Goal: Task Accomplishment & Management: Use online tool/utility

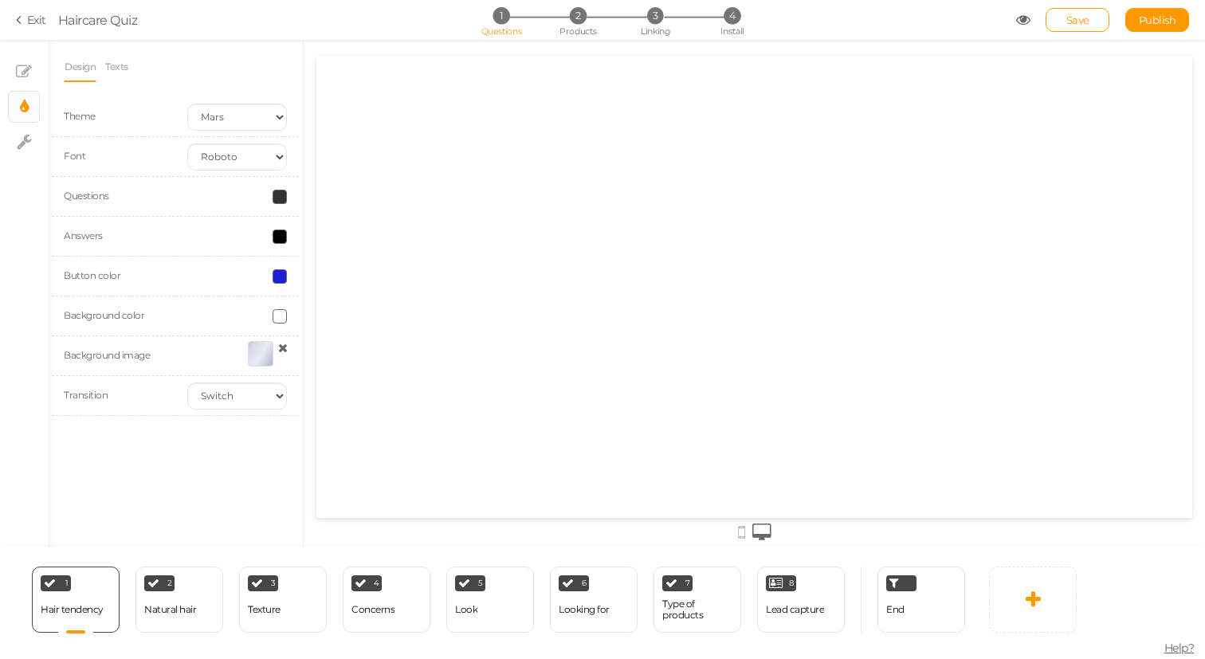
select select "2"
select select "roboto"
select select "switch"
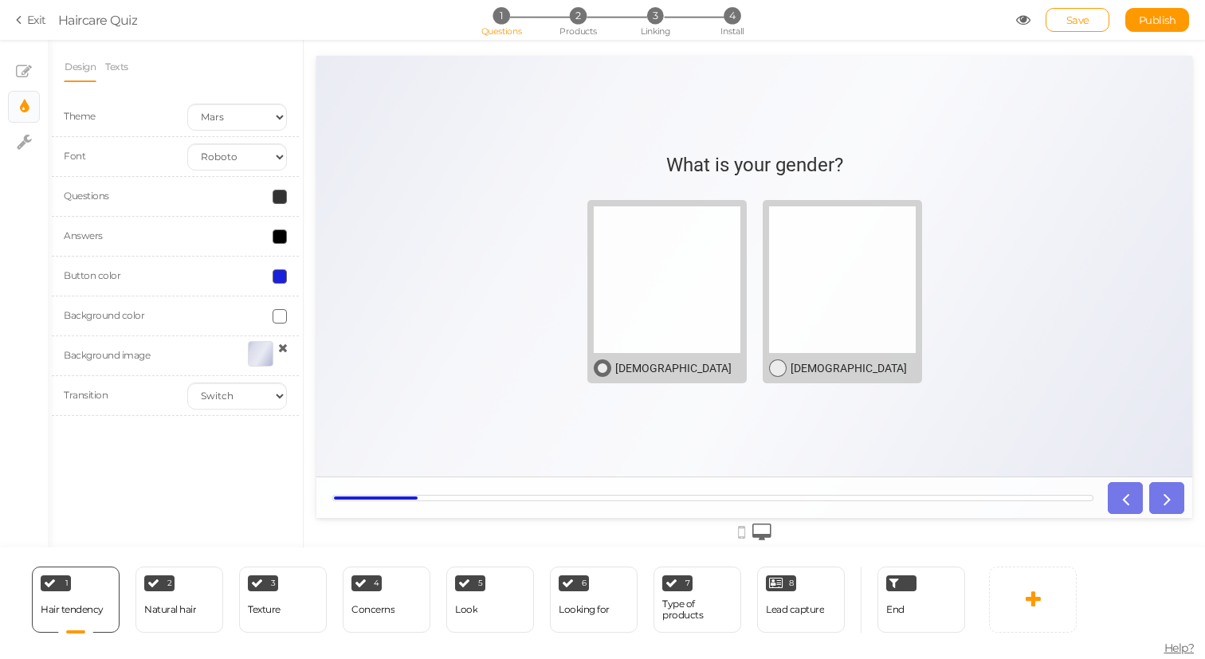
click at [686, 312] on div at bounding box center [667, 279] width 147 height 147
click at [82, 612] on div "Hair tendency" at bounding box center [72, 609] width 63 height 11
select select "2"
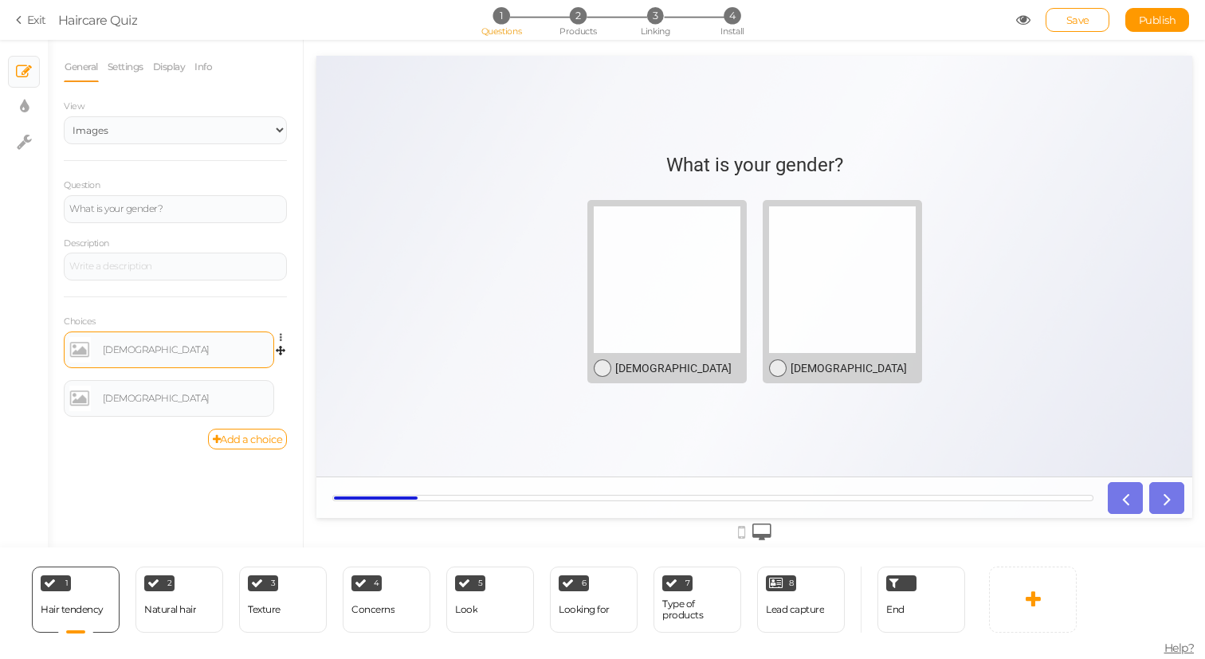
click at [81, 346] on link at bounding box center [80, 350] width 22 height 26
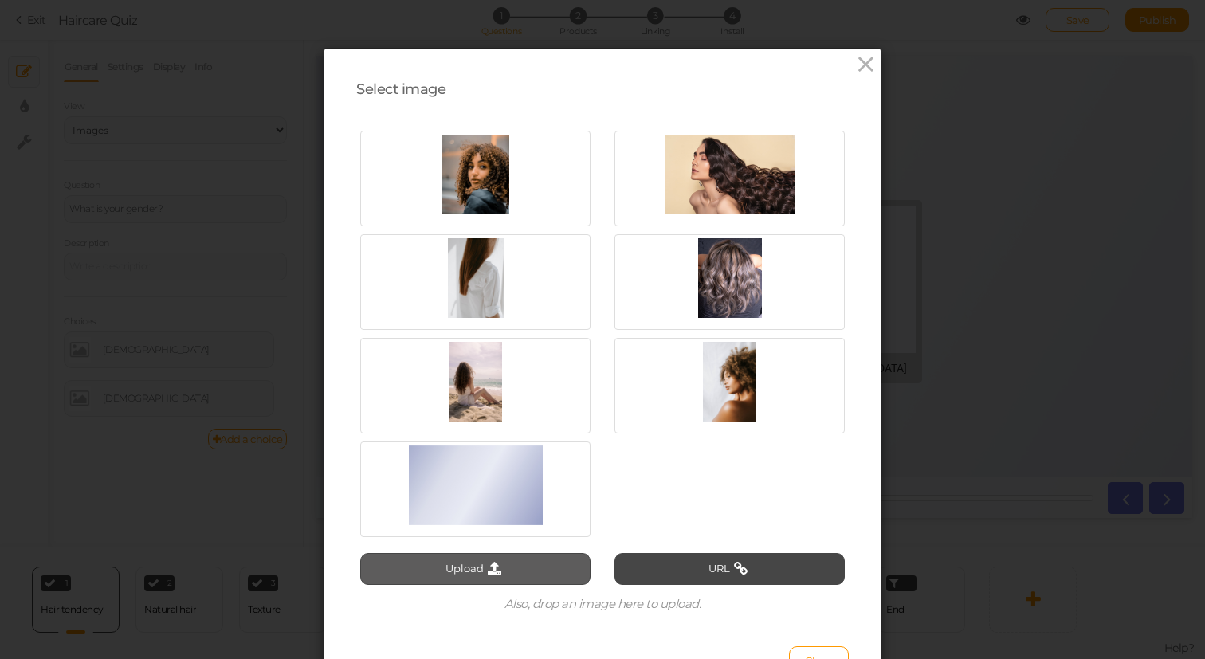
click at [463, 567] on button "Upload" at bounding box center [475, 569] width 230 height 32
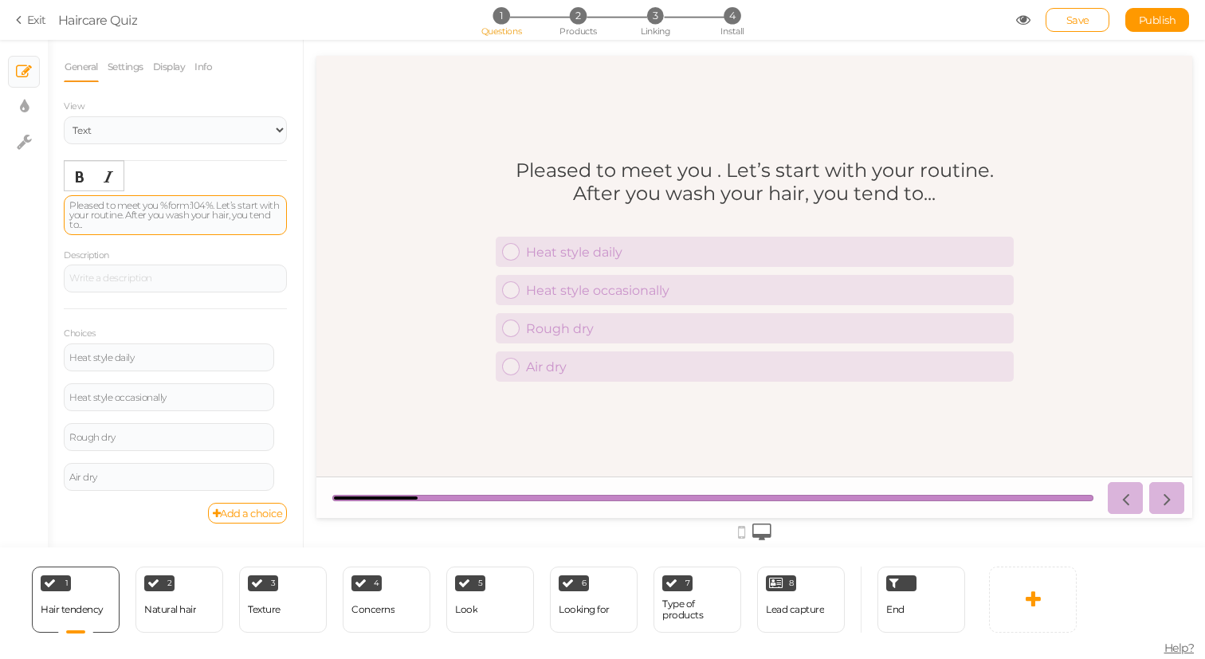
click at [166, 215] on div "Pleased to meet you %form:104%. Let’s start with your routine. After you wash y…" at bounding box center [175, 215] width 212 height 29
paste div "To enrich screen reader interactions, please activate Accessibility in Grammarl…"
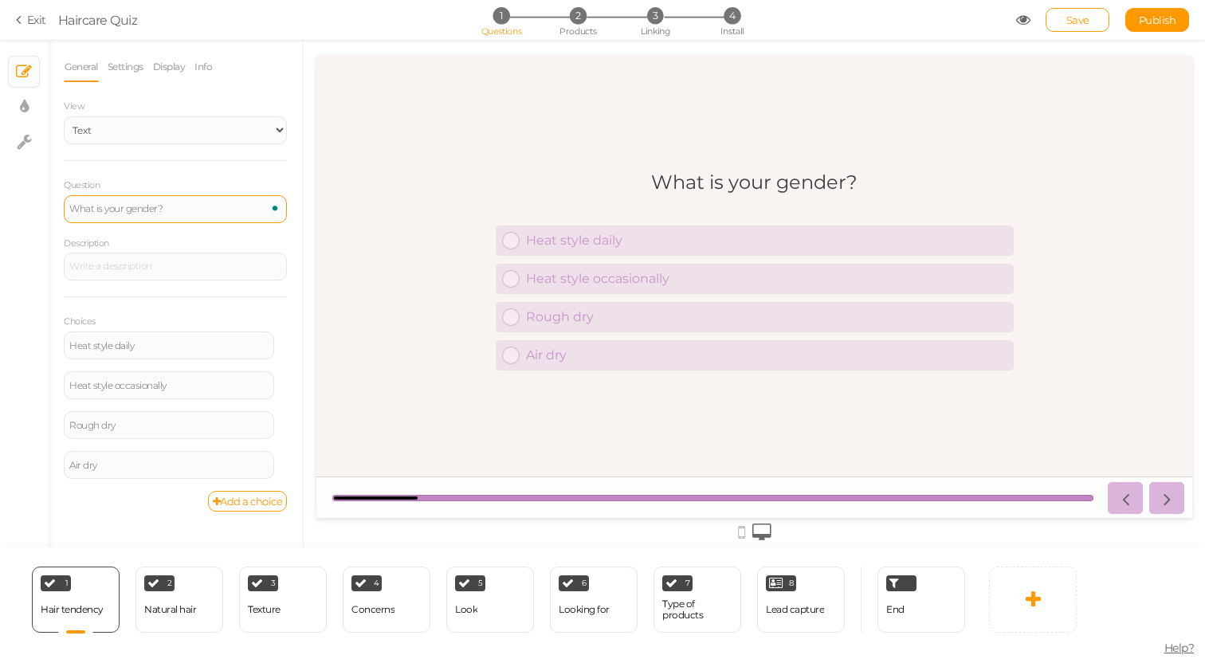
click at [223, 165] on div "View Text Images Slider Dropdown Question What is your gender? Description Choi…" at bounding box center [175, 304] width 223 height 415
click at [15, 147] on link "× Settings" at bounding box center [24, 142] width 30 height 30
select select "en"
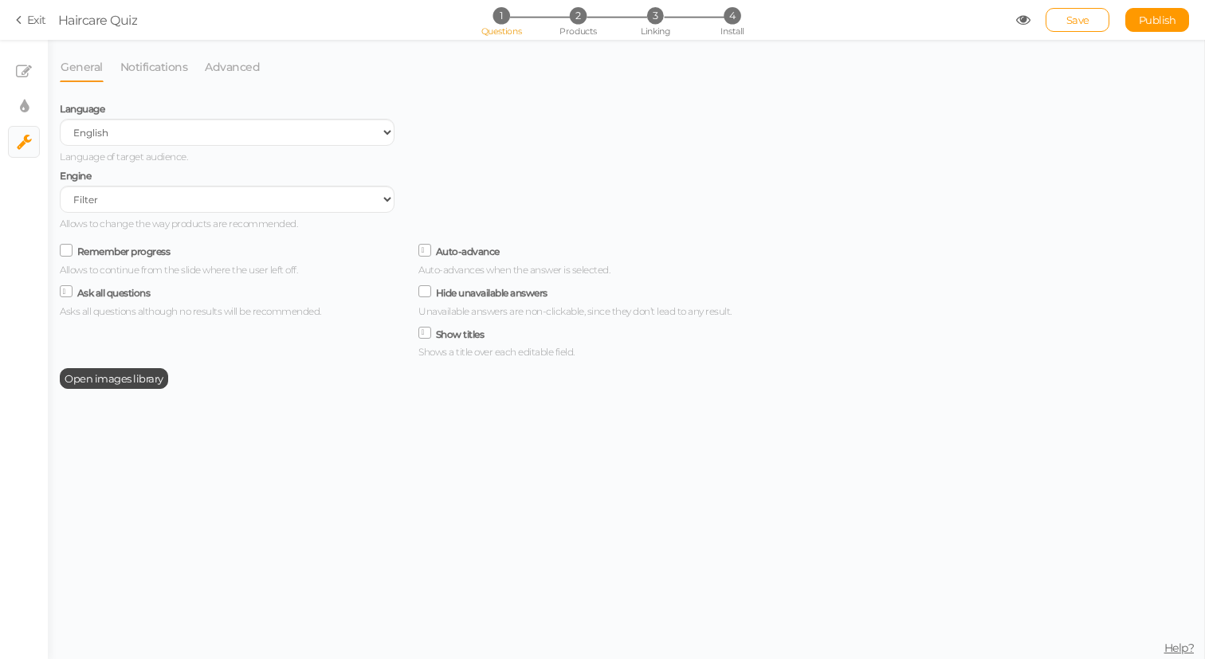
click at [70, 254] on icon at bounding box center [67, 250] width 22 height 8
click at [0, 0] on input "Remember progress" at bounding box center [0, 0] width 0 height 0
click at [29, 96] on link "× Display settings" at bounding box center [24, 107] width 30 height 30
select select "2"
select select "montserrat"
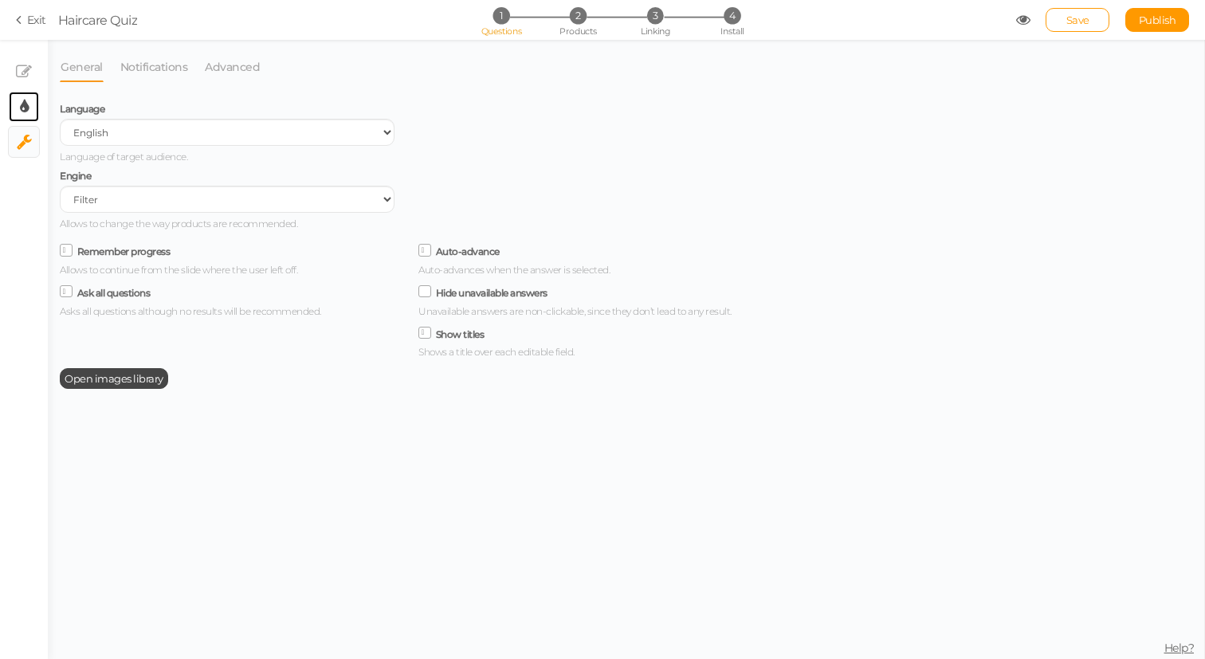
select select "fade"
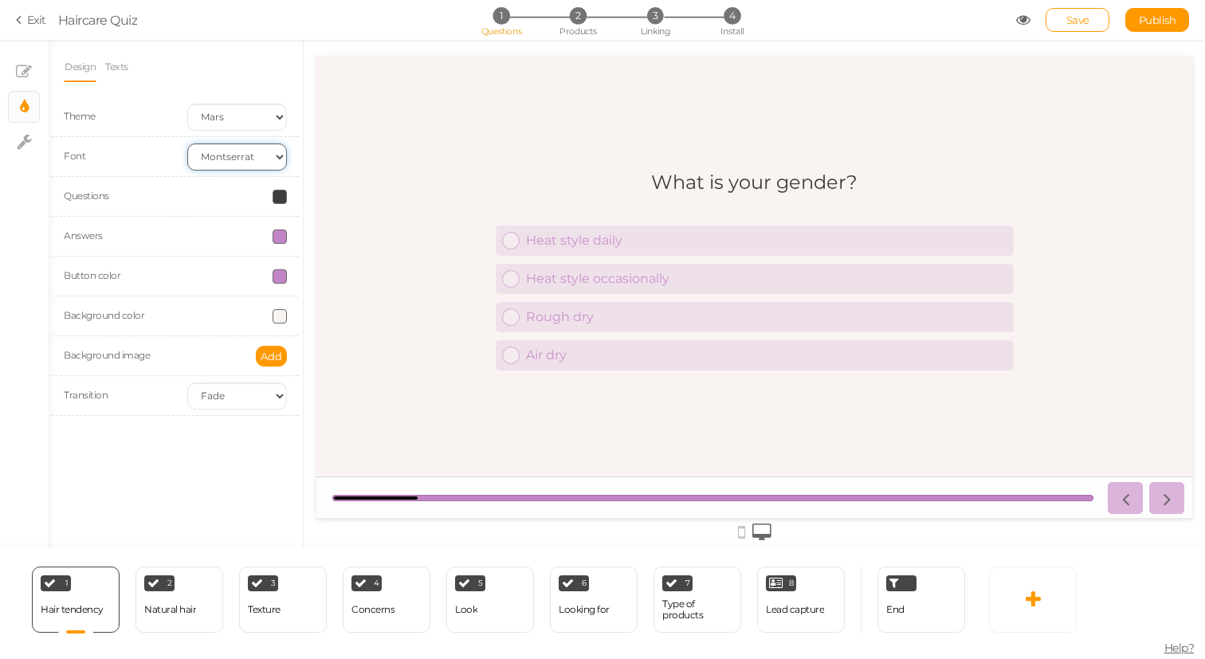
click at [230, 155] on select "Custom Default [PERSON_NAME] Montserrat Open Sans [PERSON_NAME] PT Sans Raleway…" at bounding box center [237, 157] width 100 height 27
select select "roboto"
click at [187, 144] on select "Custom Default [PERSON_NAME] Montserrat Open Sans [PERSON_NAME] PT Sans Raleway…" at bounding box center [237, 157] width 100 height 27
click at [273, 238] on span at bounding box center [280, 237] width 14 height 14
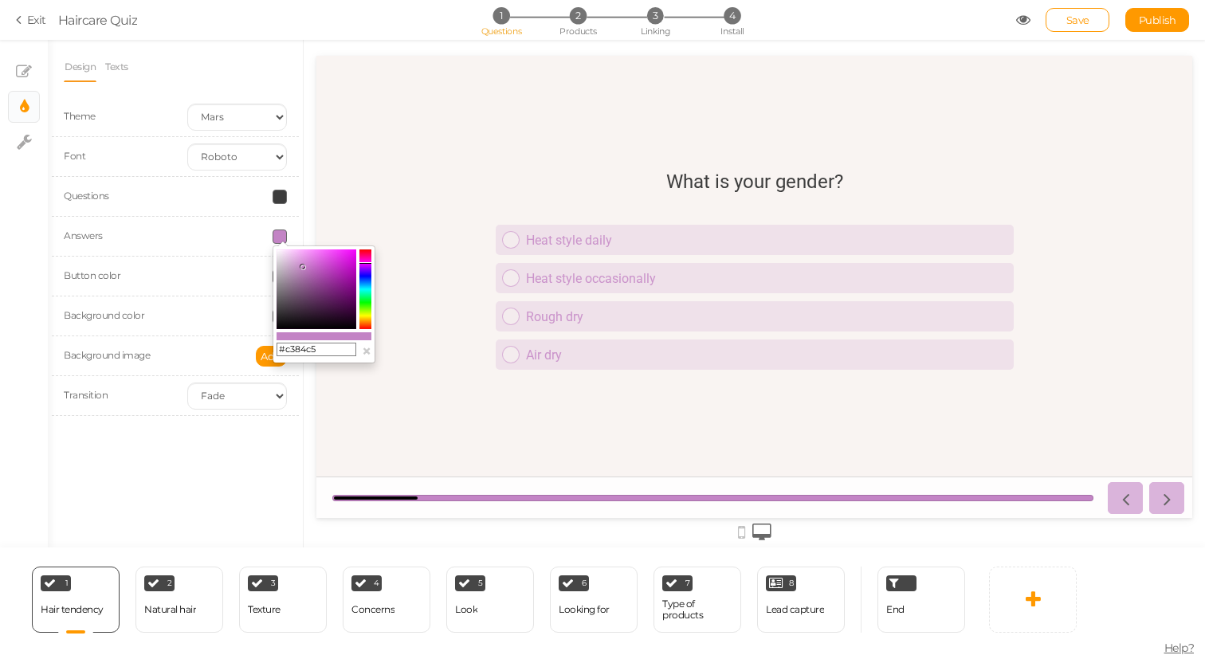
click at [333, 348] on input "#c384c5" at bounding box center [317, 350] width 80 height 14
paste input "1A20D9FF"
type input "#1A20D9FF"
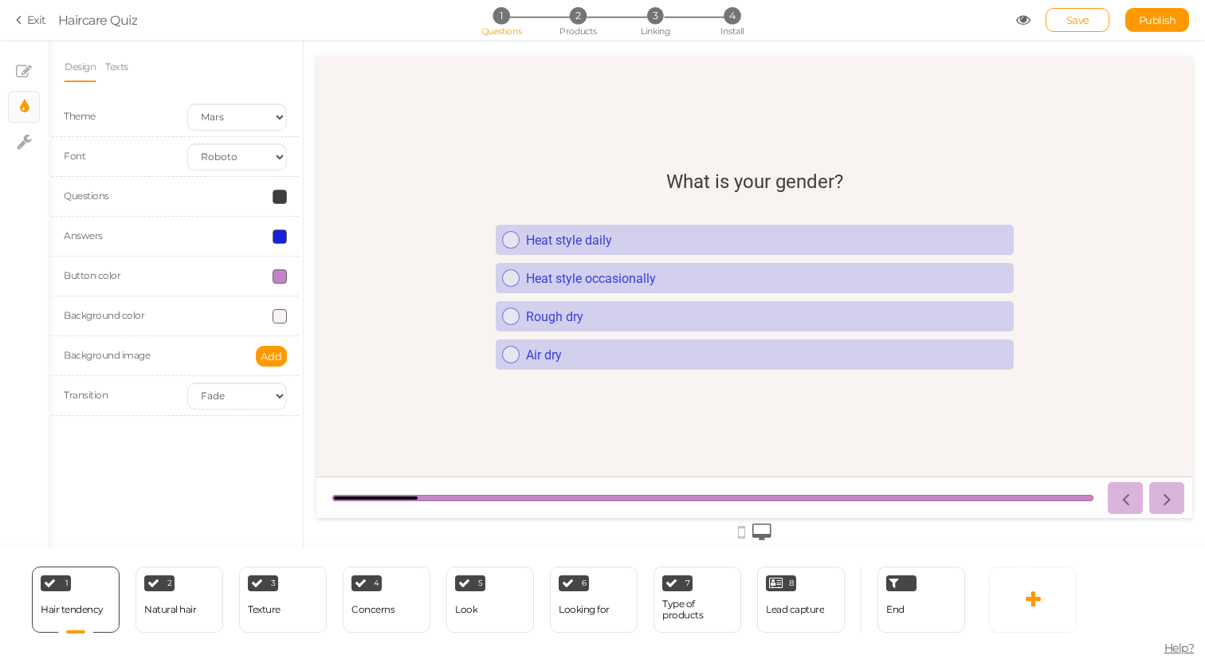
click at [238, 275] on div at bounding box center [237, 276] width 124 height 14
click at [281, 273] on span at bounding box center [280, 276] width 14 height 14
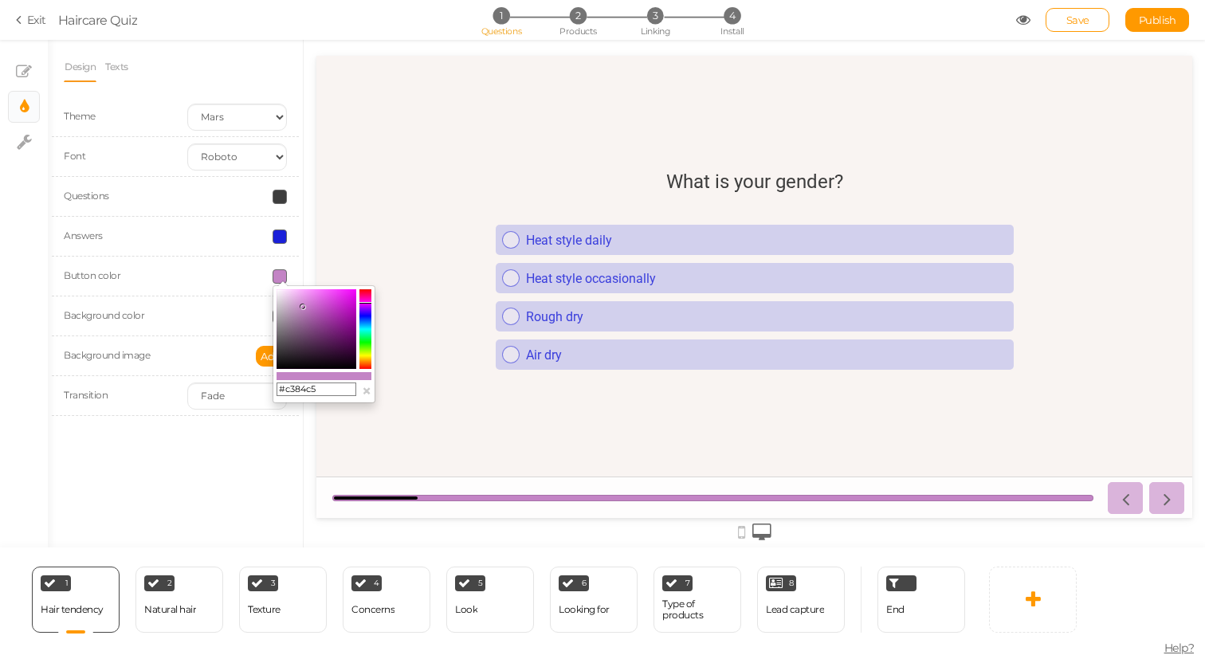
click at [320, 388] on input "#c384c5" at bounding box center [317, 390] width 80 height 14
paste input "1A20D9FF"
type input "#1A20D9FF"
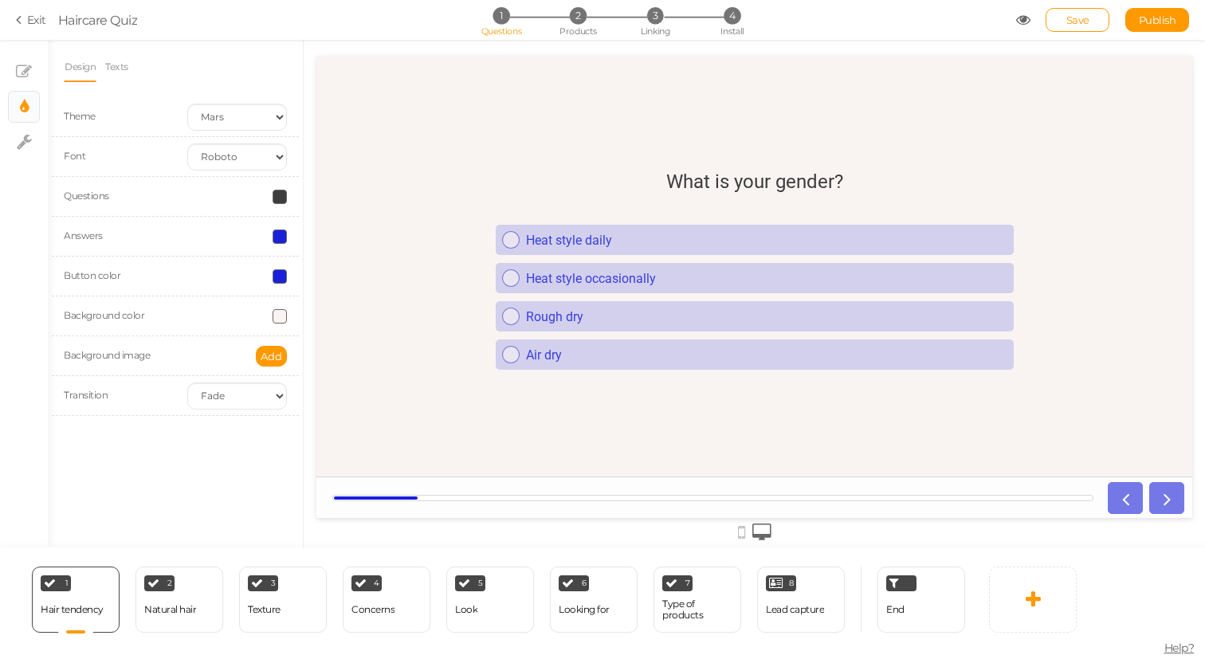
click at [234, 452] on div "Design Texts Theme Earth Mars Font Custom Default [PERSON_NAME] Montserrat Open…" at bounding box center [175, 294] width 255 height 508
click at [270, 352] on span "Add" at bounding box center [272, 356] width 22 height 13
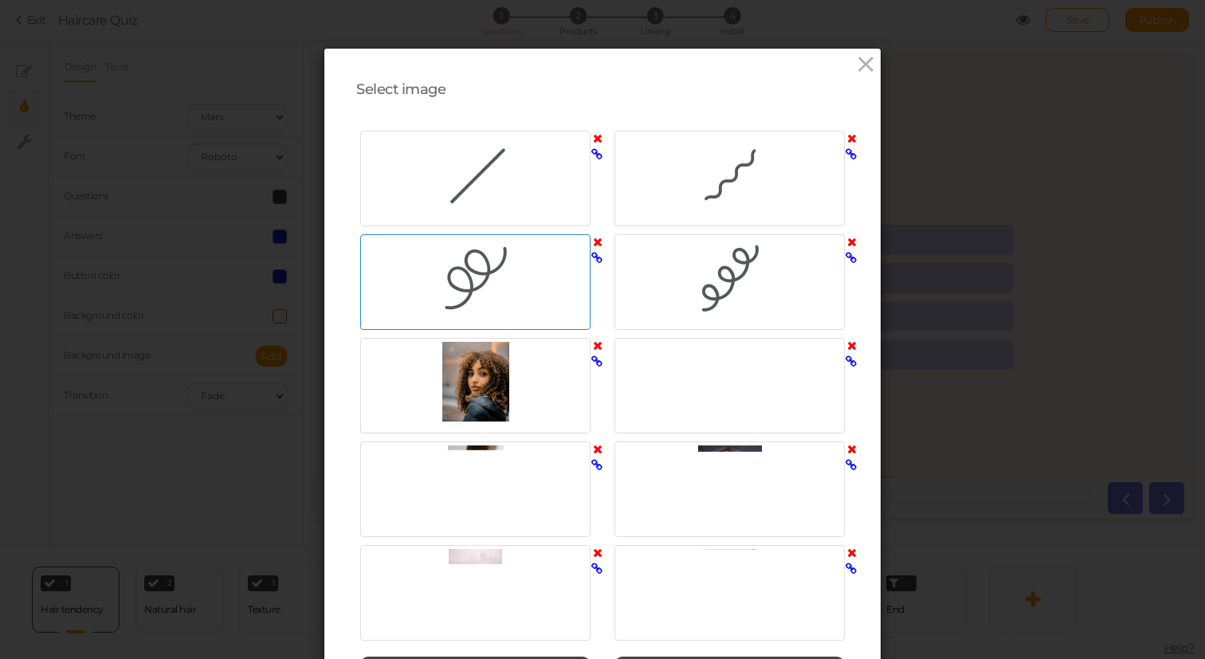
scroll to position [200, 0]
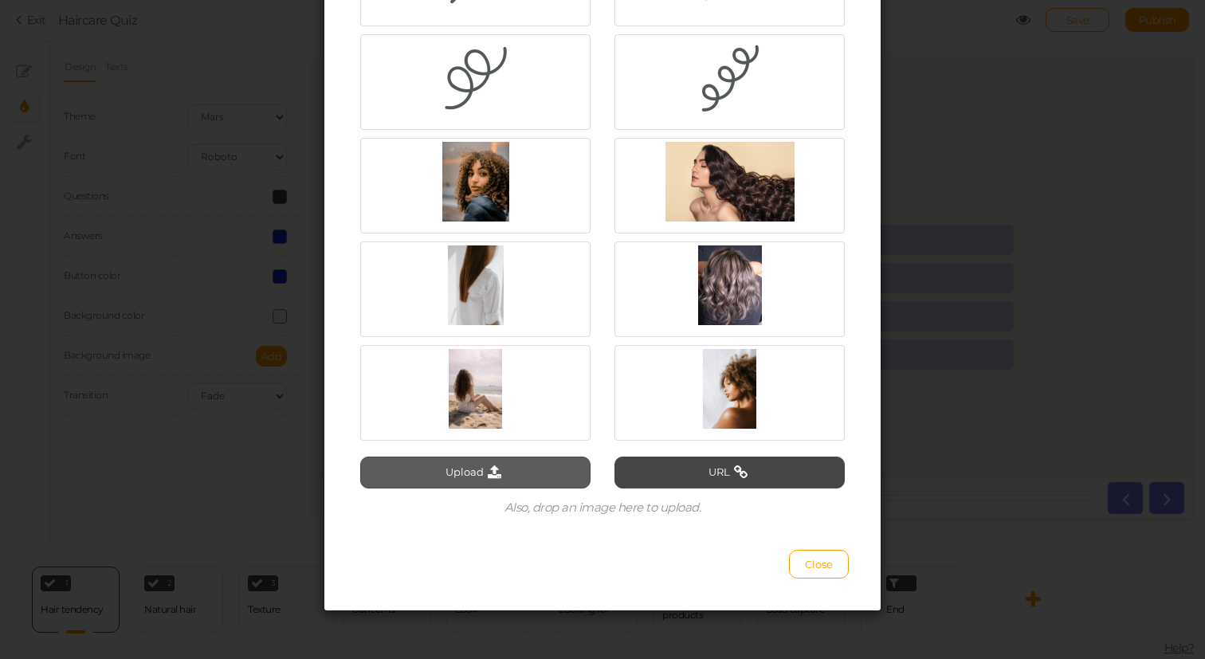
click at [503, 466] on icon at bounding box center [495, 473] width 22 height 14
type input "C:\fakepath\Background.jpg"
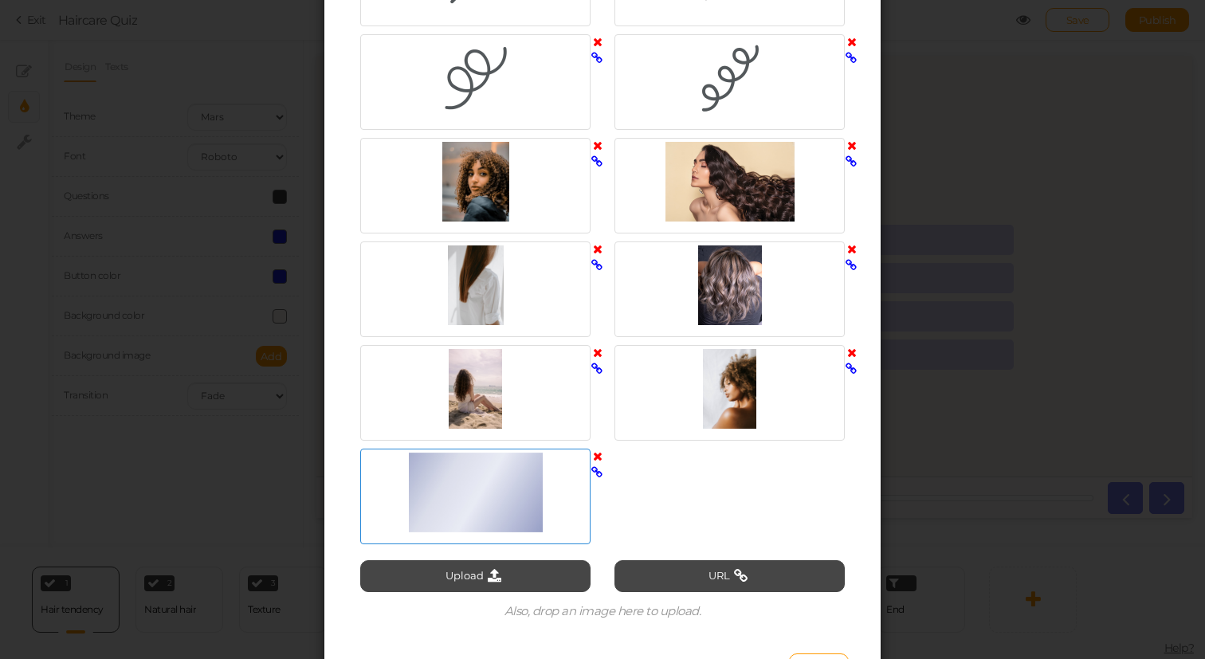
click at [481, 483] on div at bounding box center [475, 493] width 222 height 80
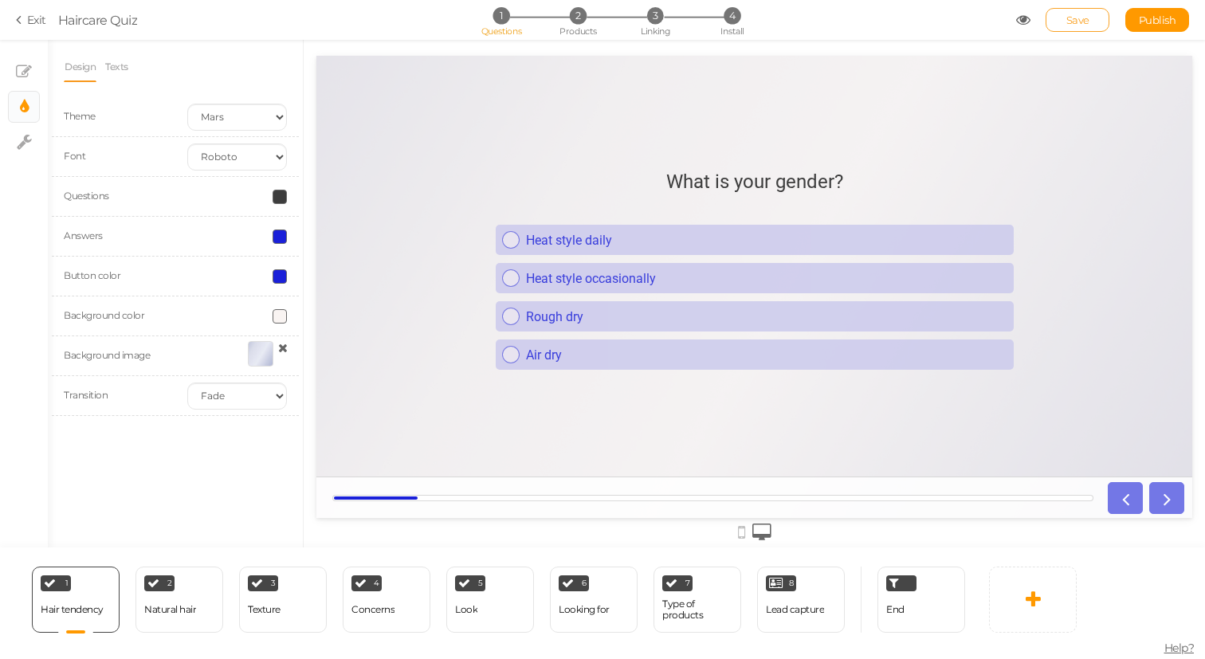
click at [1084, 29] on link "Save" at bounding box center [1078, 20] width 64 height 24
click at [277, 326] on div "Background color" at bounding box center [175, 317] width 247 height 40
click at [277, 321] on span at bounding box center [280, 316] width 14 height 14
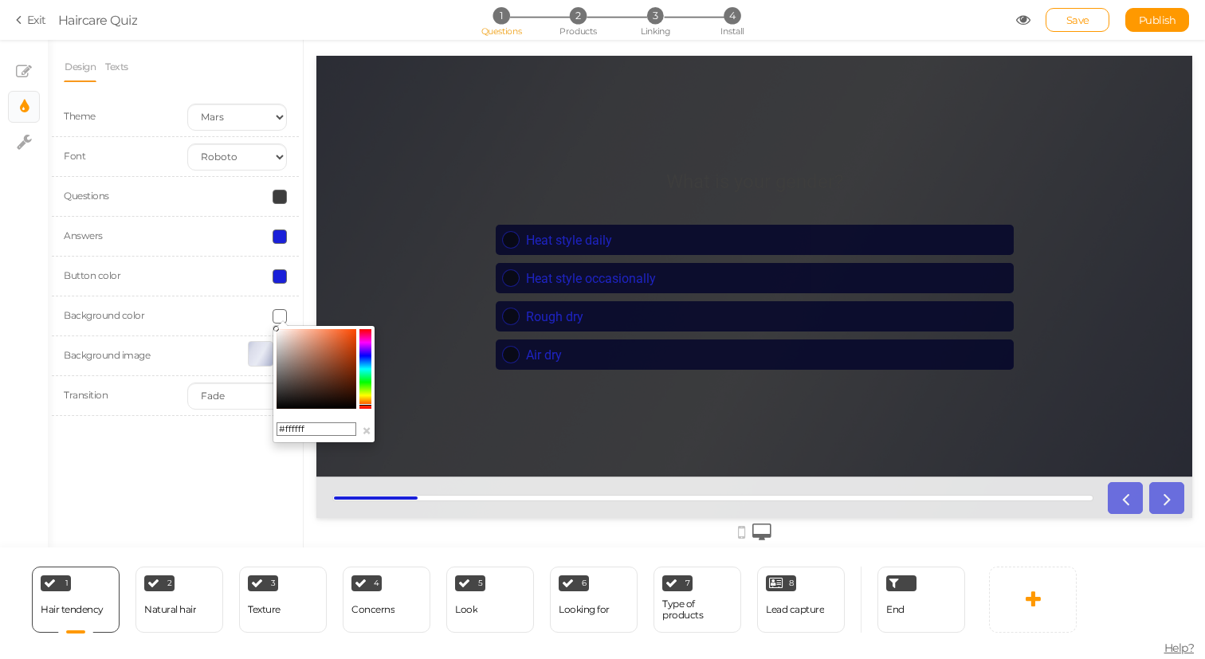
drag, startPoint x: 294, startPoint y: 339, endPoint x: 226, endPoint y: 295, distance: 80.7
click at [226, 295] on body "× Close A wider screen is needed to use the Pickzen builder Exit Haircare Quiz …" at bounding box center [602, 329] width 1205 height 659
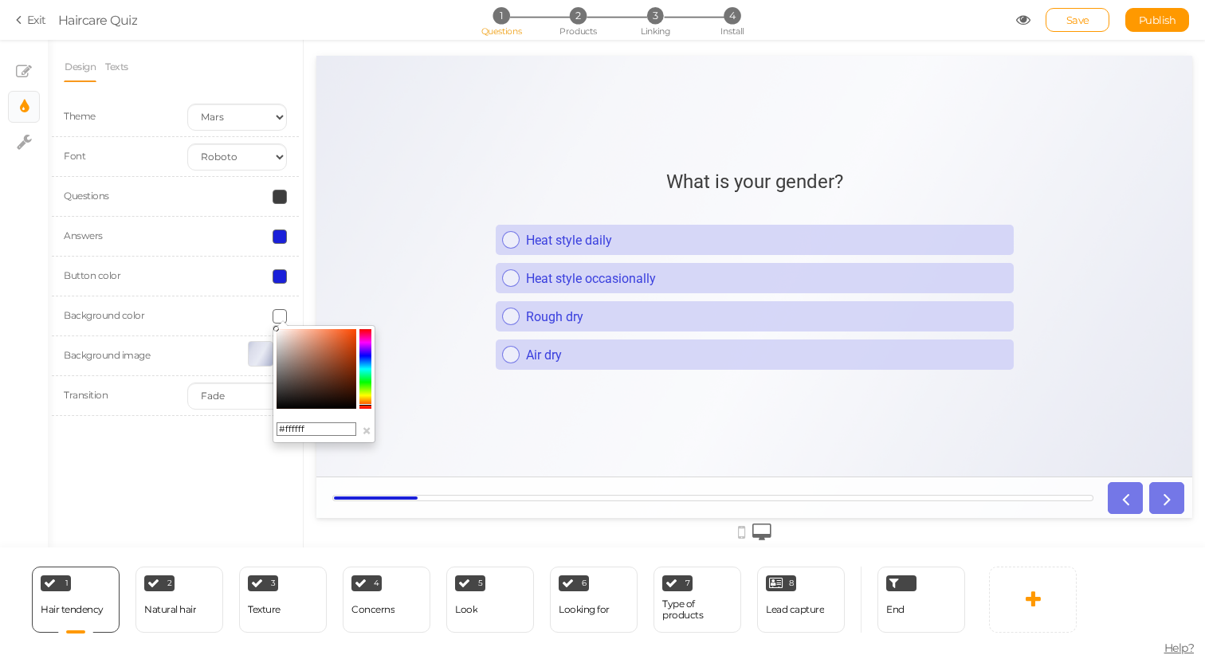
click at [308, 427] on input "#ffffff" at bounding box center [317, 430] width 80 height 14
type input "#"
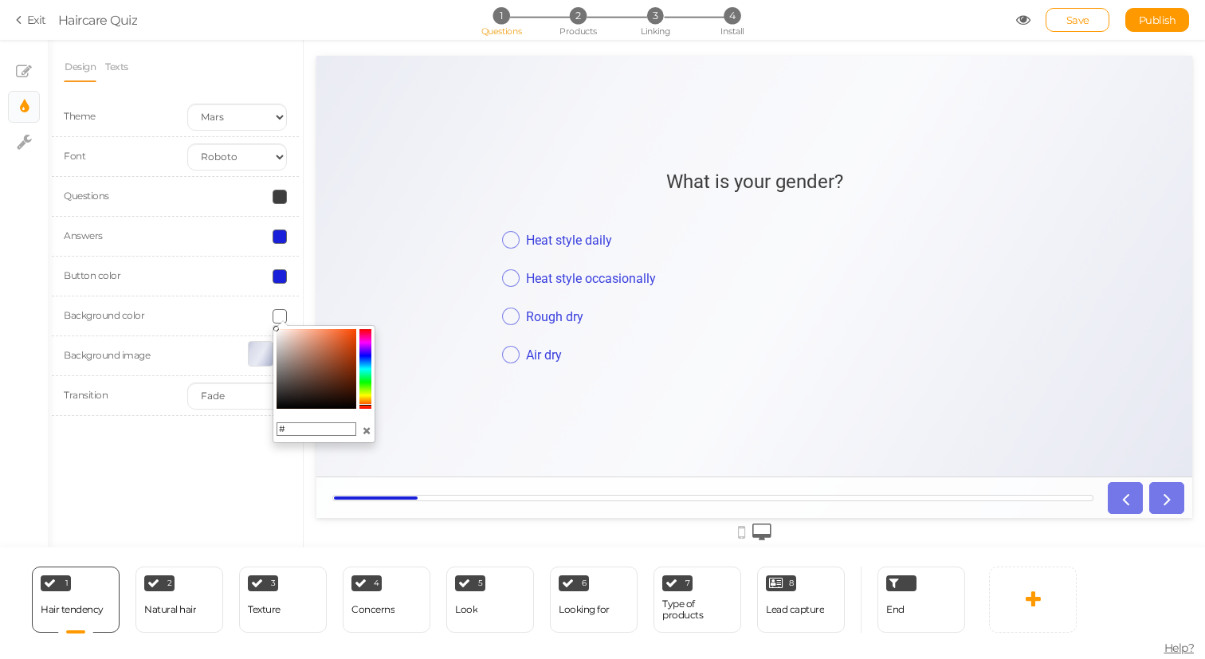
click at [367, 429] on button "×" at bounding box center [367, 431] width 10 height 17
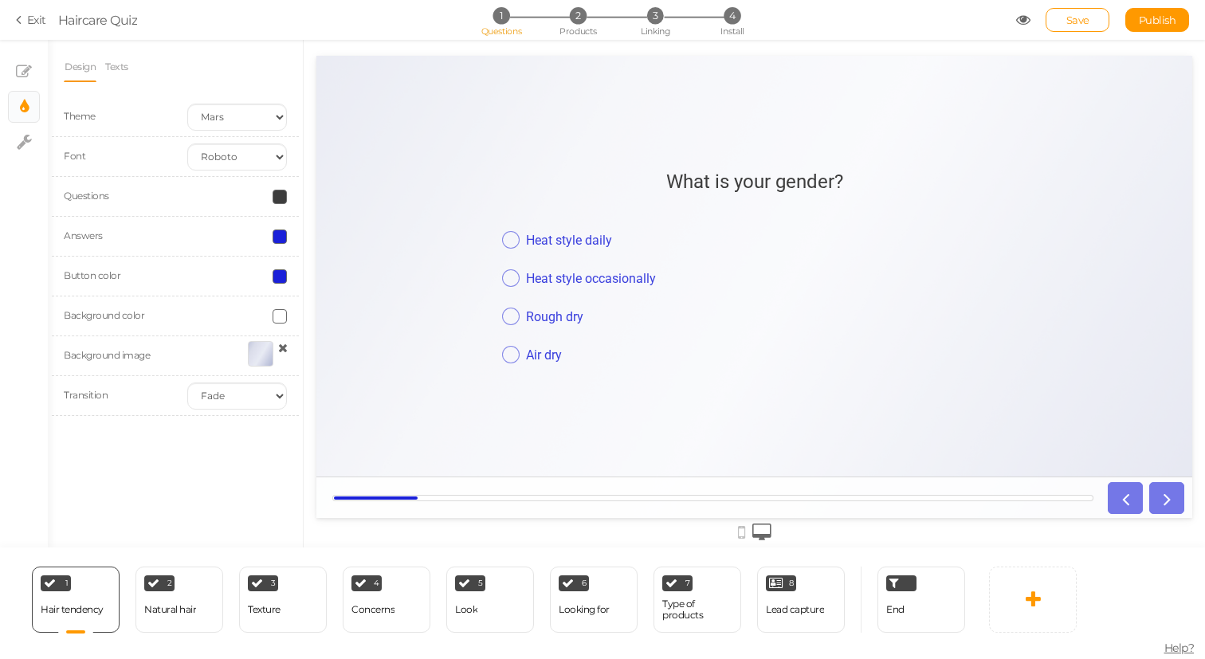
click at [176, 527] on div "Design Texts Theme Earth Mars Font Custom Default [PERSON_NAME] Montserrat Open…" at bounding box center [175, 294] width 255 height 508
click at [226, 462] on div "Design Texts Theme Earth Mars Font Custom Default [PERSON_NAME] Montserrat Open…" at bounding box center [175, 294] width 255 height 508
click at [84, 597] on div "Hair tendency" at bounding box center [72, 610] width 63 height 28
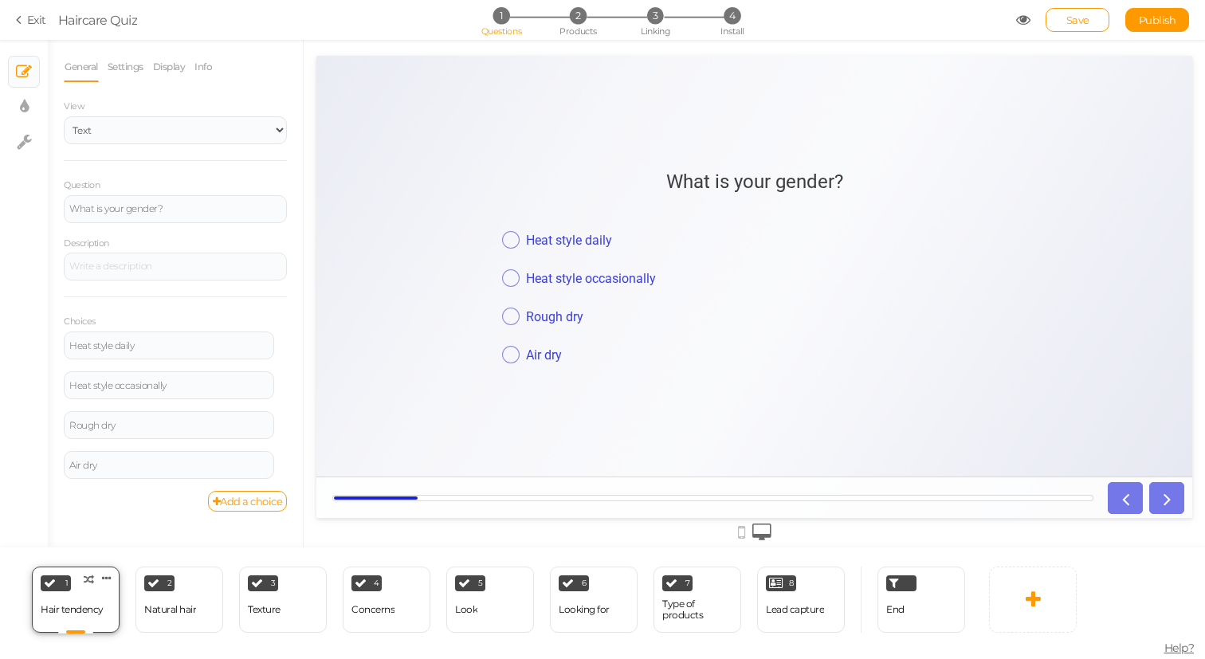
scroll to position [0, 0]
click at [282, 381] on icon at bounding box center [285, 378] width 10 height 10
click at [267, 409] on link "Delete" at bounding box center [223, 417] width 126 height 17
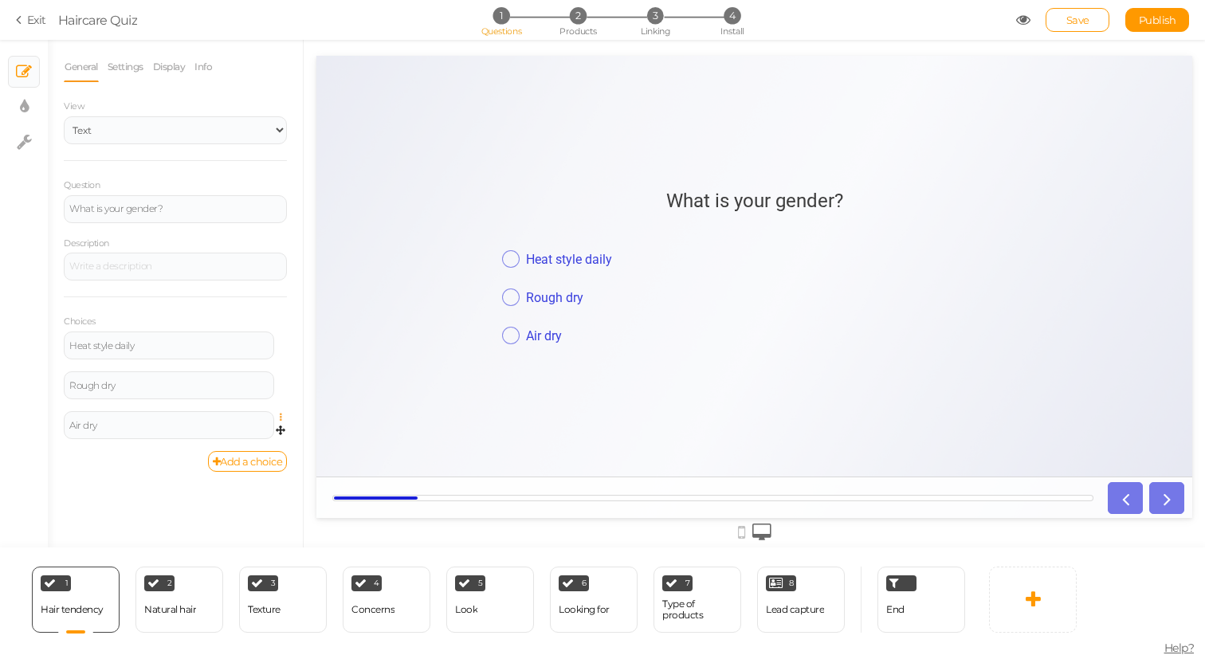
click at [280, 420] on icon at bounding box center [285, 418] width 10 height 10
click at [240, 450] on link "Delete" at bounding box center [223, 457] width 126 height 17
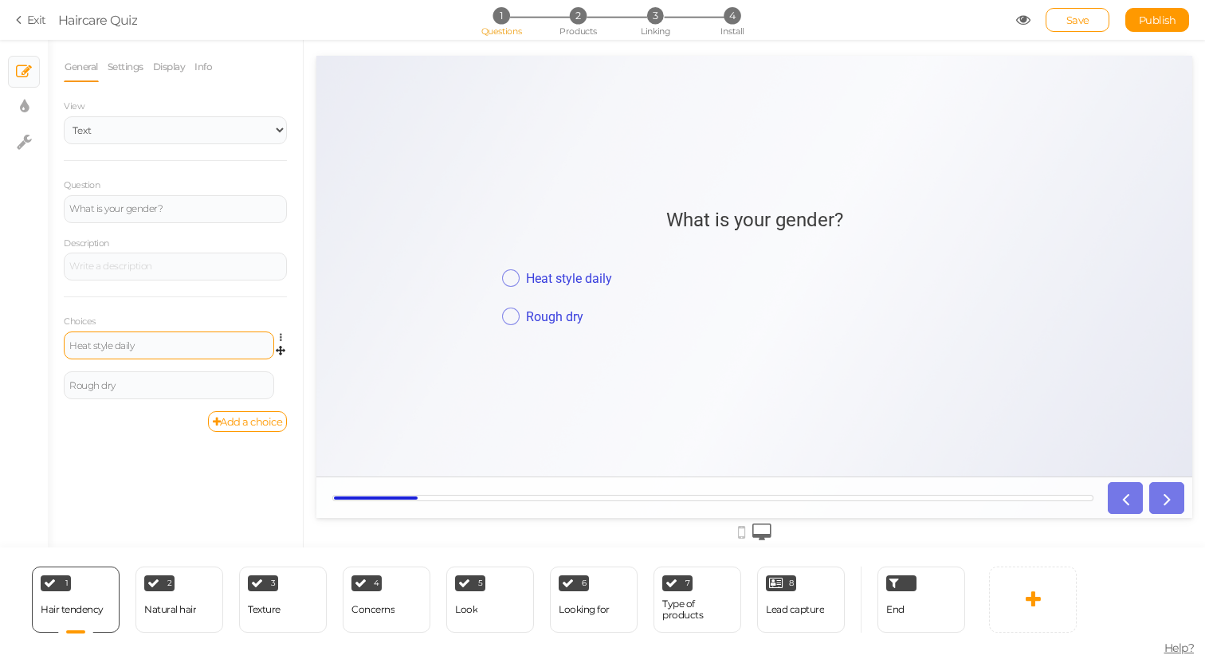
click at [164, 334] on div "Heat style daily" at bounding box center [169, 346] width 210 height 28
click at [164, 342] on div "Heat style daily" at bounding box center [168, 346] width 199 height 10
click at [132, 383] on div "Rough dry" at bounding box center [168, 386] width 199 height 10
click at [1062, 25] on link "Save" at bounding box center [1078, 20] width 64 height 24
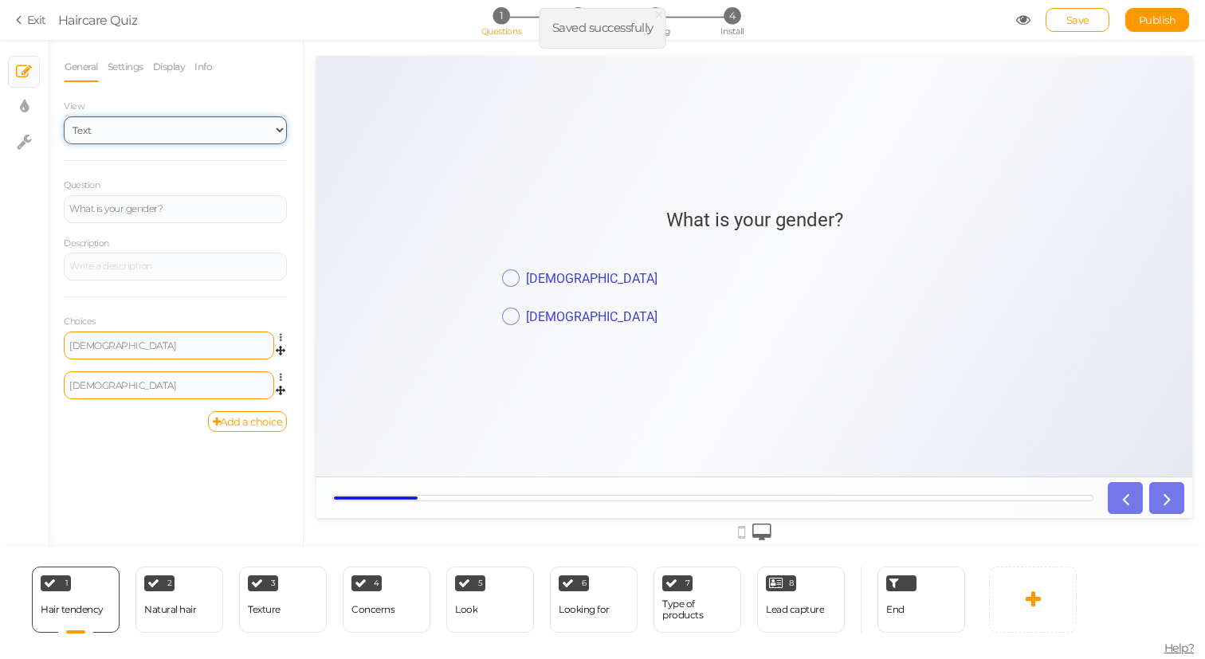
click at [171, 135] on select "Text Images Slider Dropdown" at bounding box center [175, 130] width 223 height 28
select select "2"
click at [64, 116] on select "Text Images Slider Dropdown" at bounding box center [175, 130] width 223 height 28
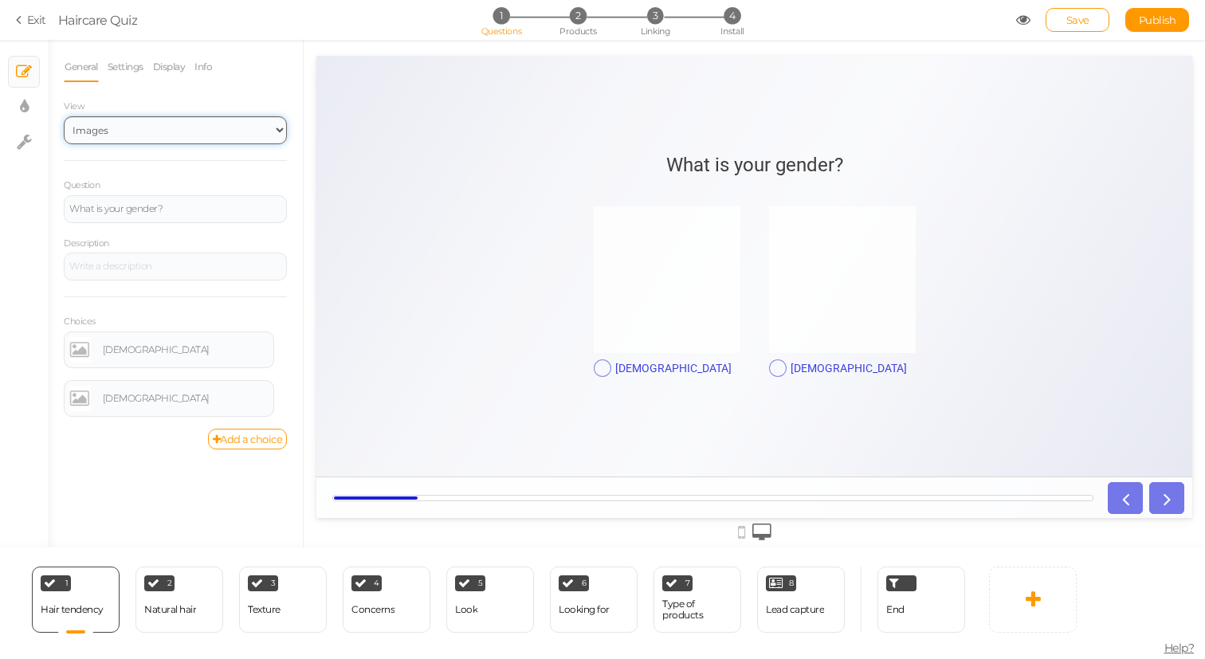
click at [149, 127] on select "Text Images Slider Dropdown" at bounding box center [175, 130] width 223 height 28
click at [32, 136] on link "× Settings" at bounding box center [24, 142] width 30 height 30
select select "en"
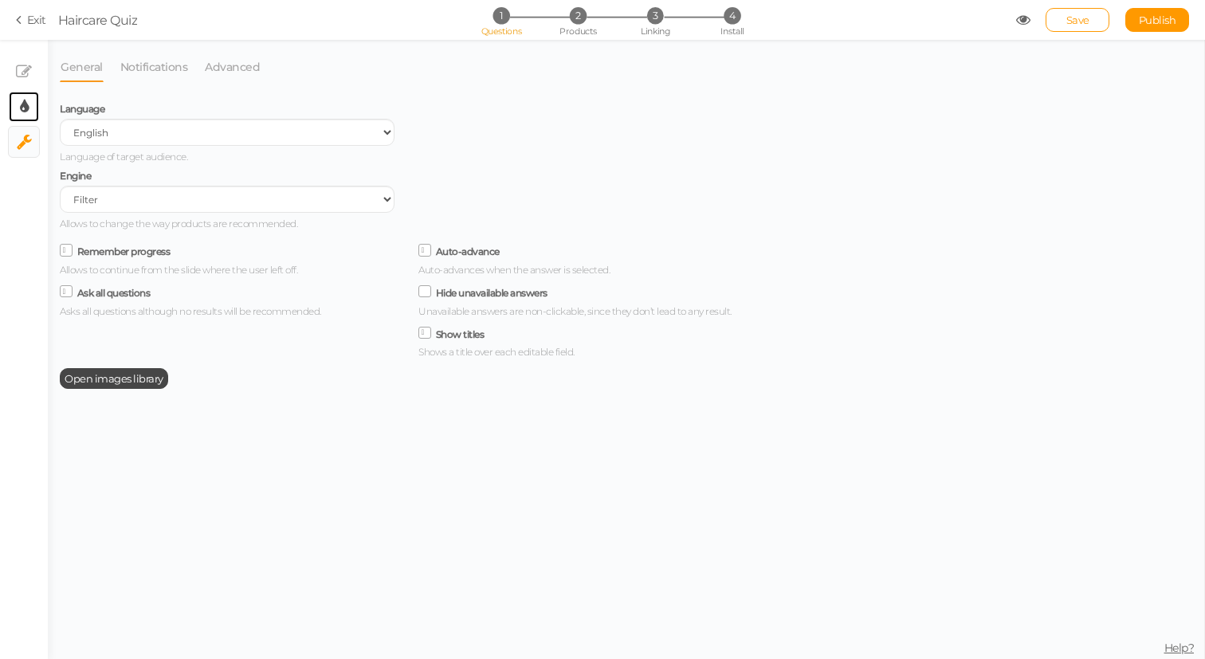
click at [32, 103] on link "× Display settings" at bounding box center [24, 107] width 30 height 30
select select "2"
select select "roboto"
select select "fade"
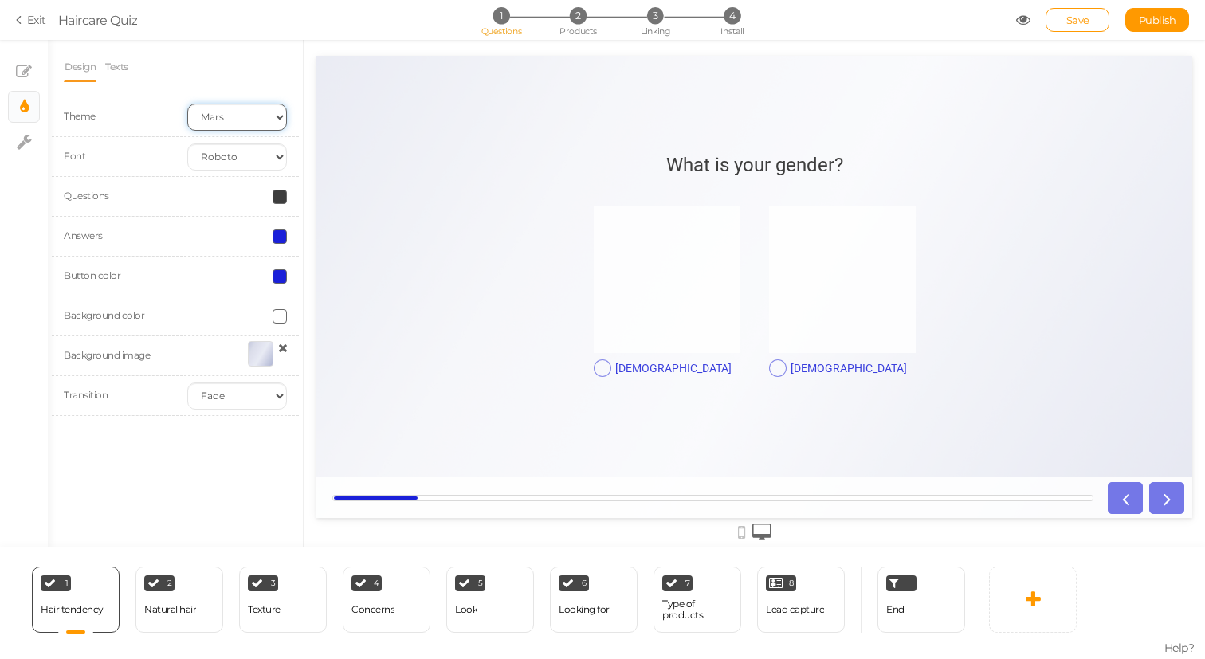
click at [210, 114] on select "Earth Mars" at bounding box center [237, 117] width 100 height 27
click at [187, 104] on select "Earth Mars" at bounding box center [237, 117] width 100 height 27
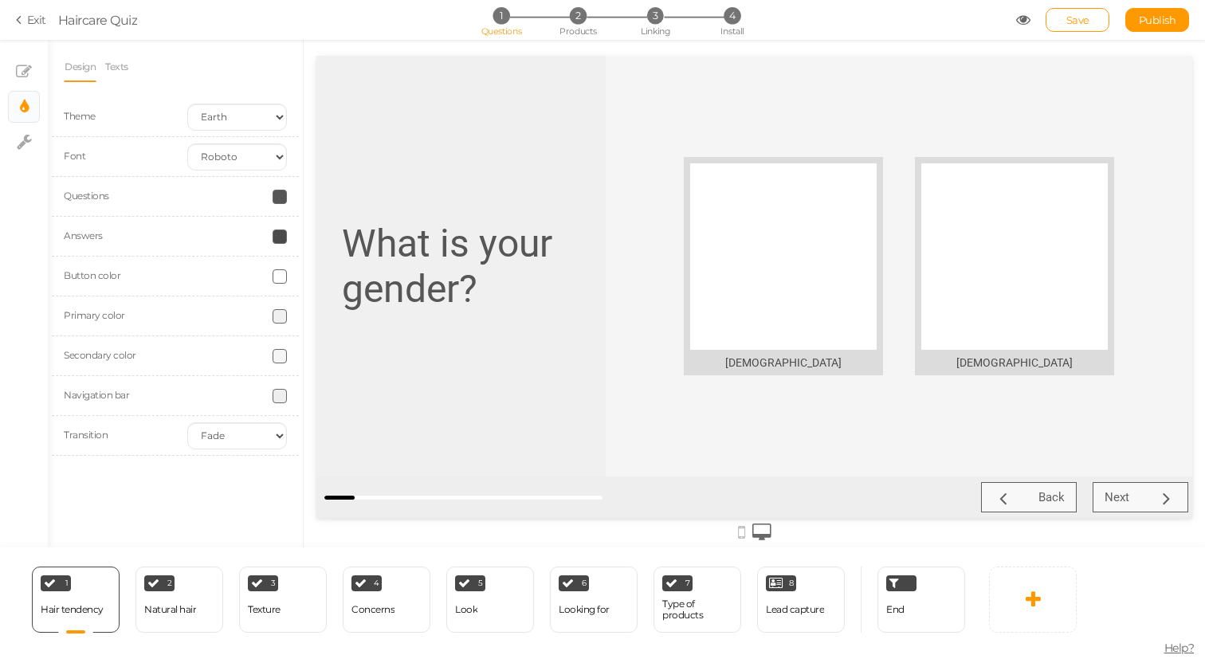
click at [237, 134] on div "Theme Earth Mars" at bounding box center [175, 117] width 247 height 40
click at [245, 109] on select "Earth Mars" at bounding box center [237, 117] width 100 height 27
click at [187, 104] on select "Earth Mars" at bounding box center [237, 117] width 100 height 27
click at [246, 109] on select "Earth Mars" at bounding box center [237, 117] width 100 height 27
select select "2"
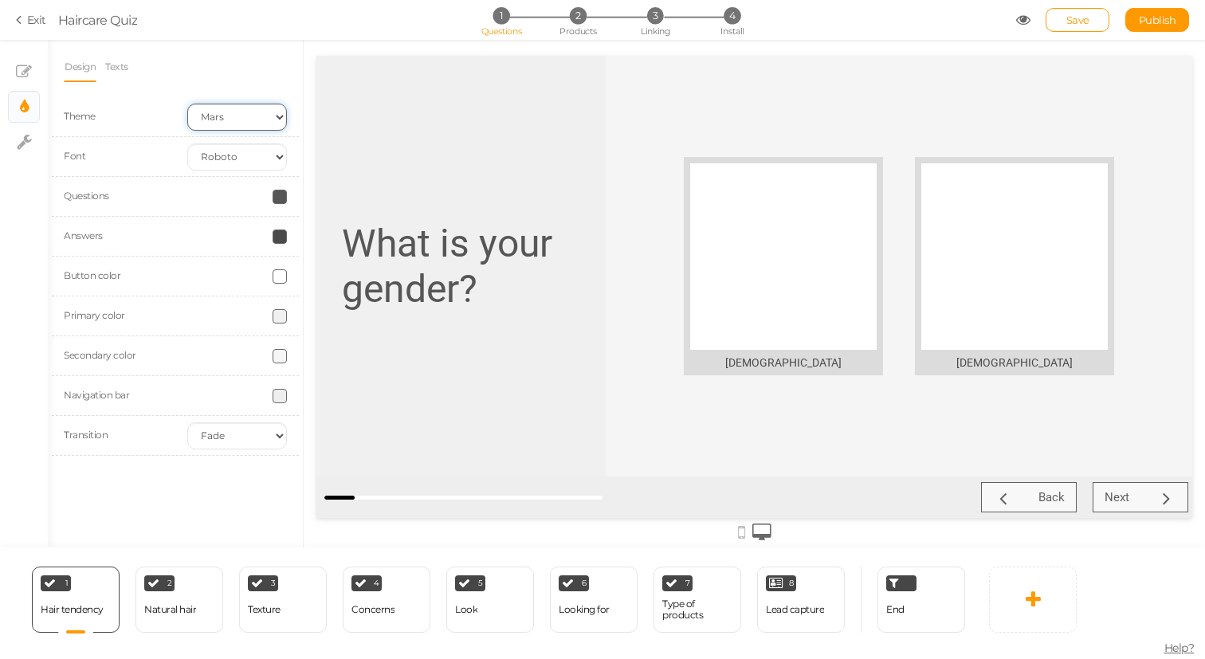
click at [187, 104] on select "Earth Mars" at bounding box center [237, 117] width 100 height 27
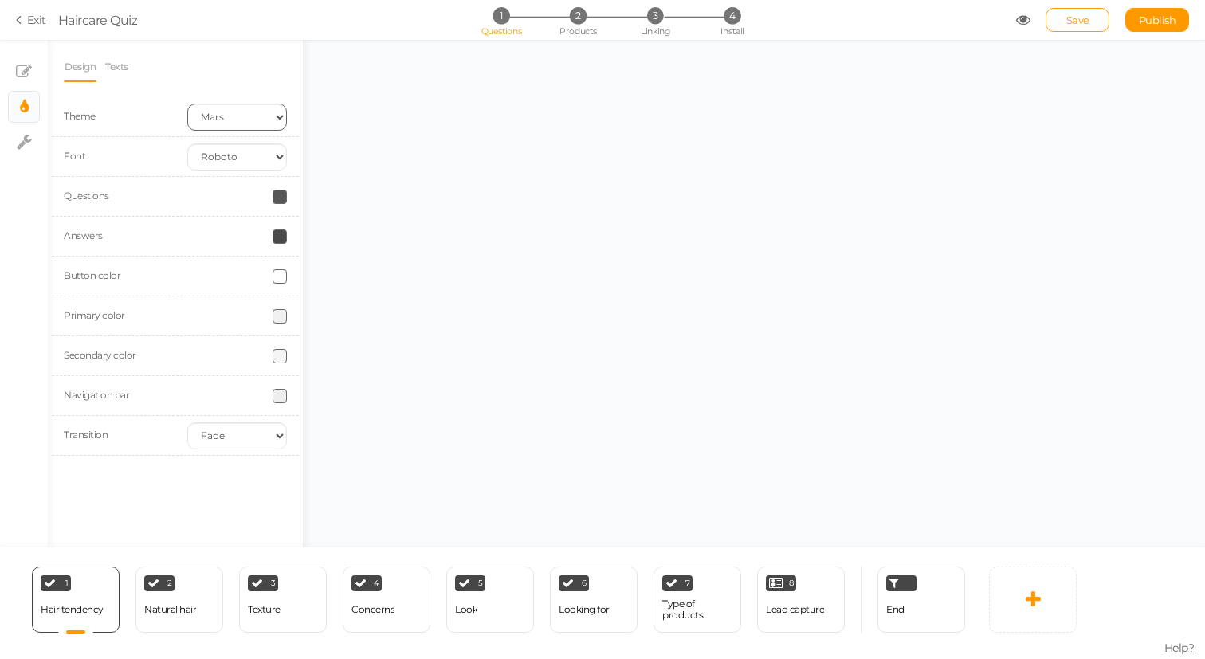
click at [246, 139] on div "Font Custom Default [PERSON_NAME] Montserrat Open Sans [PERSON_NAME] PT Sans Ra…" at bounding box center [175, 157] width 247 height 40
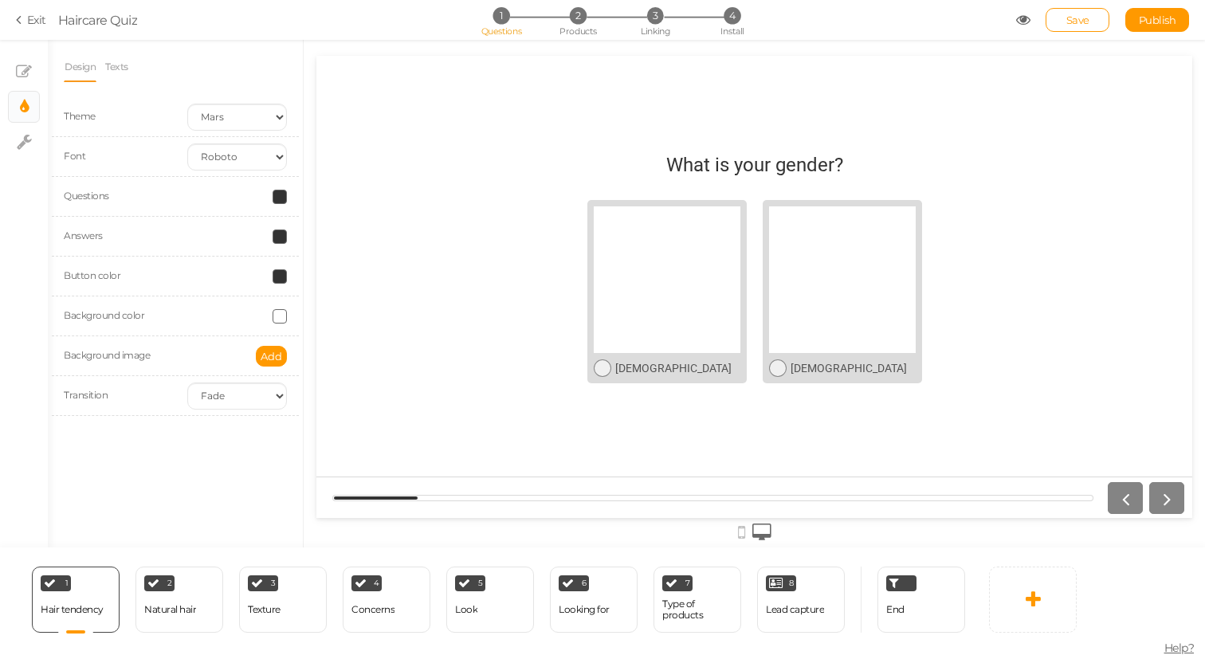
click at [281, 239] on span at bounding box center [280, 237] width 14 height 14
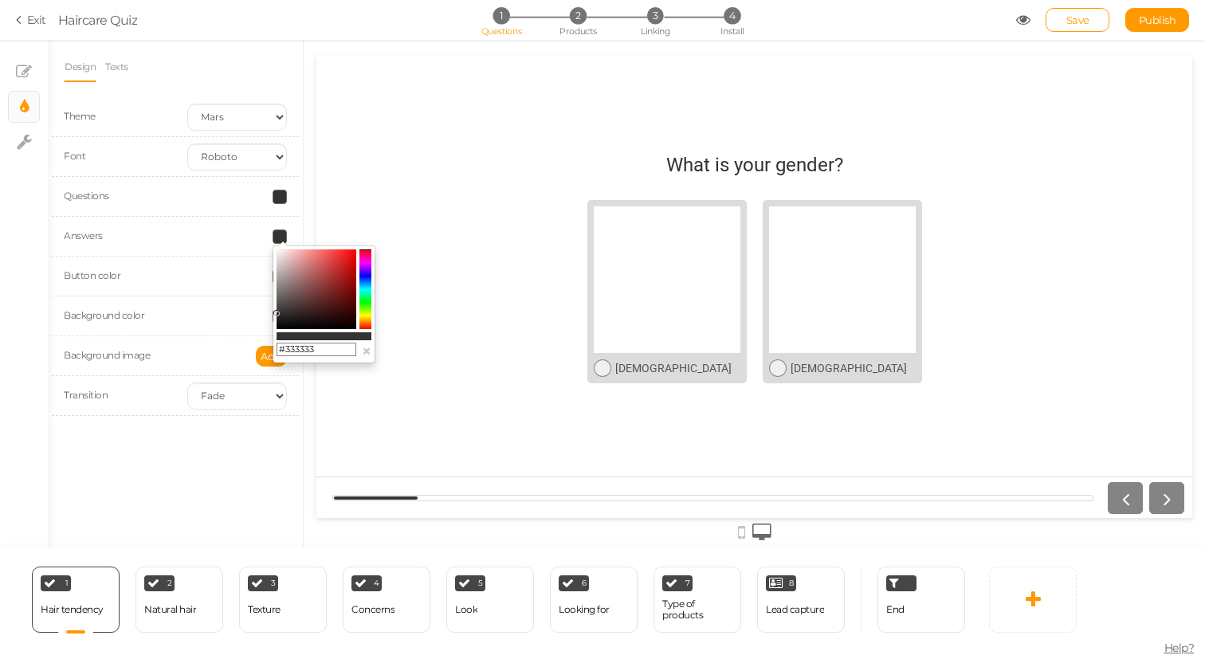
click at [307, 348] on input "#333333" at bounding box center [317, 350] width 80 height 14
paste input "1A20D9FF"
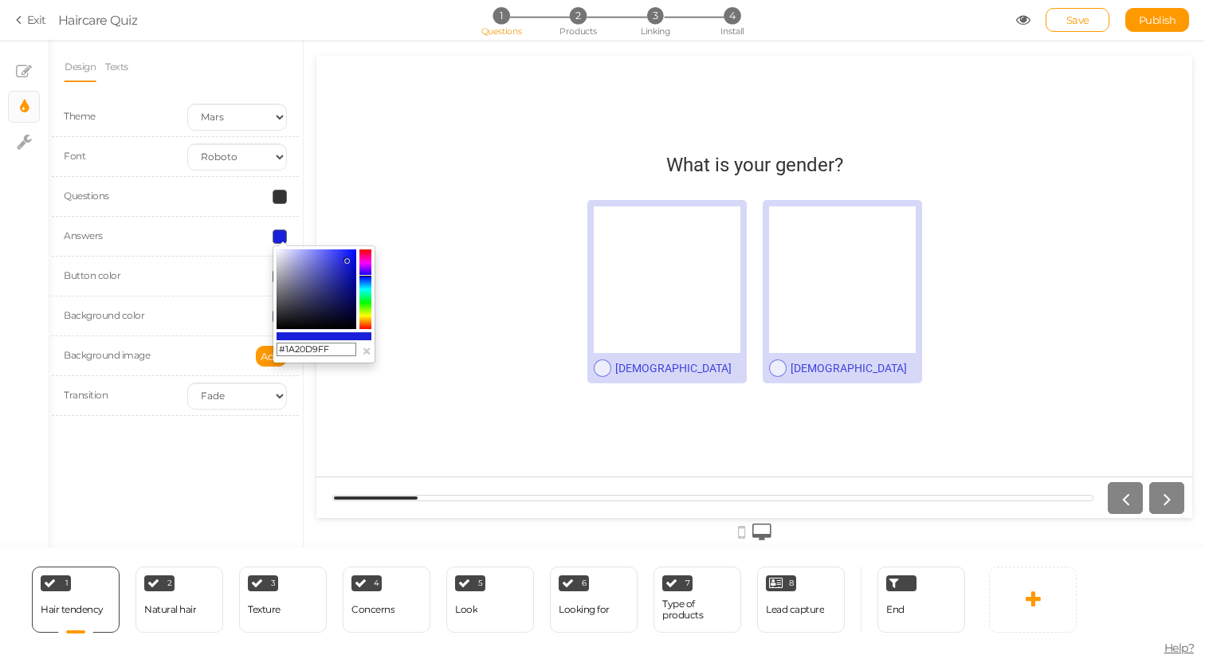
type input "#1A20D9FF"
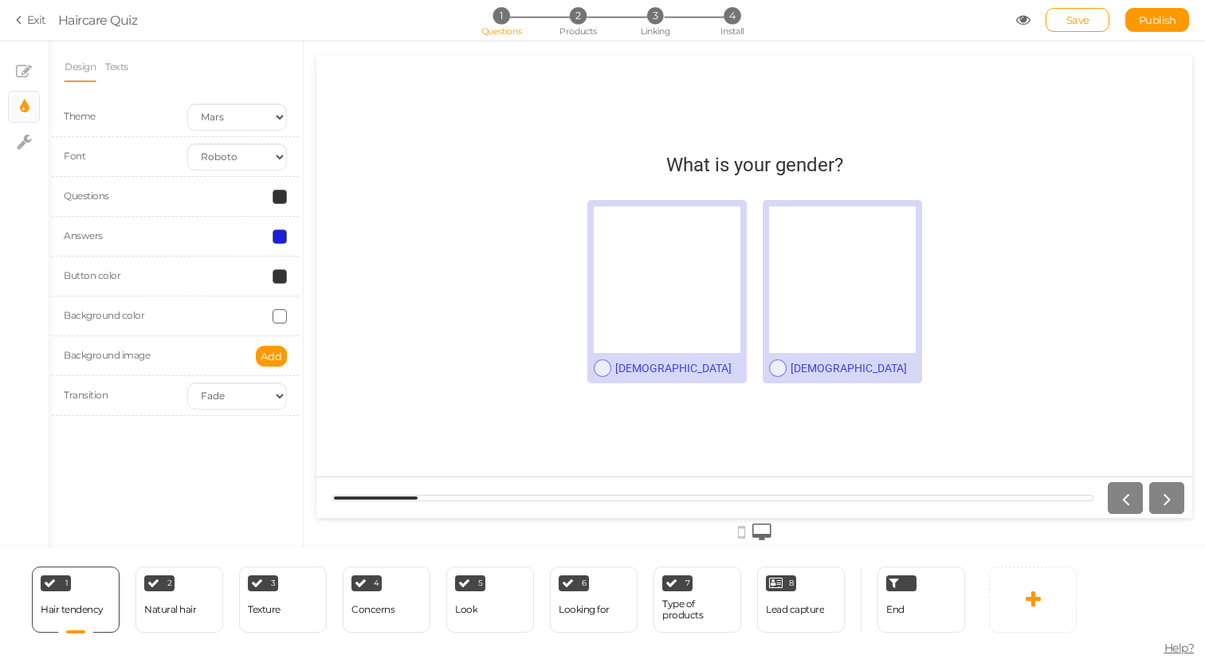
click at [252, 203] on div at bounding box center [237, 197] width 124 height 14
click at [281, 275] on span at bounding box center [280, 276] width 14 height 14
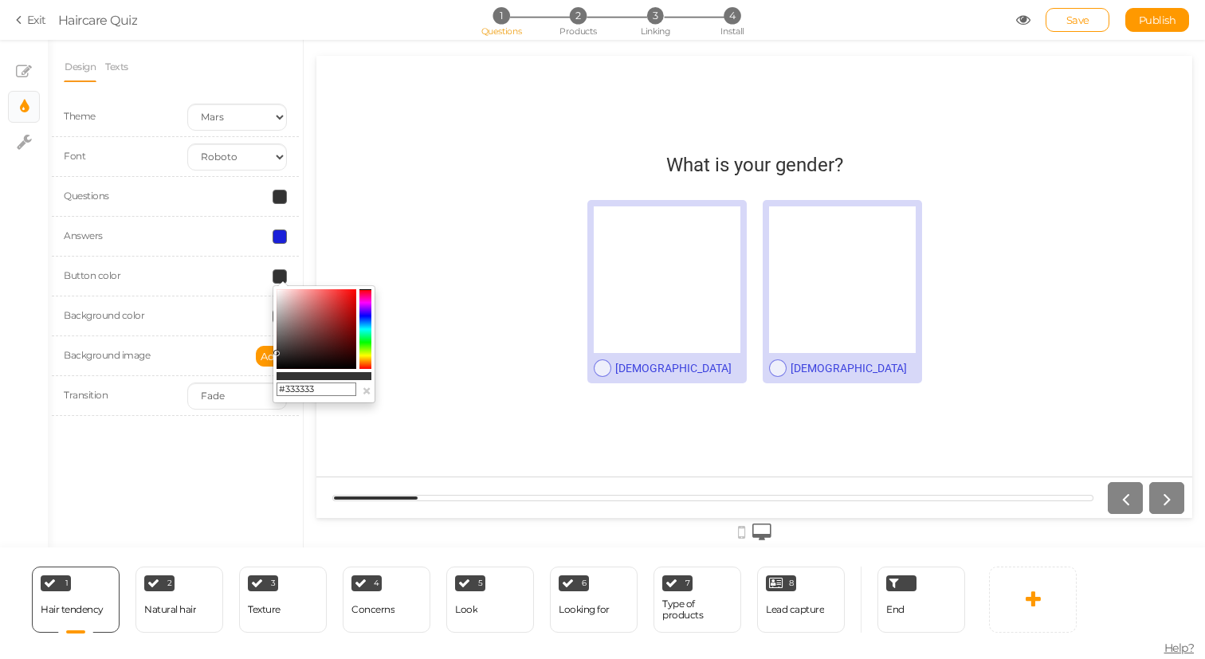
click at [320, 391] on input "#333333" at bounding box center [317, 390] width 80 height 14
paste input "1A20D9FF"
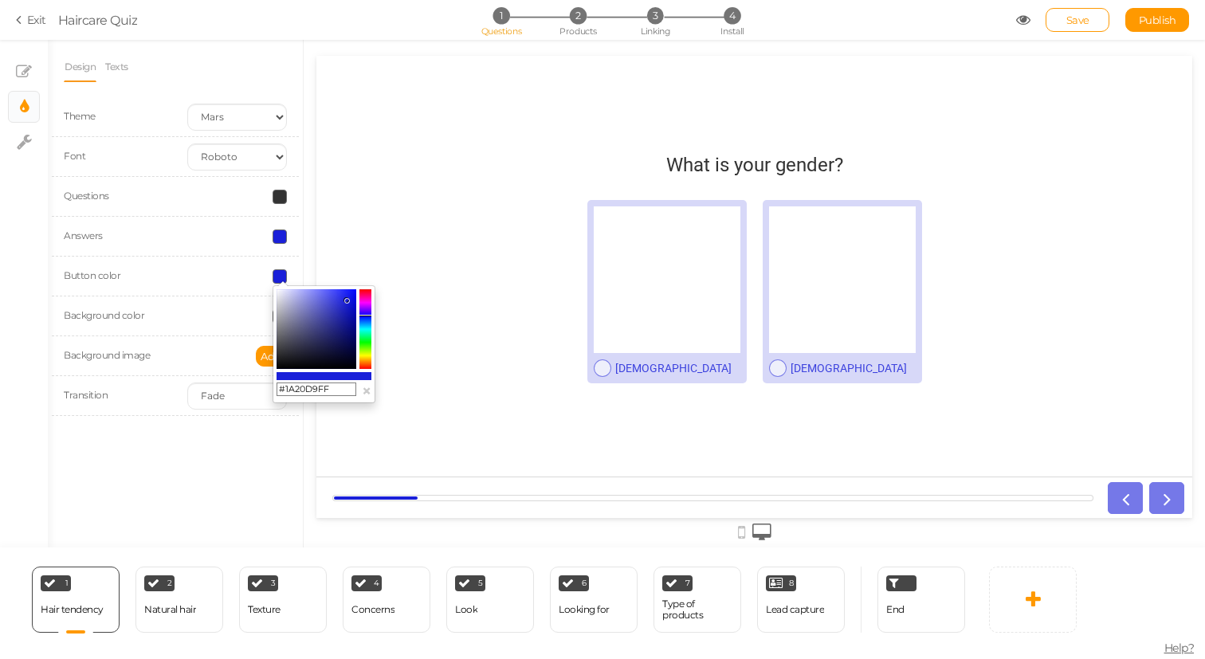
type input "#1A20D9FF"
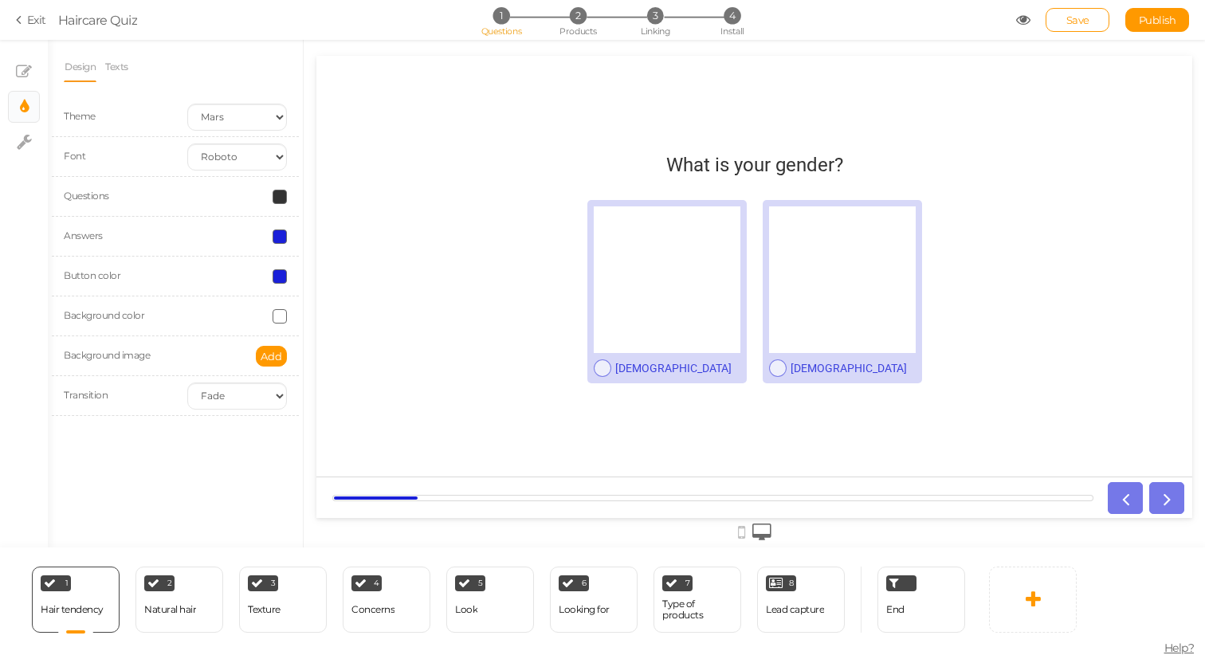
click at [240, 296] on div "Button color" at bounding box center [175, 277] width 247 height 40
click at [275, 350] on span "Add" at bounding box center [272, 356] width 22 height 13
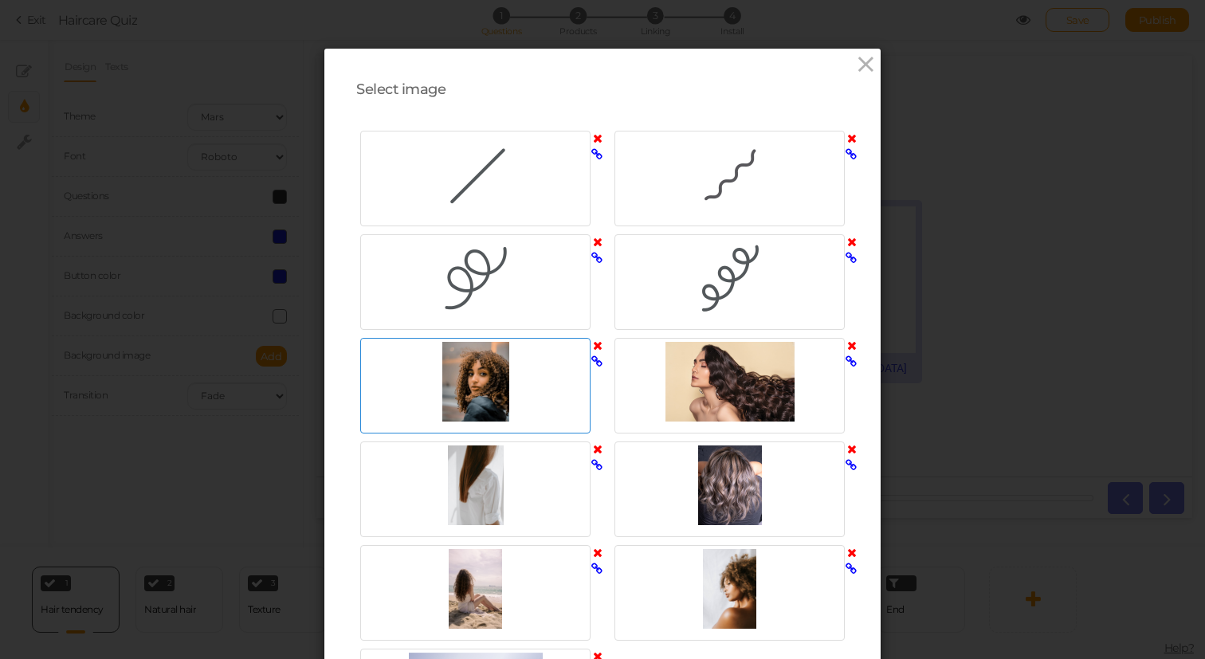
scroll to position [304, 0]
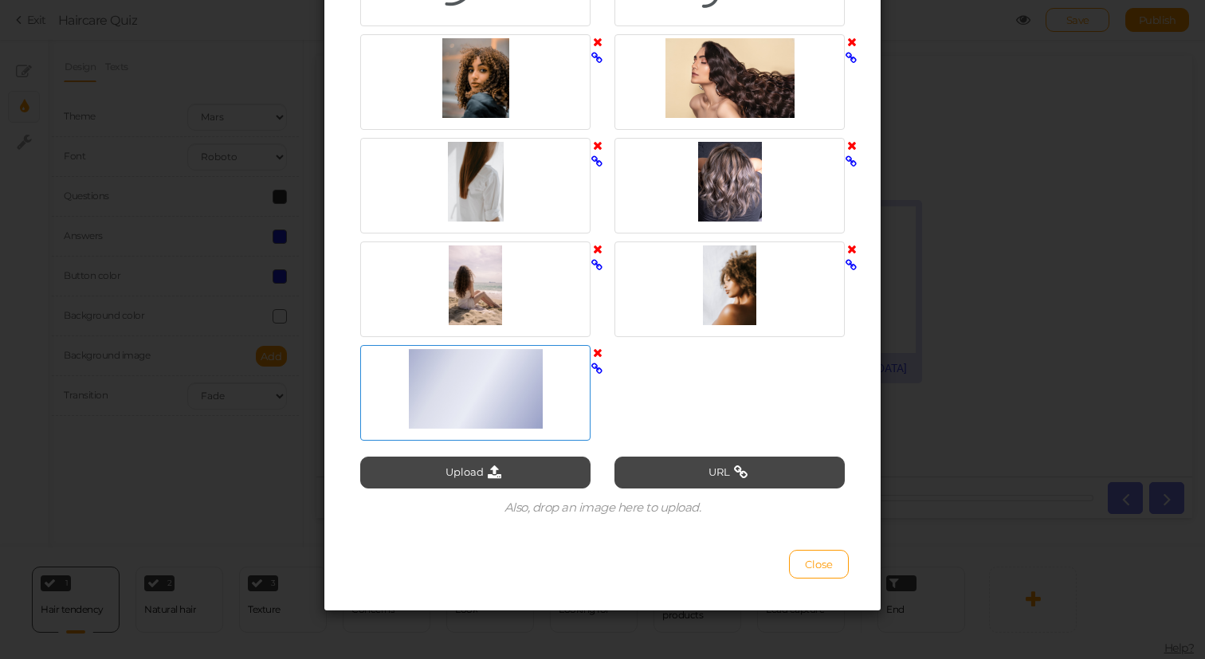
click at [498, 398] on div at bounding box center [475, 389] width 222 height 80
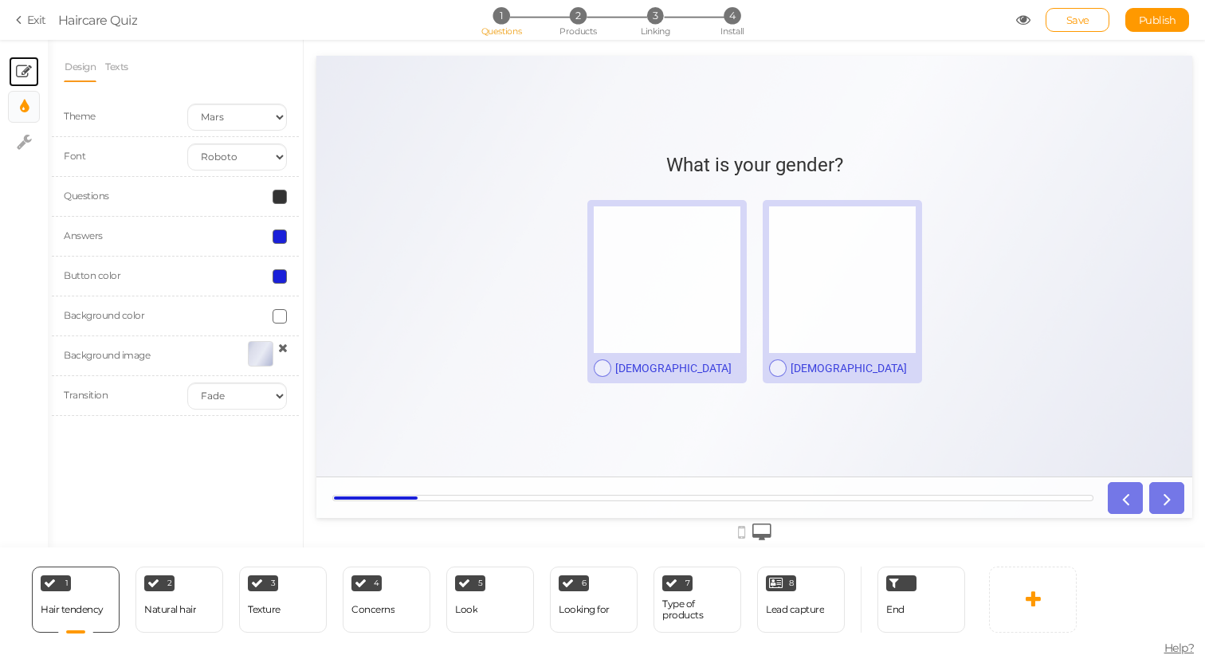
click at [15, 75] on link "× Slides" at bounding box center [24, 72] width 30 height 30
select select "2"
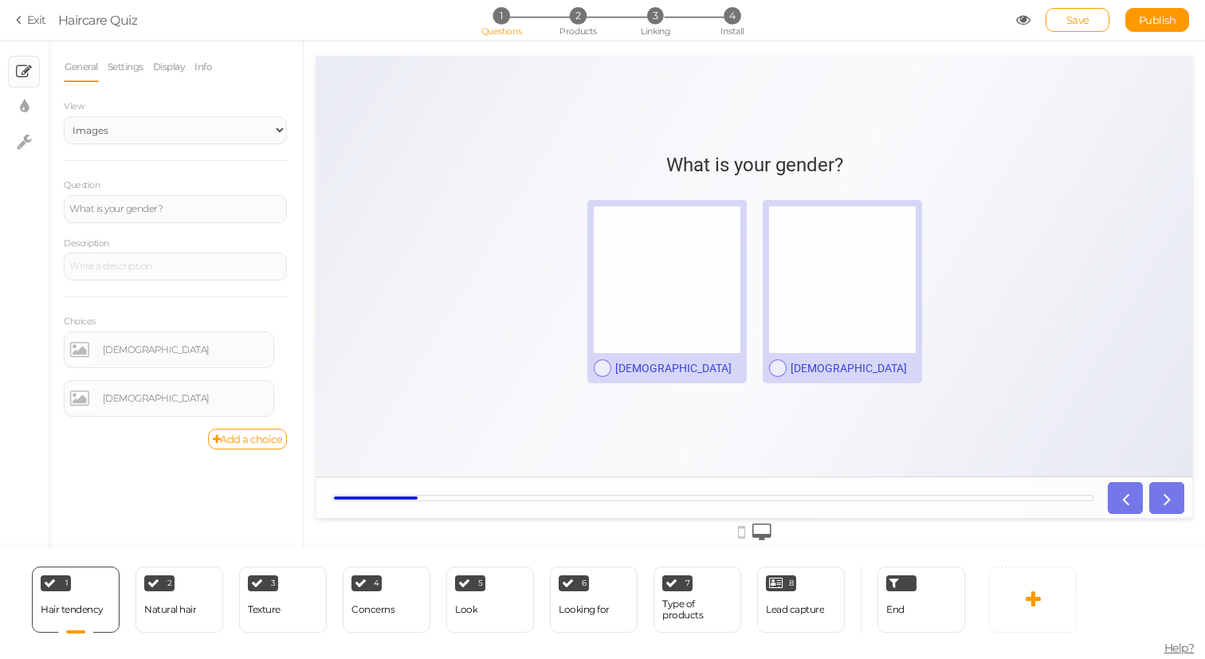
scroll to position [0, 0]
drag, startPoint x: 1156, startPoint y: 13, endPoint x: 1079, endPoint y: 53, distance: 87.0
click at [1079, 53] on div "Exit Haircare Quiz 1 Questions 2 Products 3 Linking 4 Install Save Publish × Sl…" at bounding box center [602, 349] width 1205 height 619
click at [1082, 22] on span "Save" at bounding box center [1078, 20] width 23 height 13
click at [77, 347] on link at bounding box center [80, 350] width 22 height 26
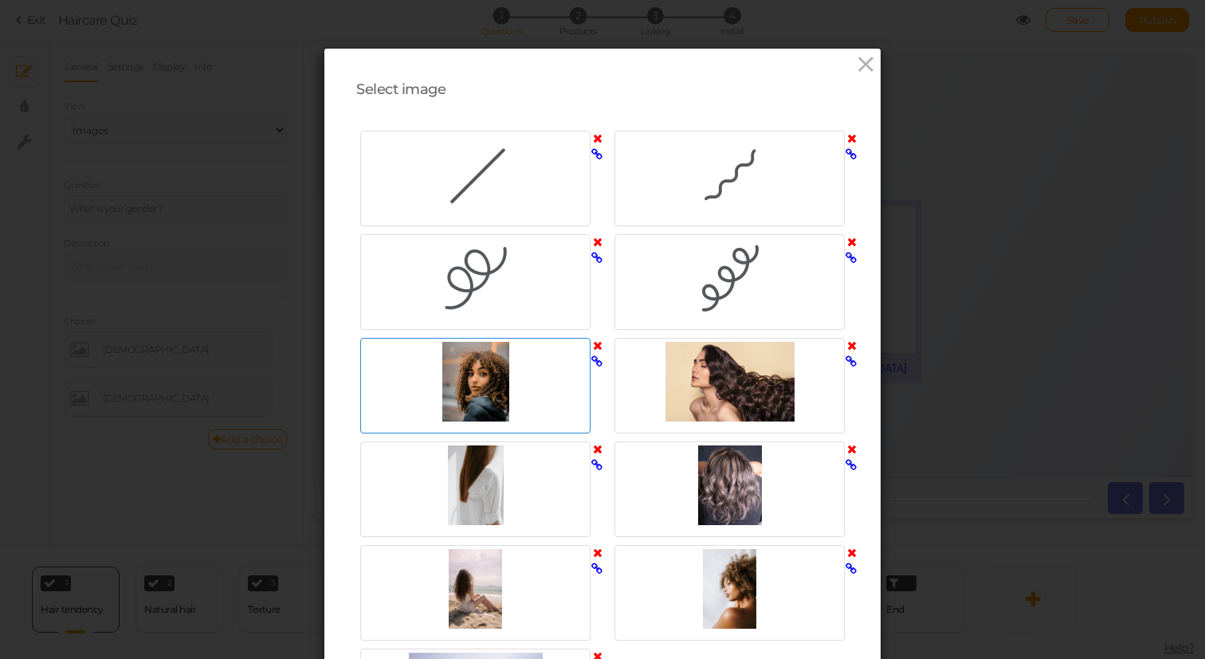
scroll to position [304, 0]
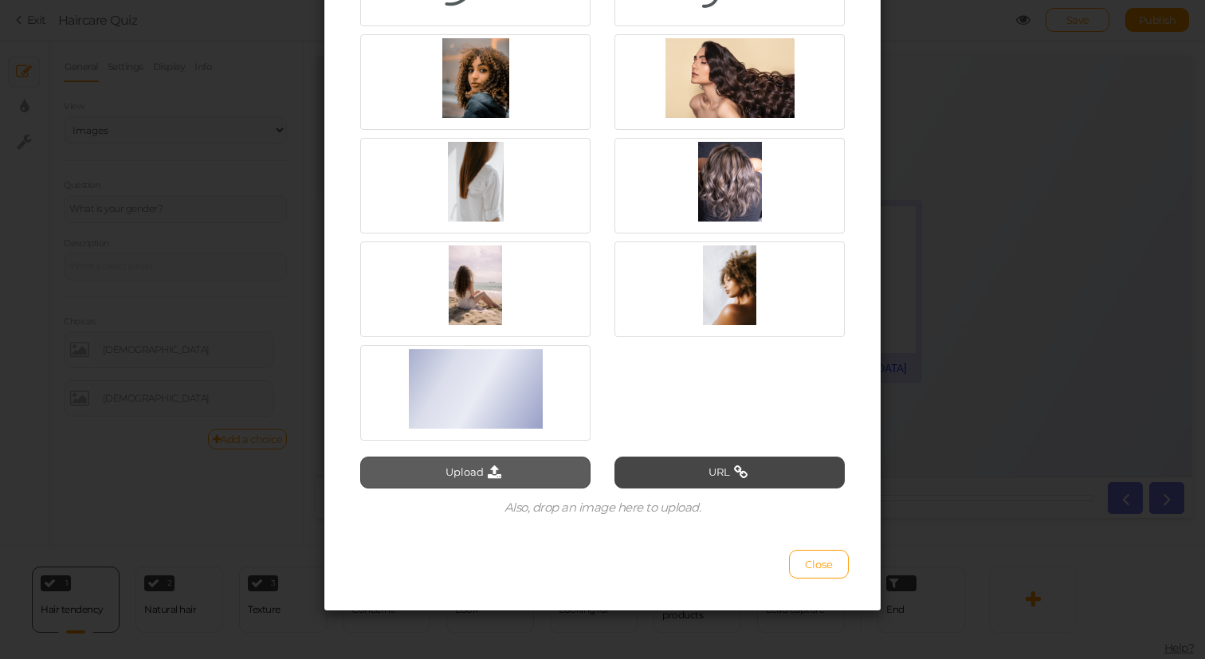
click at [462, 466] on button "Upload" at bounding box center [475, 473] width 230 height 32
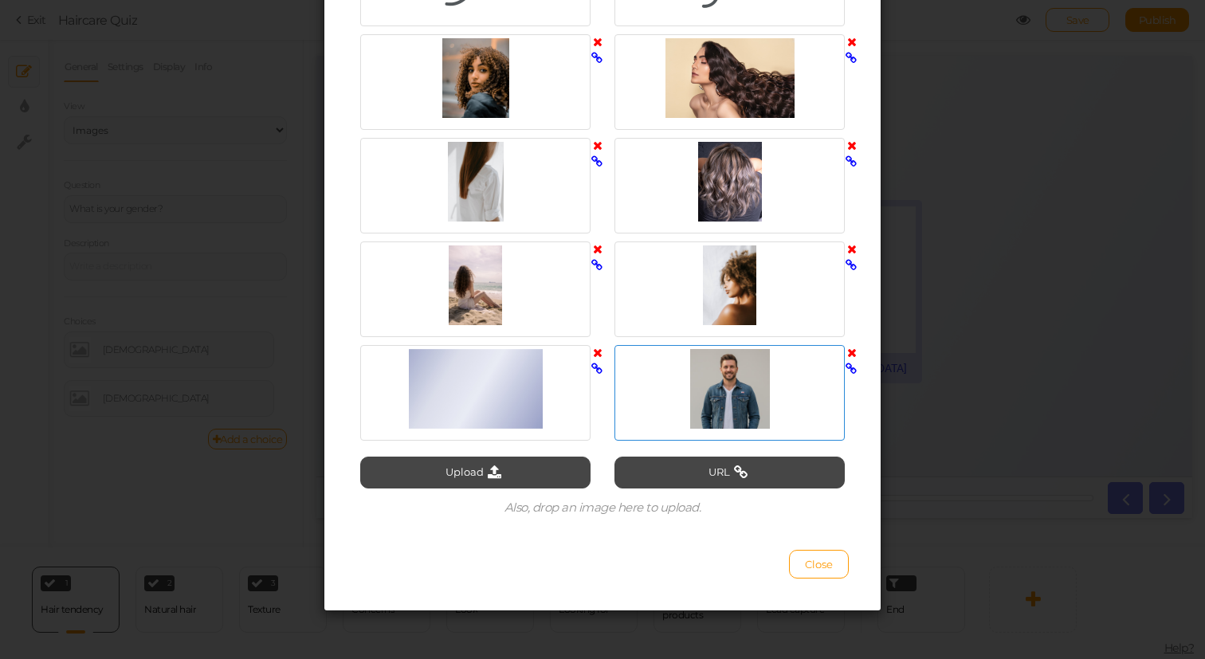
click at [689, 367] on div at bounding box center [730, 389] width 222 height 80
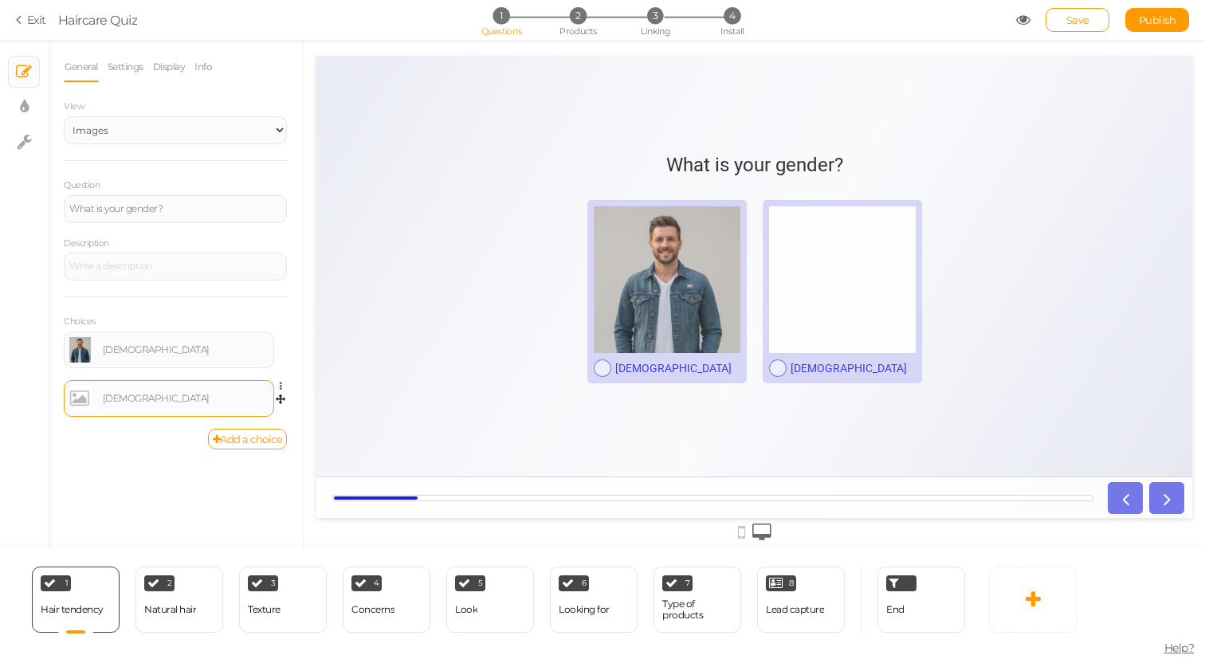
click at [78, 402] on link at bounding box center [80, 399] width 22 height 26
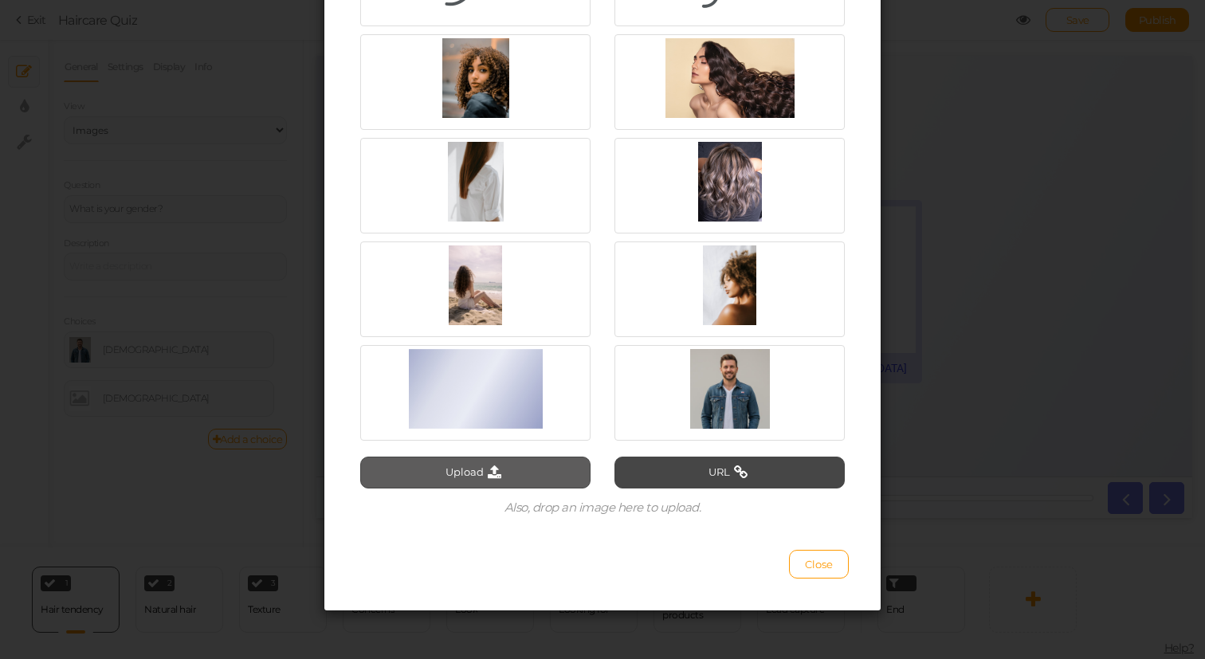
click at [496, 474] on icon at bounding box center [495, 473] width 22 height 14
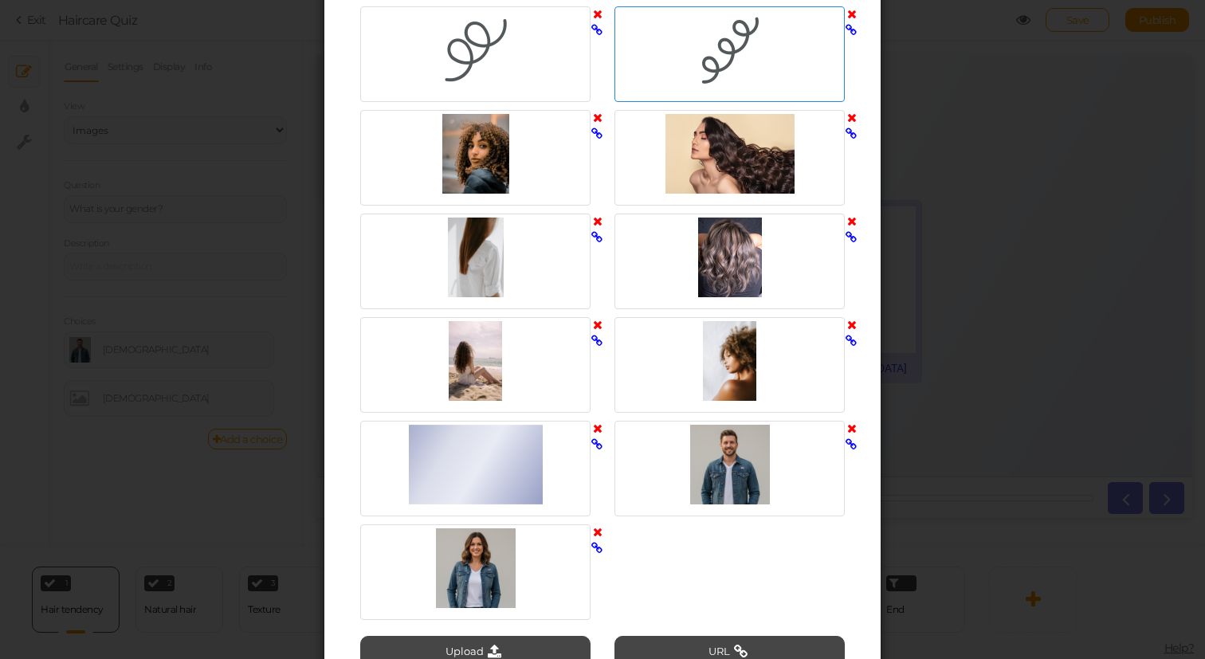
scroll to position [272, 0]
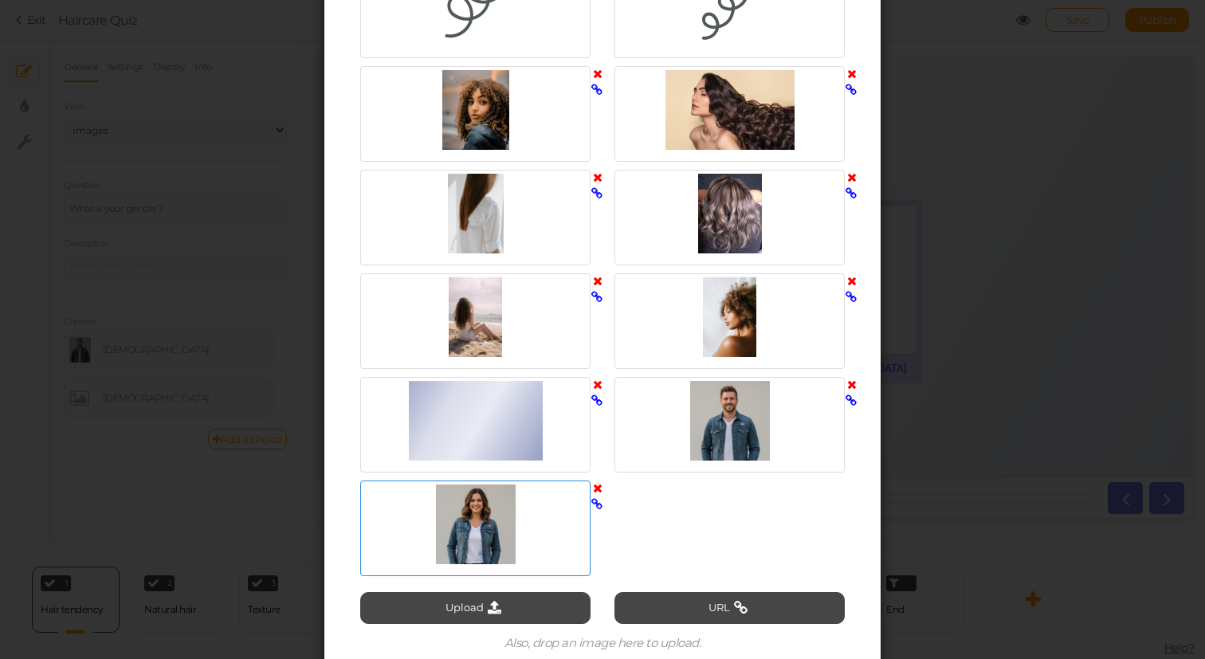
click at [482, 535] on div at bounding box center [475, 525] width 222 height 80
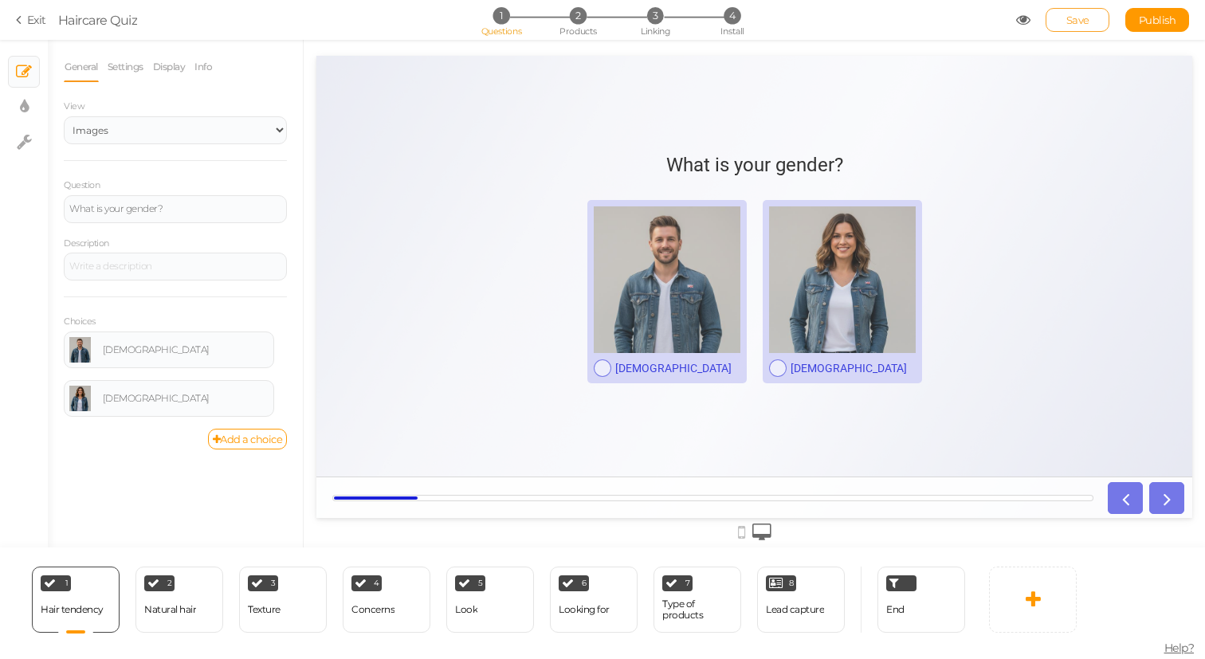
click at [1067, 22] on span "Save" at bounding box center [1078, 20] width 23 height 13
click at [95, 611] on div "Hair tendency" at bounding box center [72, 609] width 63 height 11
click at [104, 575] on icon at bounding box center [107, 578] width 10 height 12
click at [115, 634] on div "1 Hair tendency × Define the conditions to show this slide. Clone Change type D…" at bounding box center [486, 600] width 973 height 104
click at [124, 77] on link "Settings" at bounding box center [125, 67] width 37 height 30
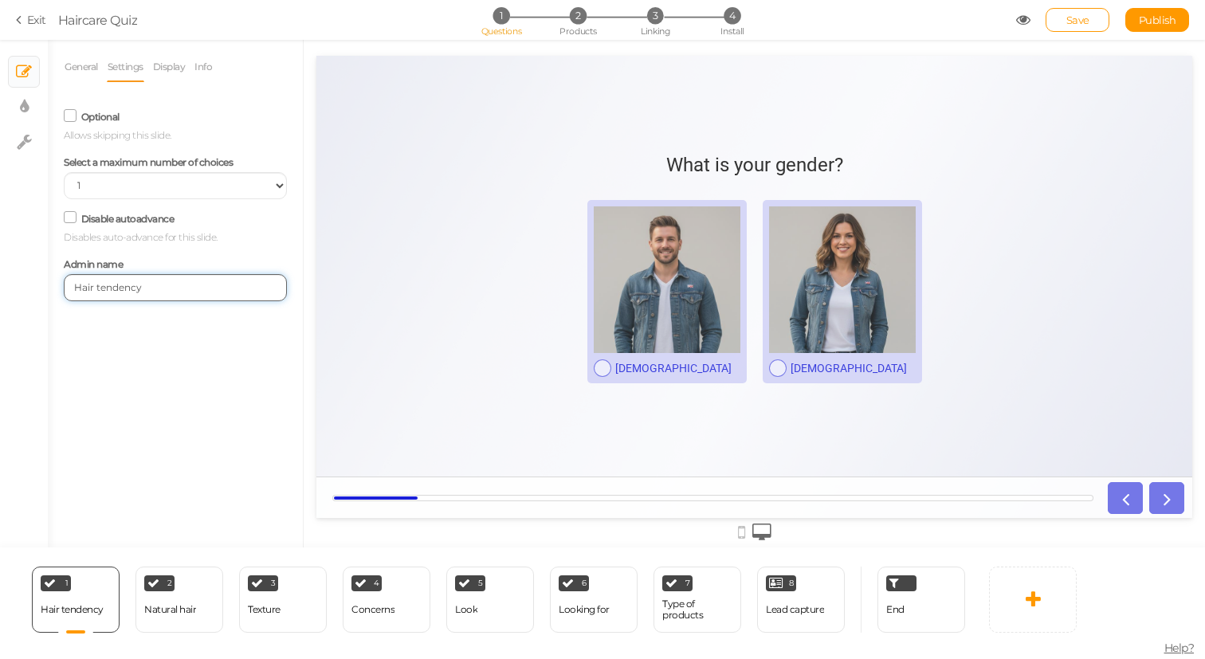
click at [156, 289] on input "Hair tendency" at bounding box center [175, 287] width 223 height 27
type input "Gender"
click at [193, 610] on div "Natural hair" at bounding box center [170, 609] width 52 height 11
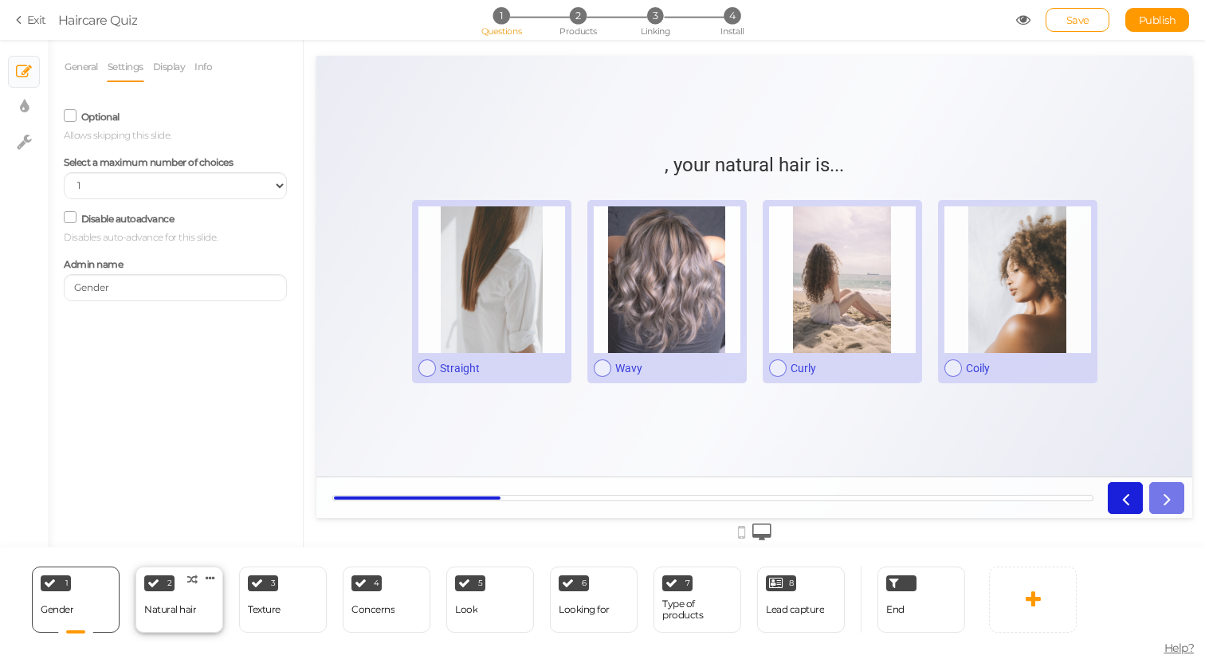
select select "2"
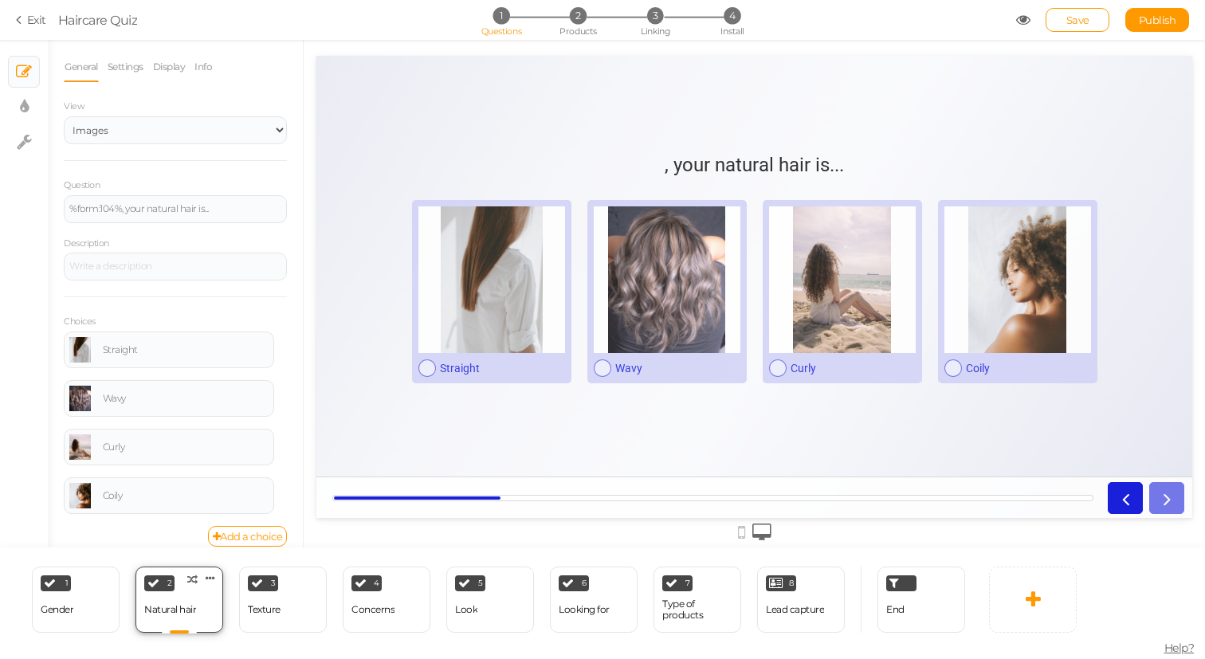
scroll to position [0, 0]
click at [128, 65] on link "Settings" at bounding box center [125, 67] width 37 height 30
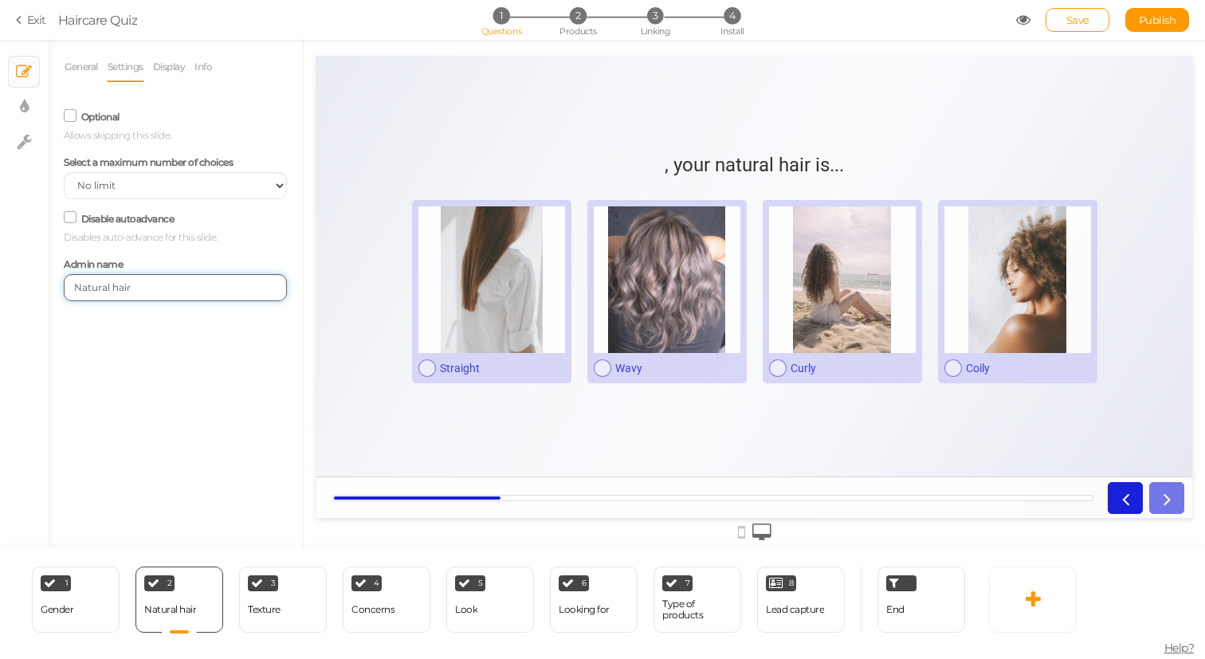
click at [138, 284] on input "Natural hair" at bounding box center [175, 287] width 223 height 27
type input "[DEMOGRAPHIC_DATA] Age"
click at [214, 431] on div "General Settings Display Info View Text Images Slider Dropdown Question %form:1…" at bounding box center [175, 300] width 255 height 496
click at [214, 578] on icon at bounding box center [211, 578] width 10 height 12
click at [255, 469] on div "General Settings Display Info View Text Images Slider Dropdown Question %form:1…" at bounding box center [175, 300] width 255 height 496
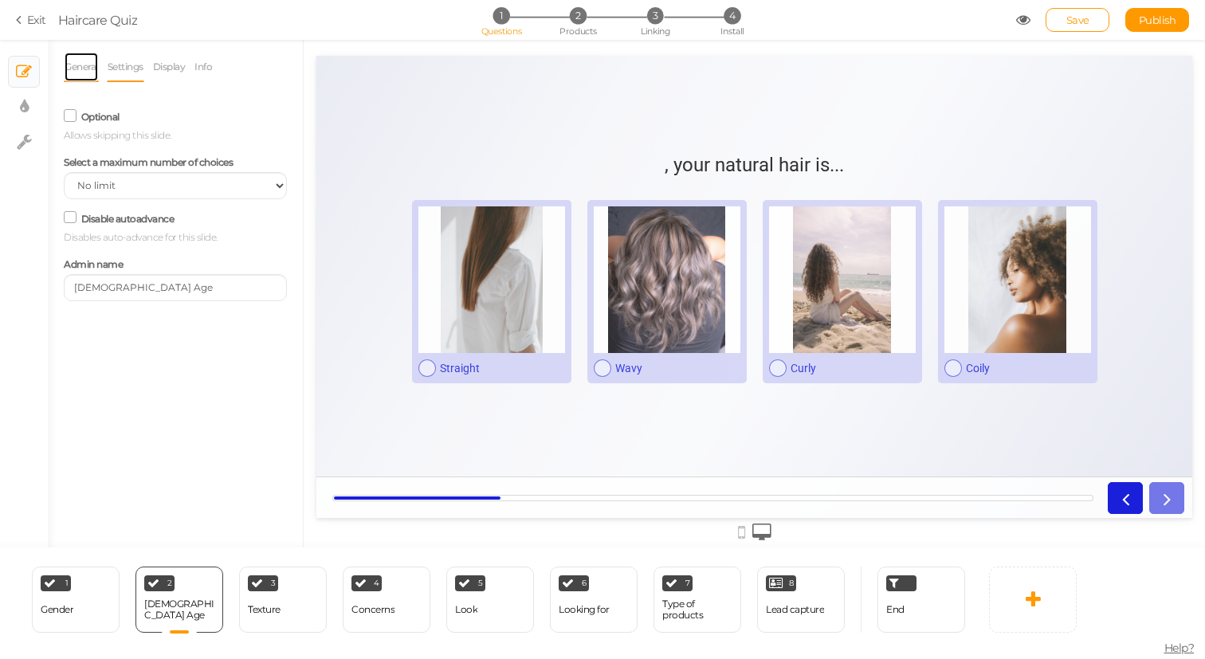
click at [83, 77] on link "General" at bounding box center [81, 67] width 35 height 30
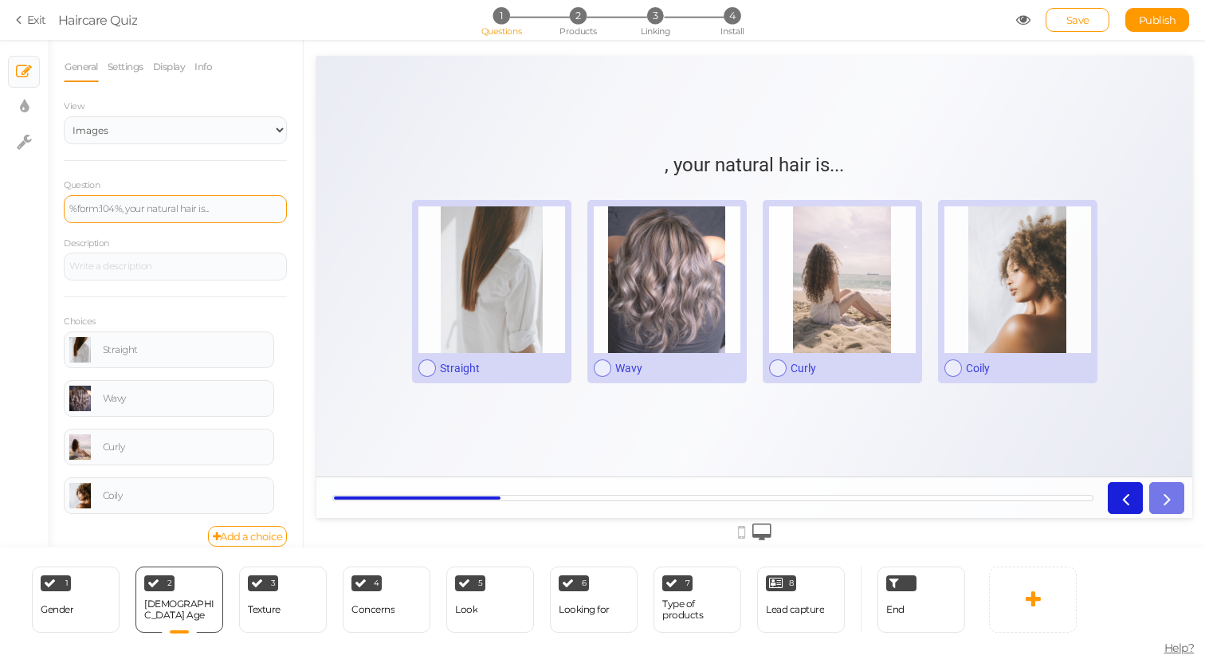
click at [184, 204] on div "%form:104%, your natural hair is..." at bounding box center [175, 209] width 212 height 10
paste div
click at [85, 346] on link at bounding box center [80, 350] width 22 height 26
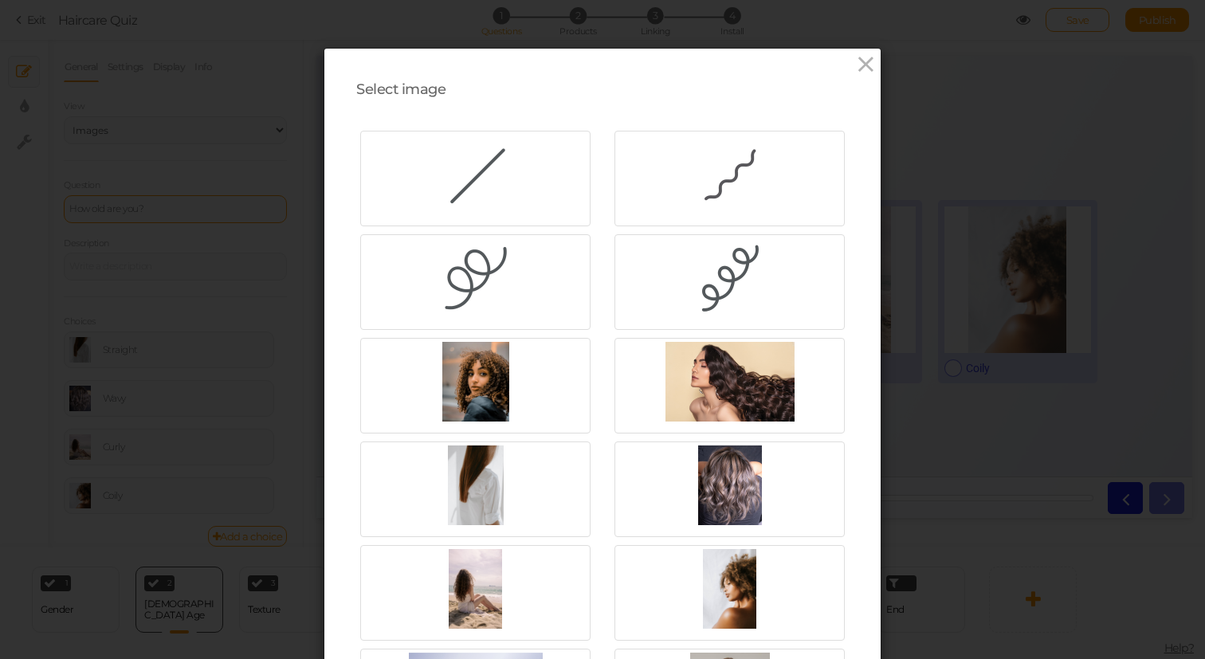
click at [127, 318] on div "Select image Upload URL Also, drop an image here to upload. Close" at bounding box center [602, 329] width 1205 height 659
click at [867, 64] on icon at bounding box center [866, 65] width 23 height 24
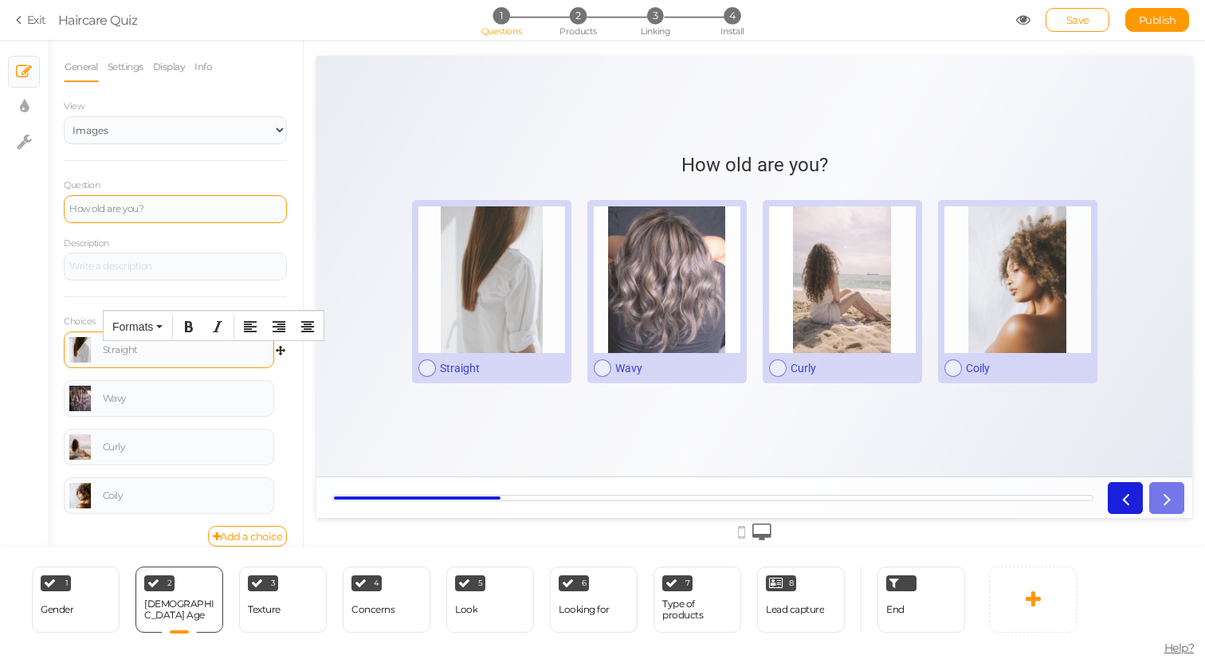
click at [130, 355] on div "Straight" at bounding box center [186, 350] width 166 height 10
click at [118, 394] on div "Wavy" at bounding box center [186, 399] width 166 height 10
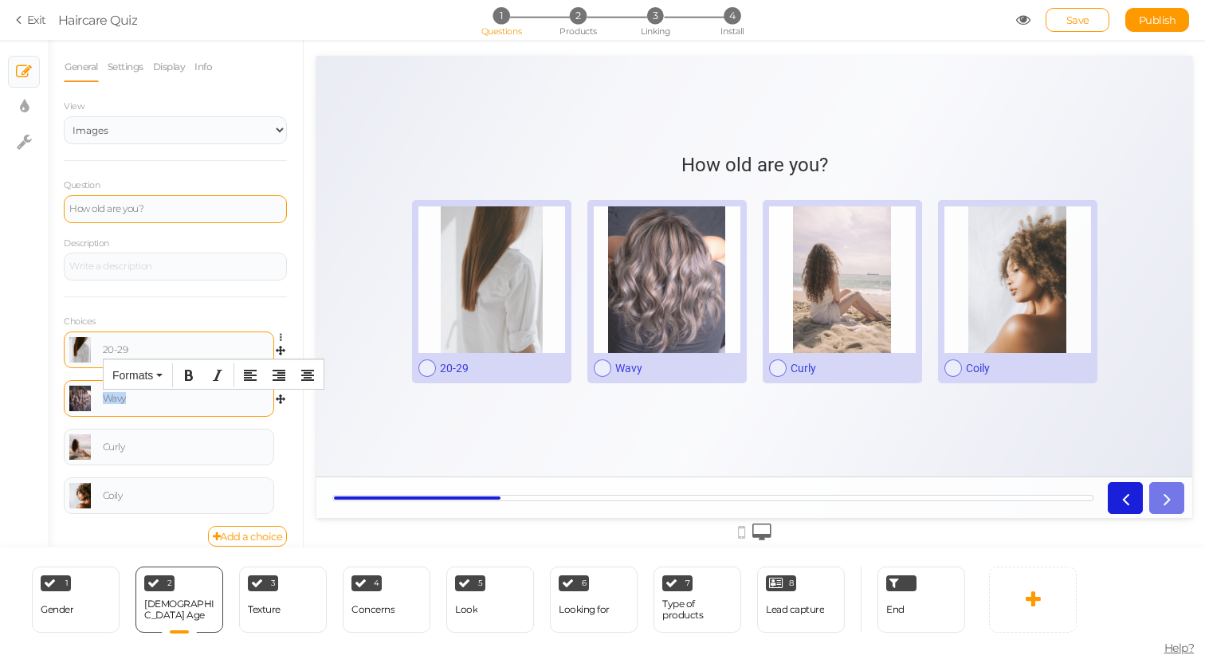
click at [118, 394] on div "Wavy" at bounding box center [186, 399] width 166 height 10
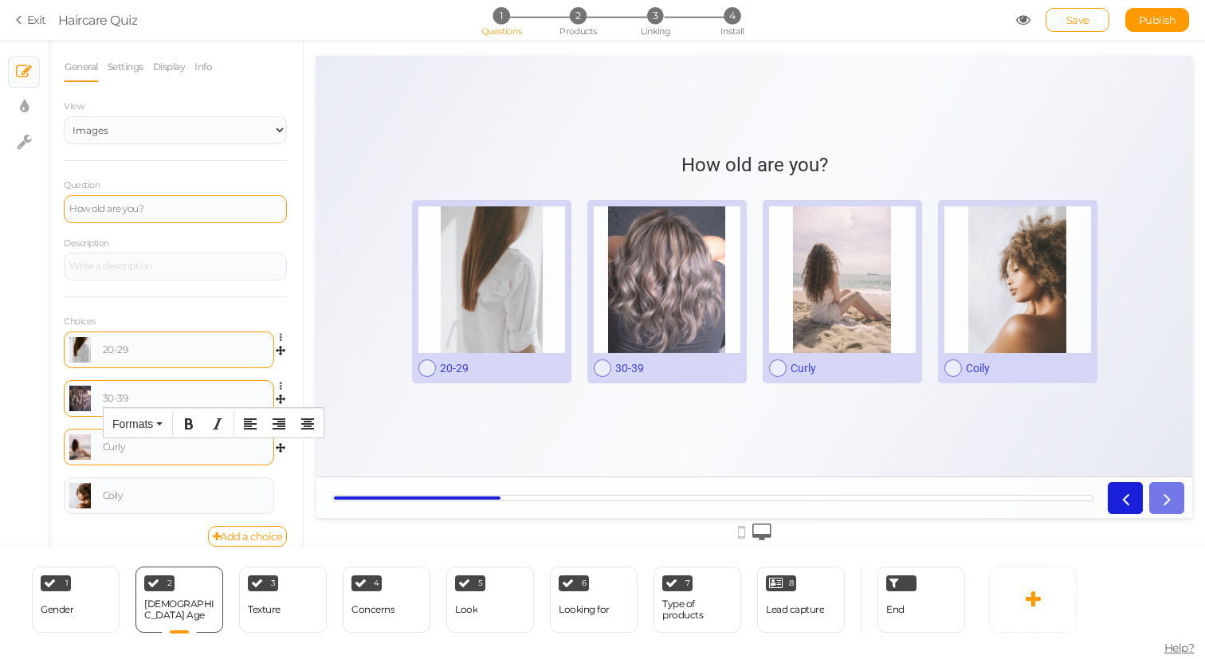
click at [120, 446] on div "Curly" at bounding box center [186, 447] width 166 height 10
click at [115, 498] on div "Coily" at bounding box center [186, 496] width 166 height 10
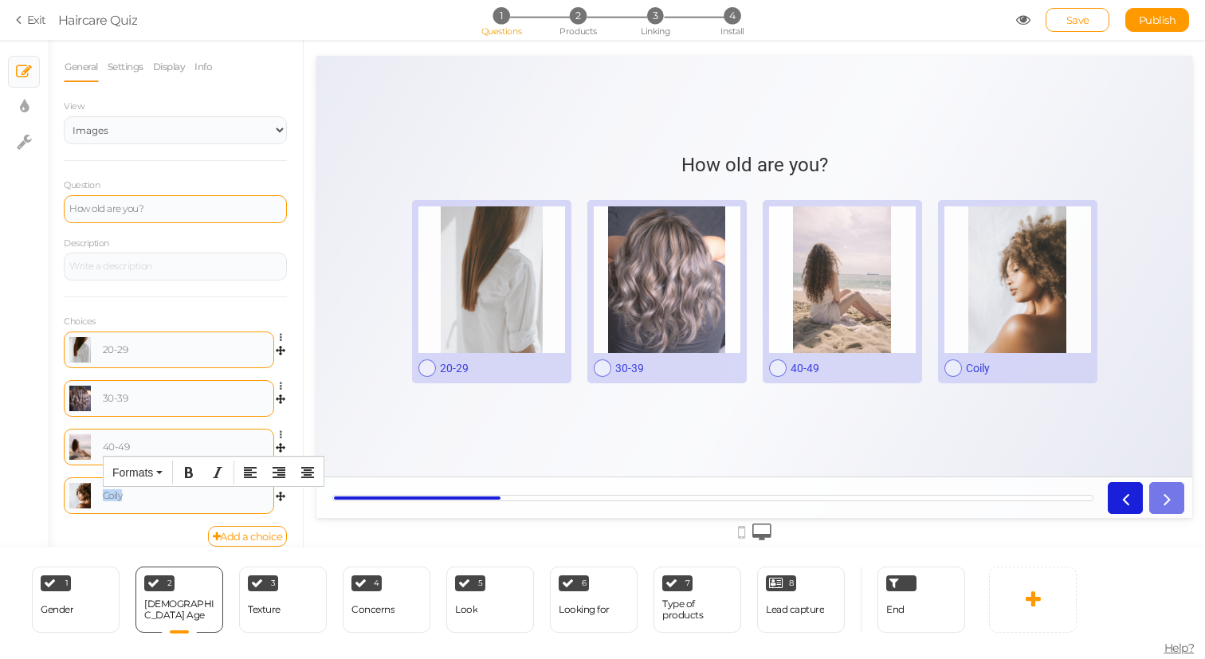
click at [115, 498] on div "Coily" at bounding box center [186, 496] width 166 height 10
click at [171, 360] on div "20-29" at bounding box center [168, 350] width 199 height 26
click at [85, 352] on link at bounding box center [80, 350] width 22 height 26
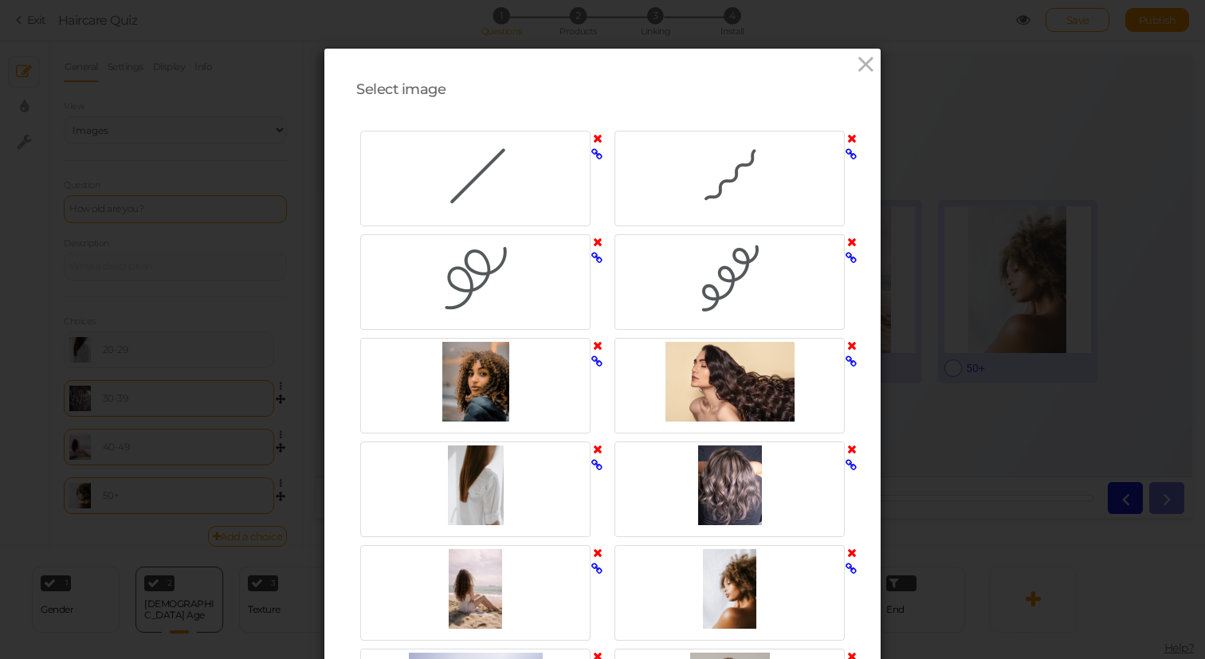
scroll to position [407, 0]
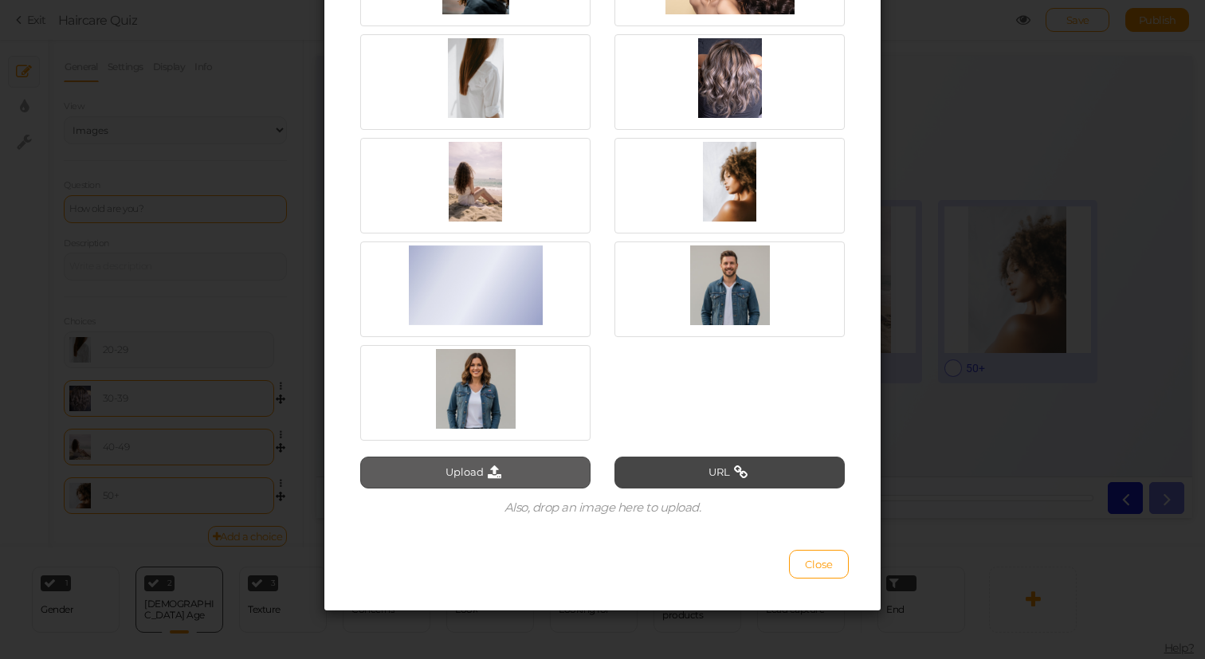
click at [526, 462] on button "Upload" at bounding box center [475, 473] width 230 height 32
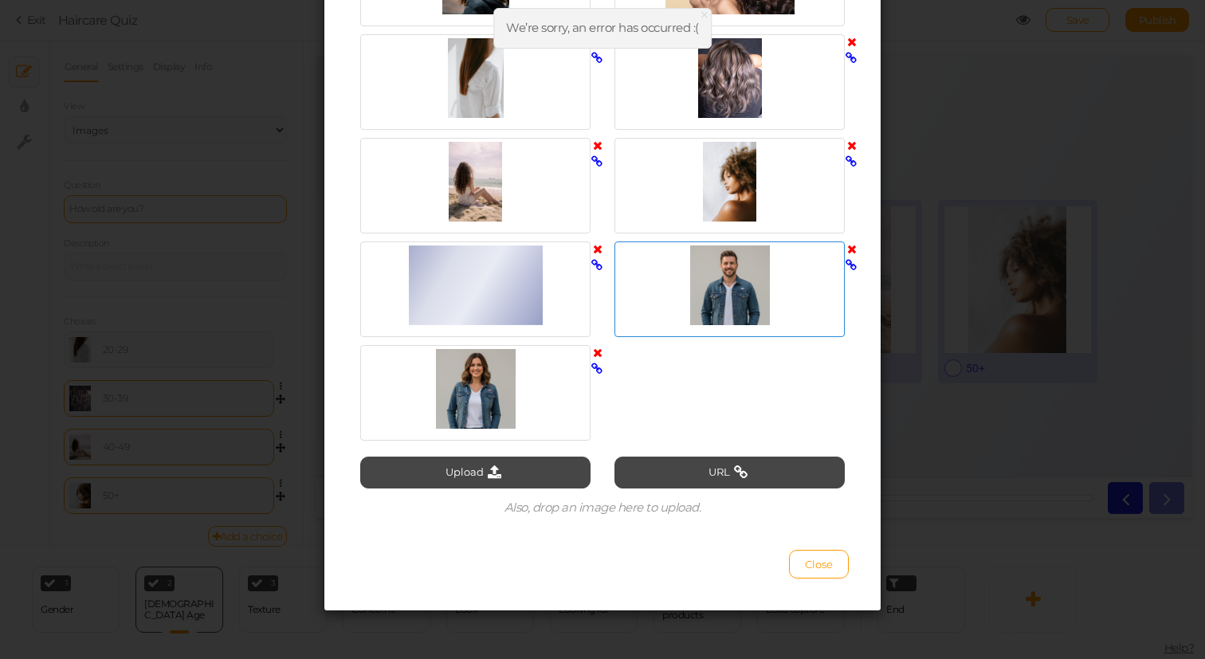
click at [690, 297] on div at bounding box center [730, 286] width 222 height 80
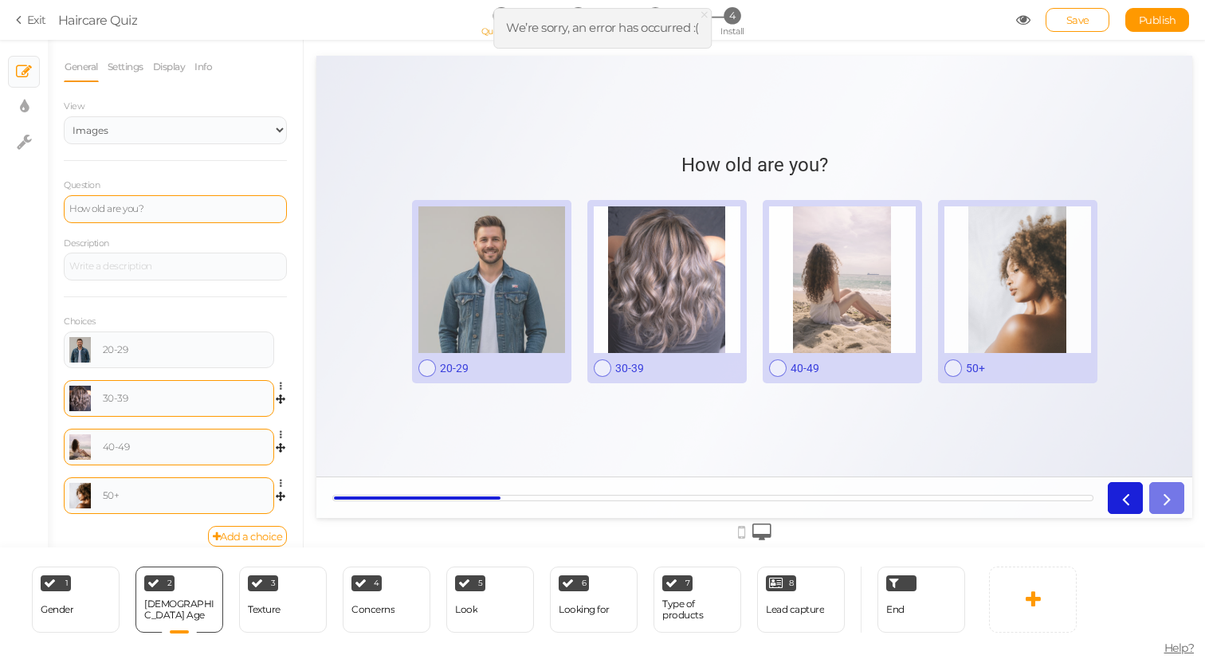
click at [80, 404] on link at bounding box center [80, 399] width 22 height 26
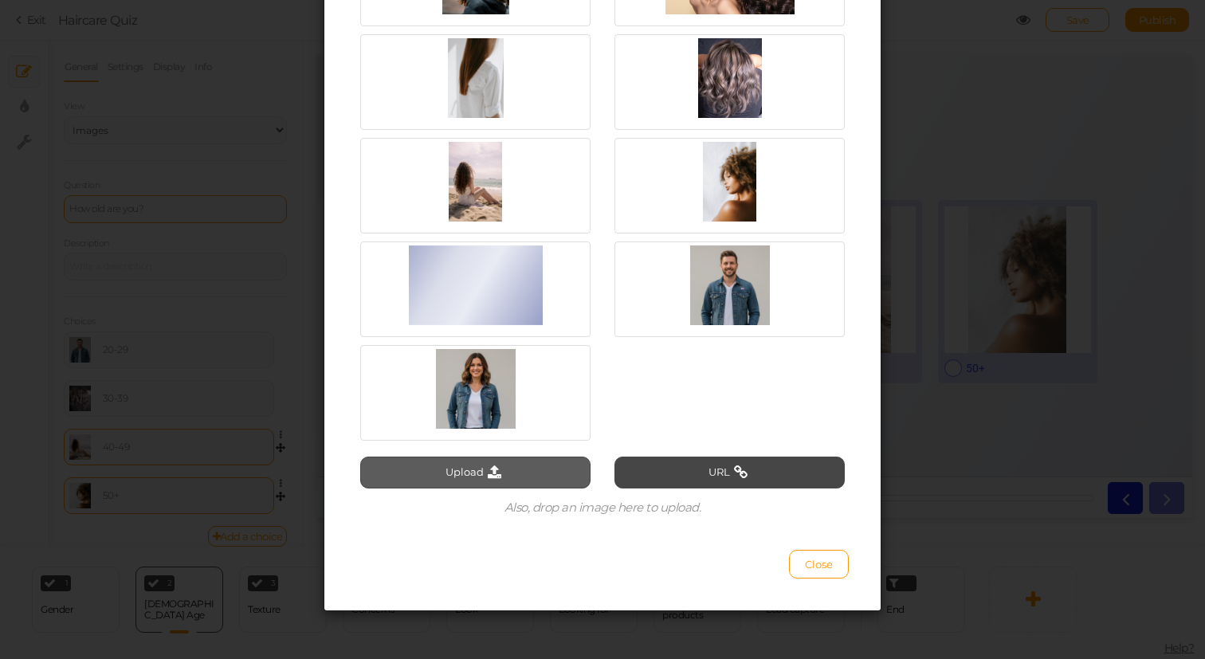
click at [498, 460] on button "Upload" at bounding box center [475, 473] width 230 height 32
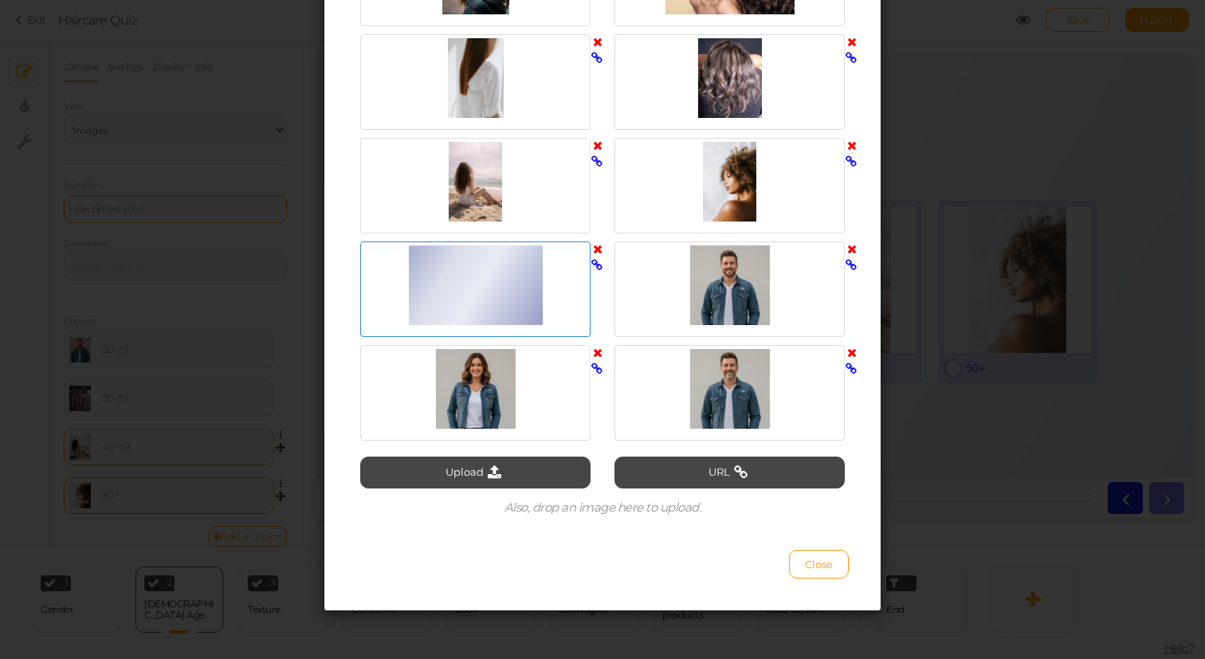
scroll to position [389, 0]
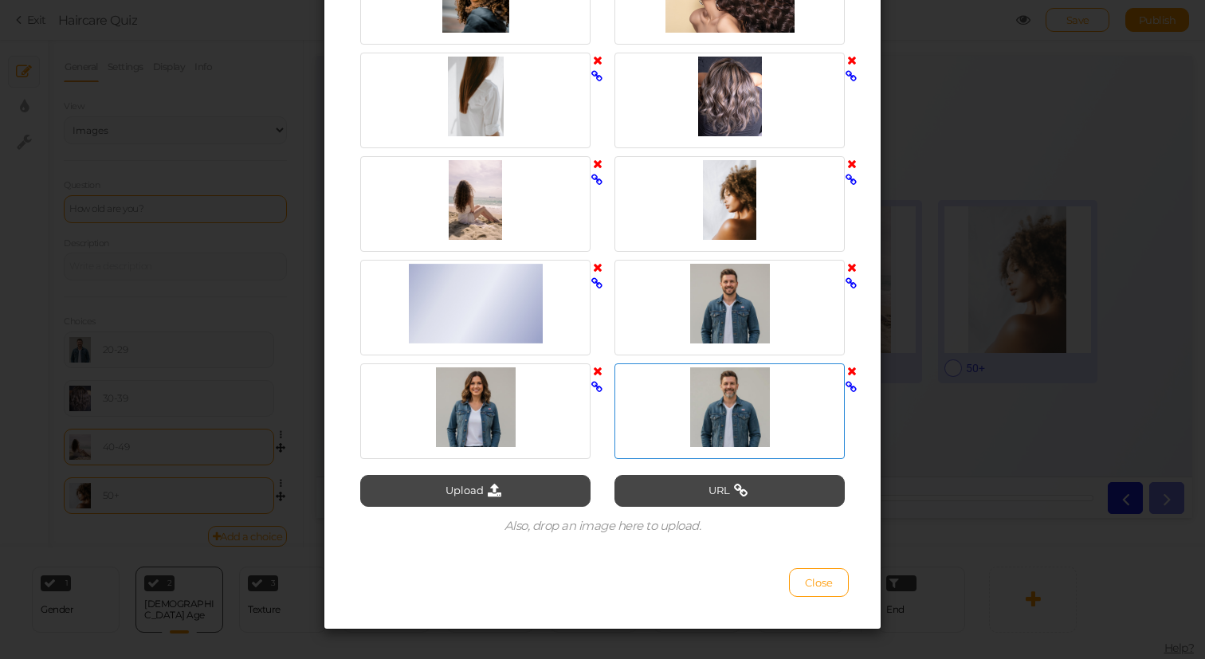
click at [696, 406] on div at bounding box center [730, 408] width 222 height 80
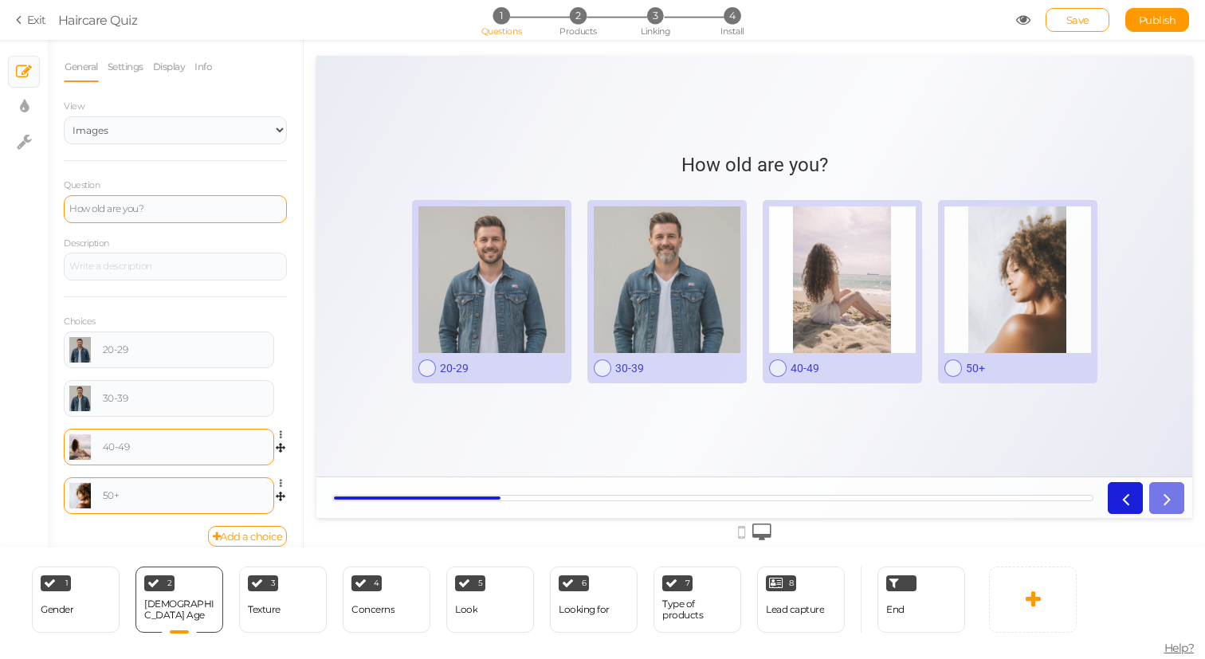
click at [80, 455] on link at bounding box center [80, 448] width 22 height 26
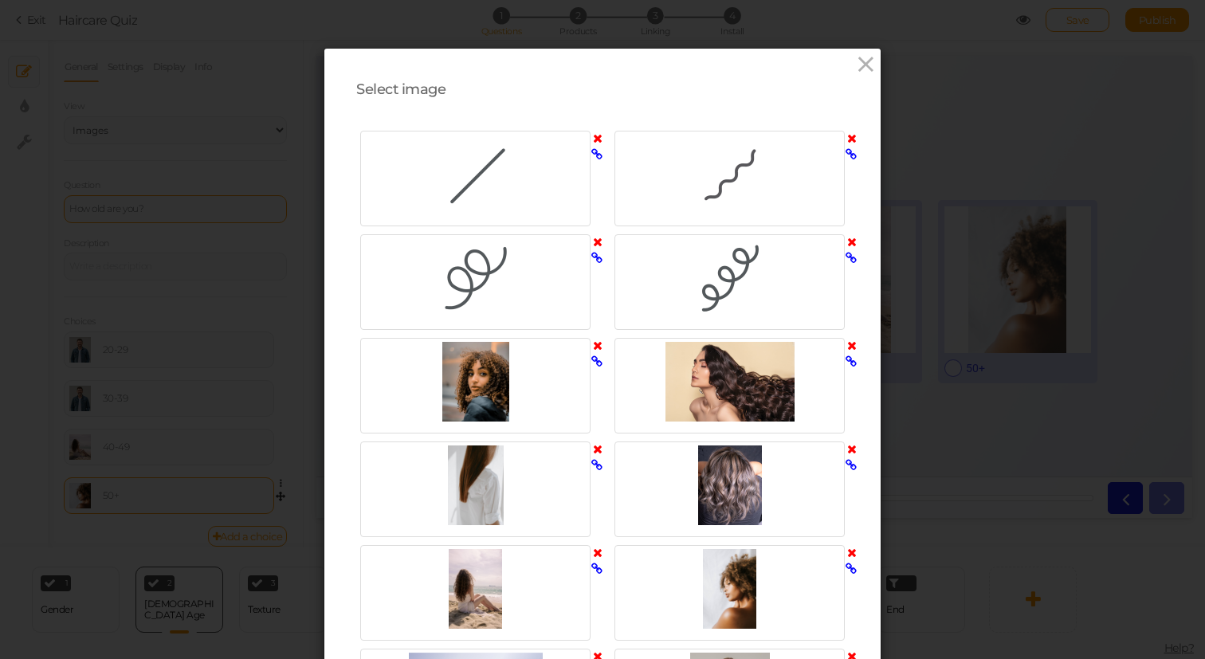
scroll to position [407, 0]
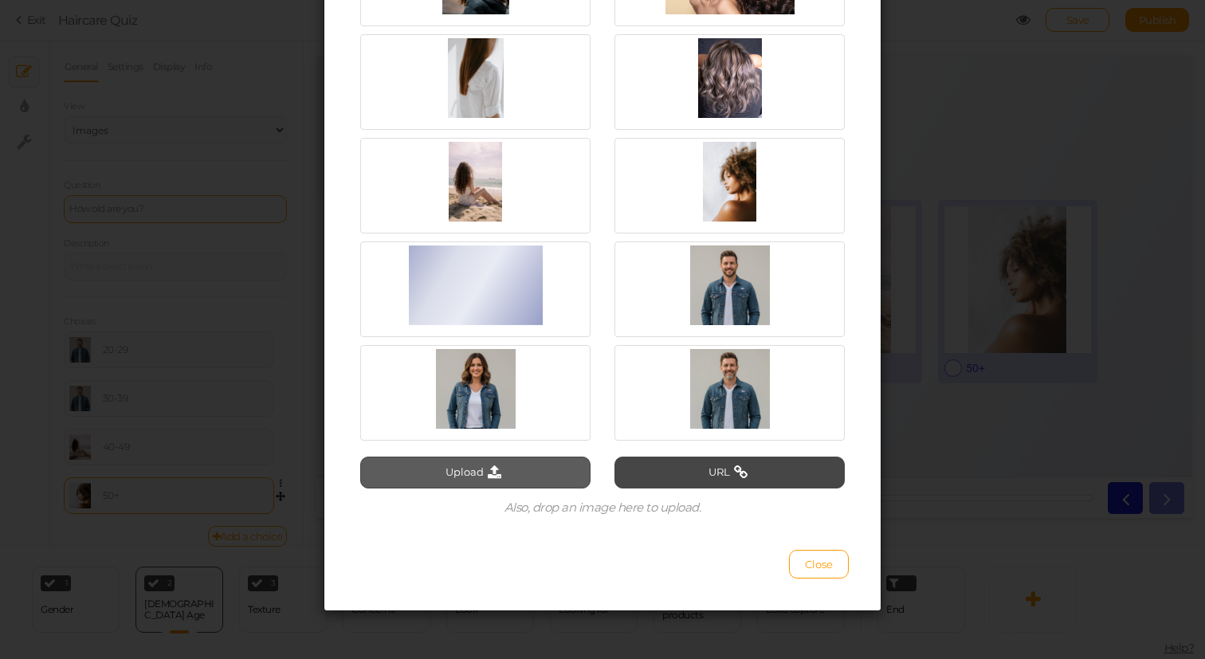
click at [508, 467] on button "Upload" at bounding box center [475, 473] width 230 height 32
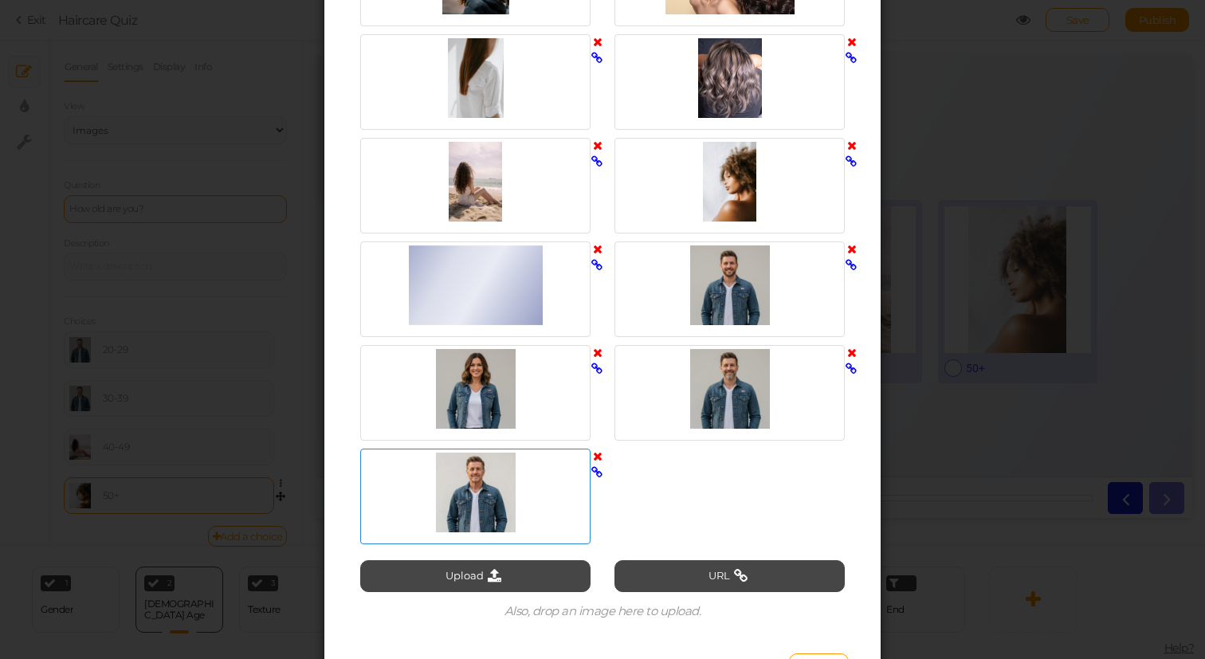
click at [486, 487] on div at bounding box center [475, 493] width 222 height 80
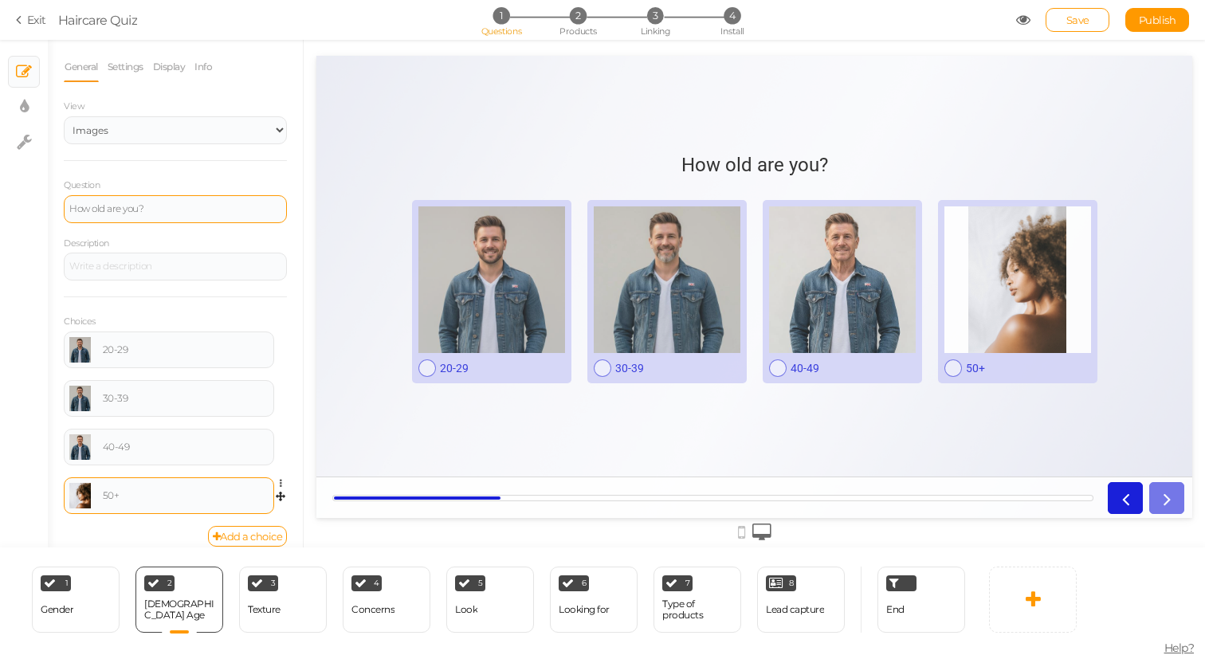
click at [84, 498] on link at bounding box center [80, 496] width 22 height 26
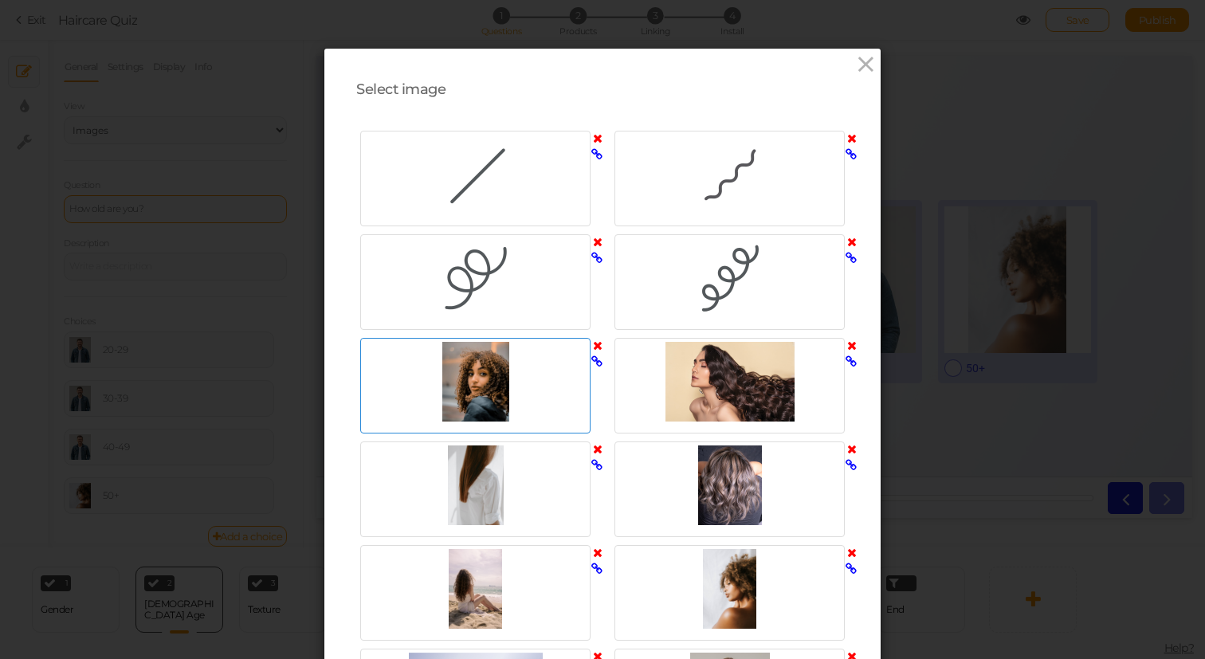
scroll to position [511, 0]
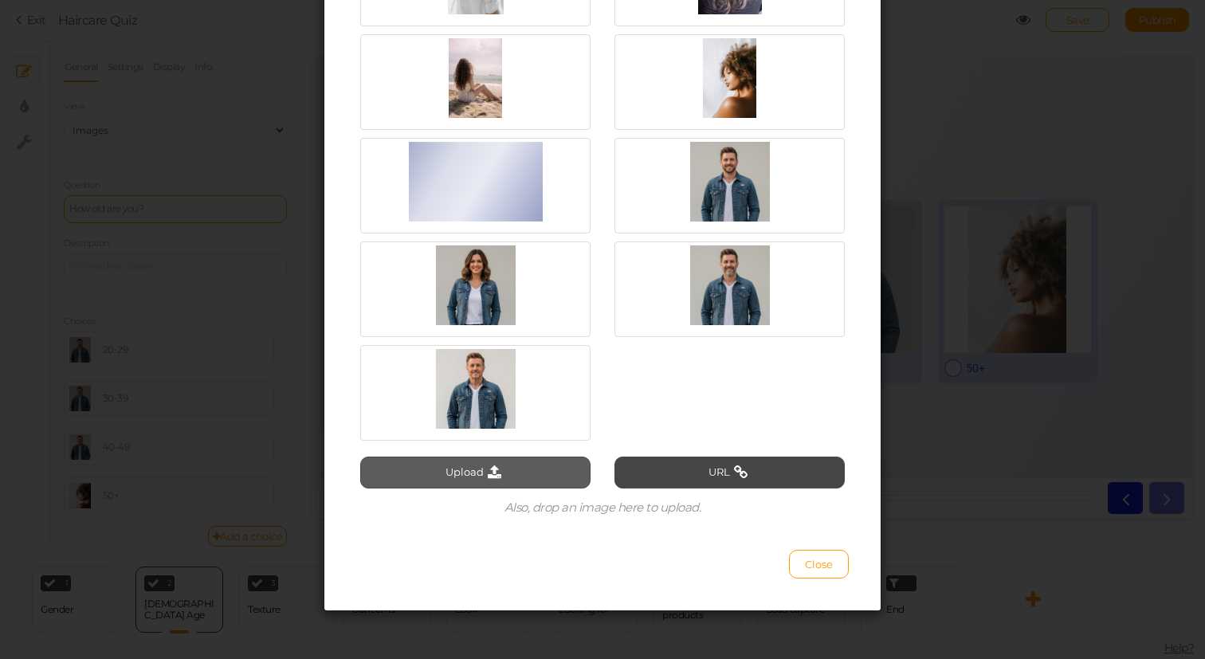
click at [495, 460] on button "Upload" at bounding box center [475, 473] width 230 height 32
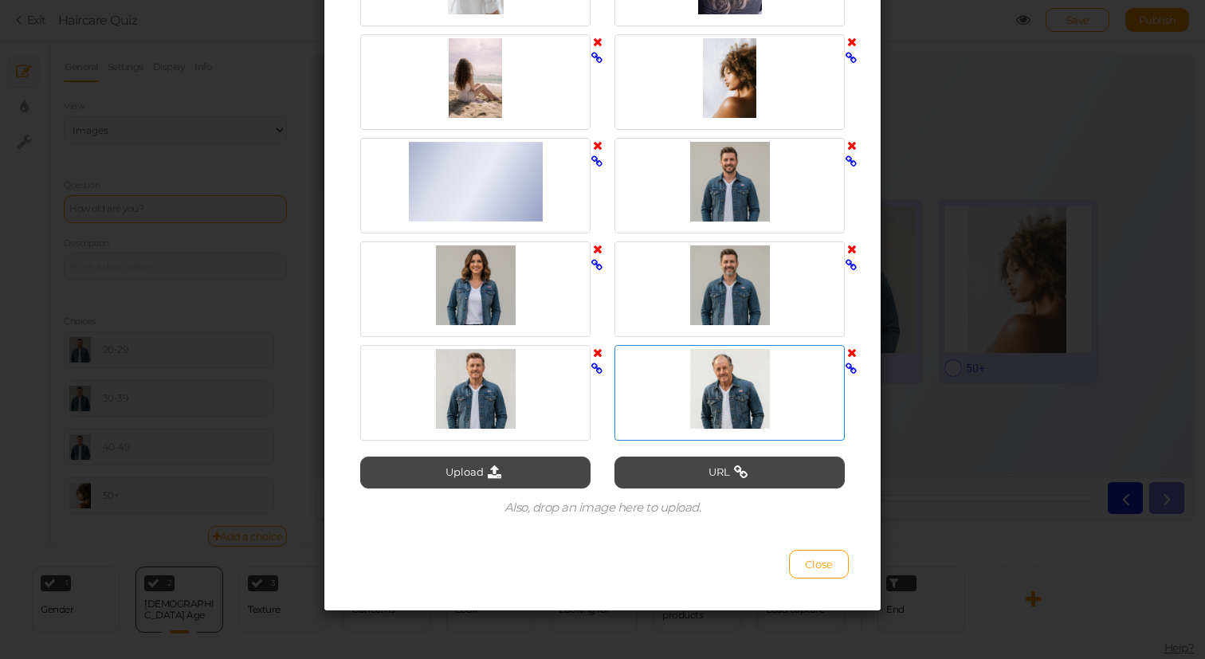
click at [658, 402] on div at bounding box center [730, 389] width 222 height 80
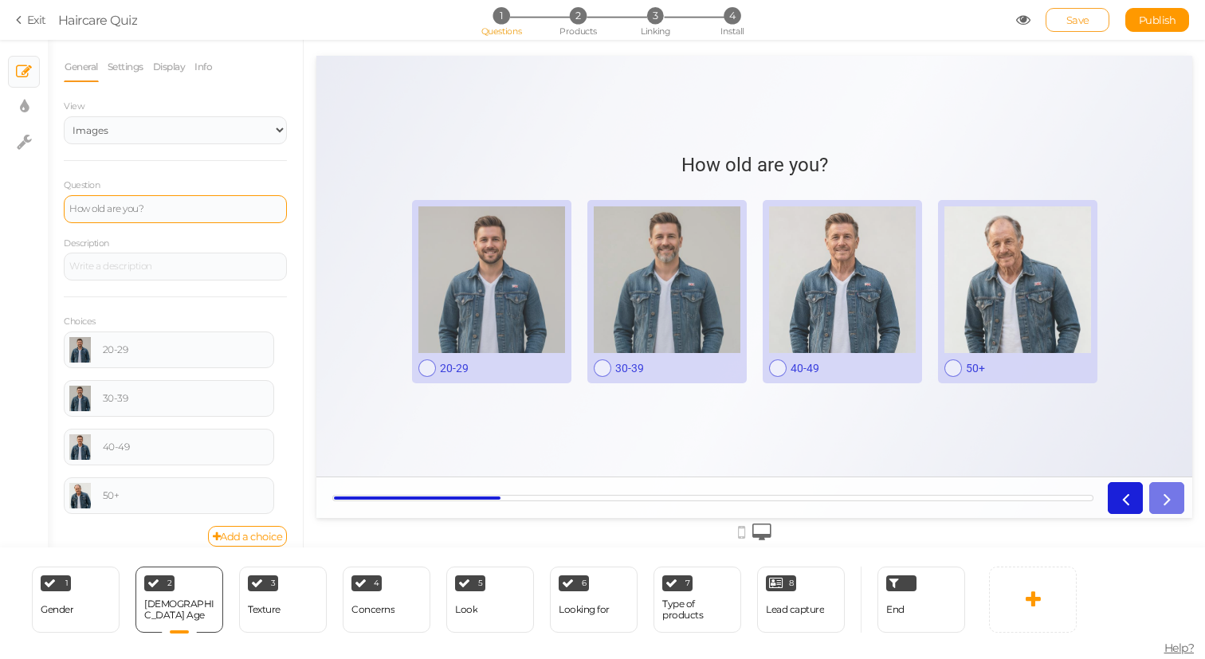
click at [1080, 15] on span "Save" at bounding box center [1078, 20] width 23 height 13
click at [188, 578] on icon at bounding box center [192, 580] width 10 height 10
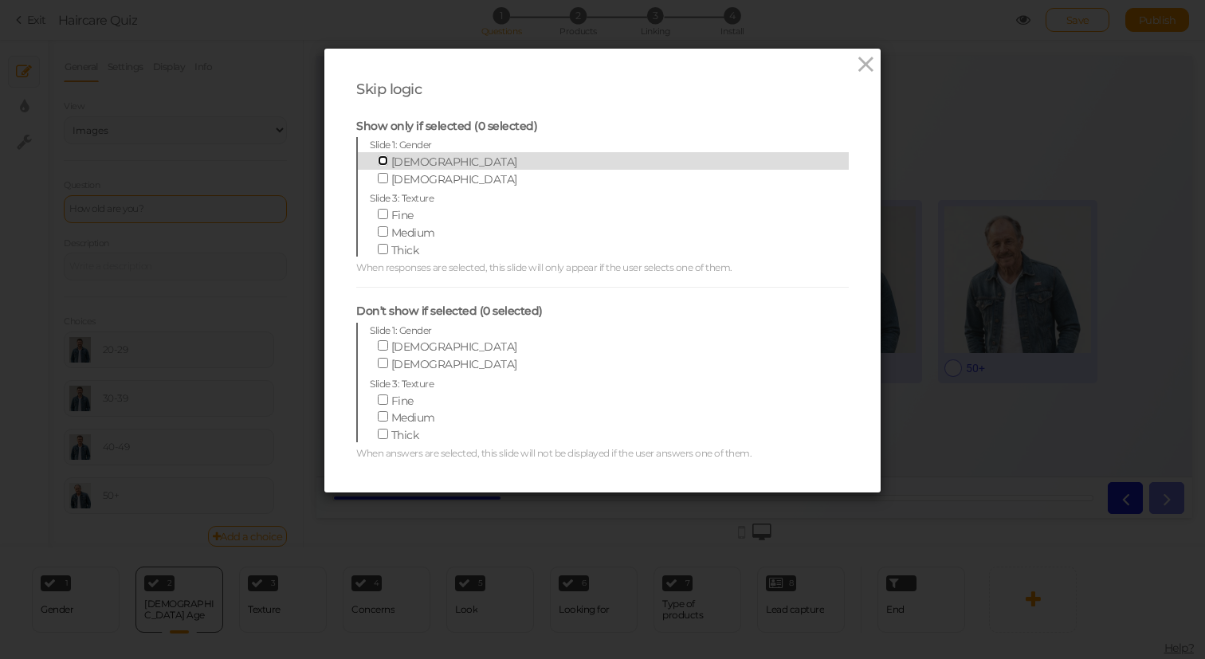
click at [383, 160] on input "[DEMOGRAPHIC_DATA]" at bounding box center [383, 160] width 10 height 10
checkbox input "true"
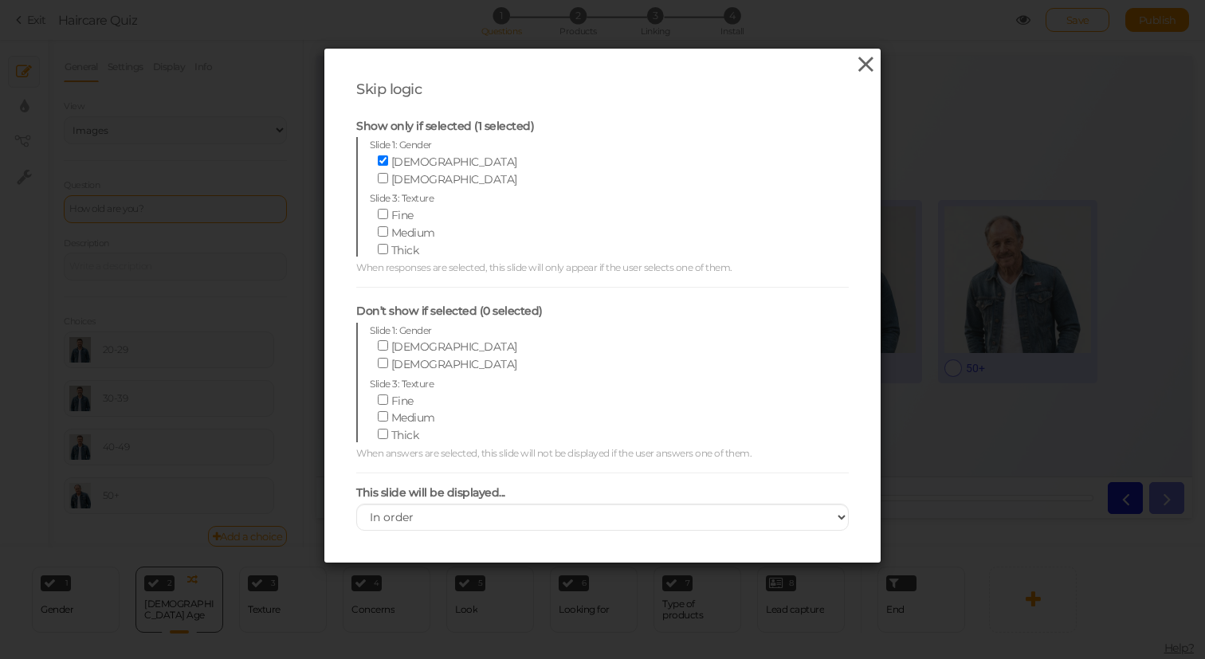
click at [857, 65] on icon at bounding box center [866, 65] width 23 height 24
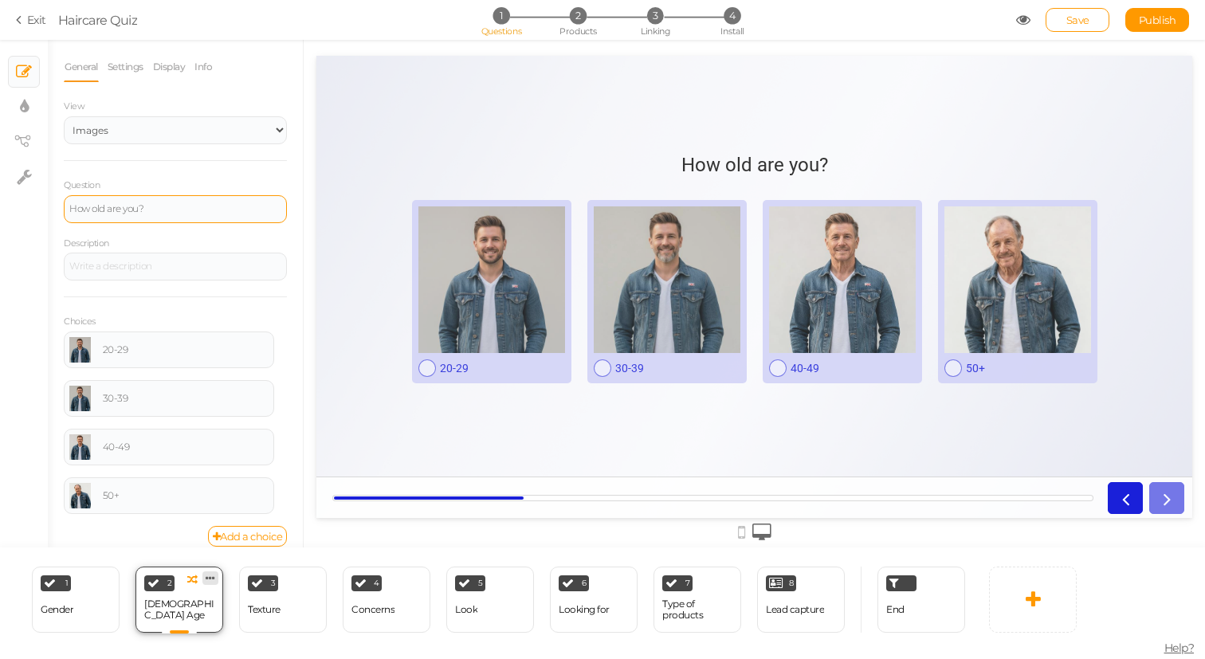
click at [210, 575] on icon at bounding box center [211, 578] width 10 height 12
click at [207, 575] on link "Clone" at bounding box center [184, 574] width 91 height 17
select select "2"
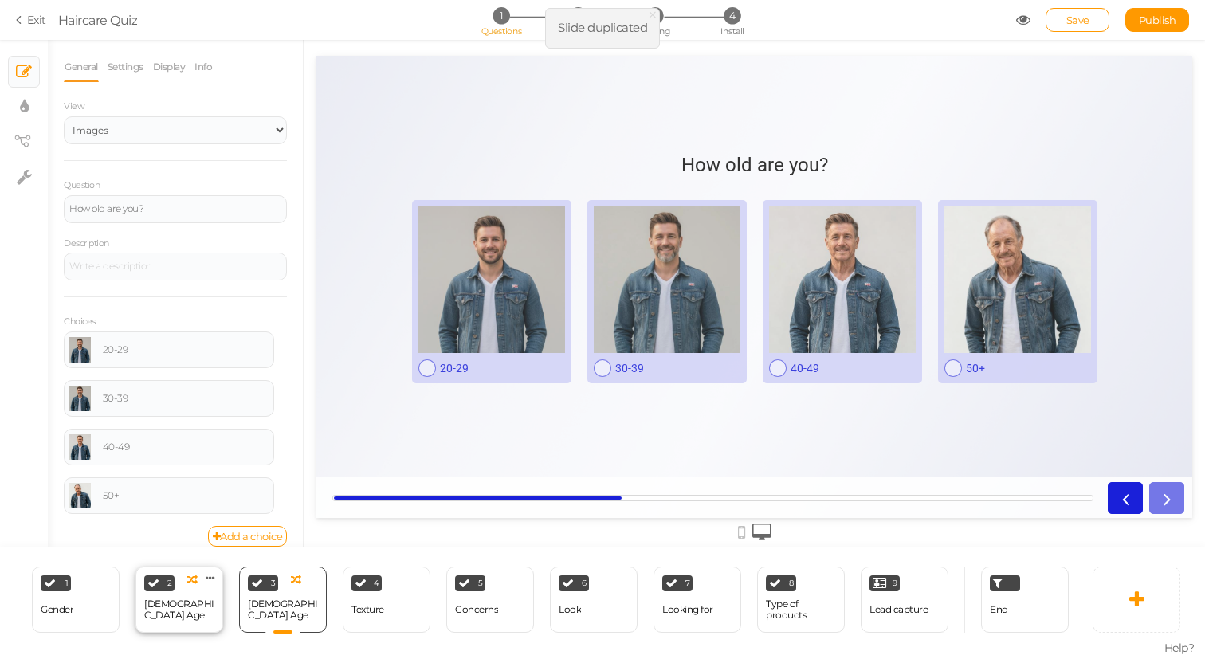
scroll to position [0, 0]
click at [128, 77] on link "Settings" at bounding box center [125, 67] width 37 height 30
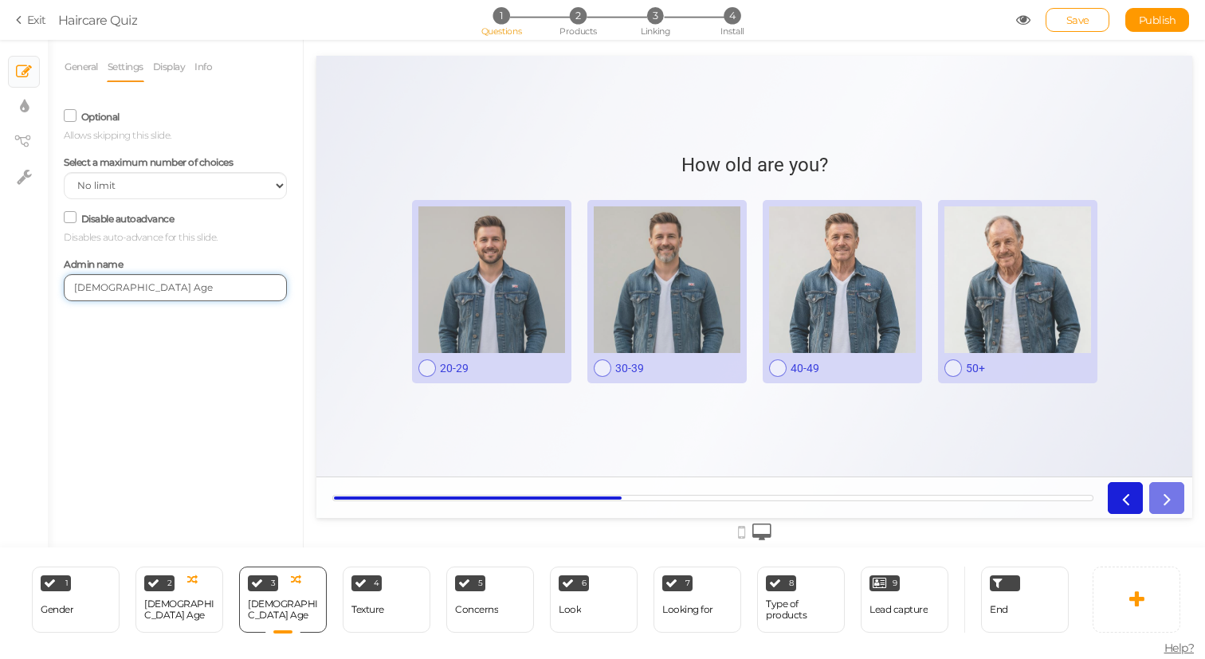
click at [75, 289] on input "[DEMOGRAPHIC_DATA] Age" at bounding box center [175, 287] width 223 height 27
type input "[DEMOGRAPHIC_DATA] Age"
click at [148, 388] on div "General Settings Display Info View Text Images Slider Dropdown Question How old…" at bounding box center [175, 300] width 255 height 496
click at [263, 604] on div "[DEMOGRAPHIC_DATA] Age" at bounding box center [283, 610] width 70 height 28
click at [76, 73] on link "General" at bounding box center [81, 67] width 35 height 30
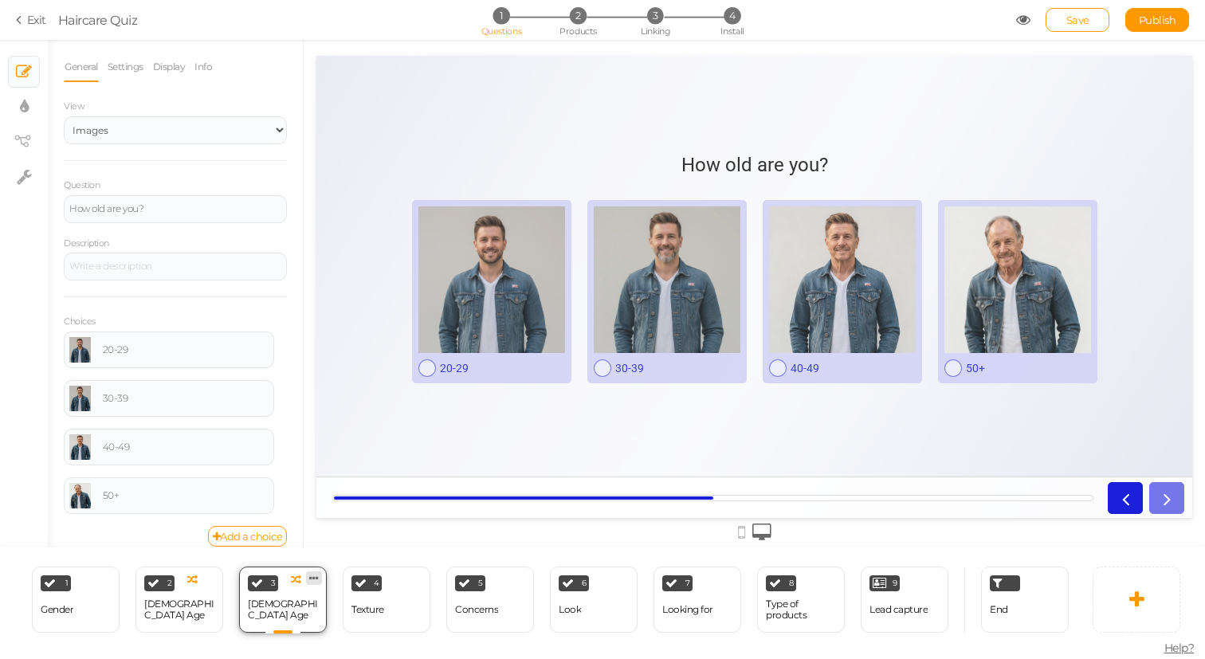
click at [313, 578] on icon at bounding box center [314, 578] width 10 height 12
click at [310, 629] on div "3 [DEMOGRAPHIC_DATA] Age × Define the conditions to show this slide. Clone Chan…" at bounding box center [283, 600] width 88 height 66
click at [293, 580] on icon at bounding box center [296, 580] width 10 height 10
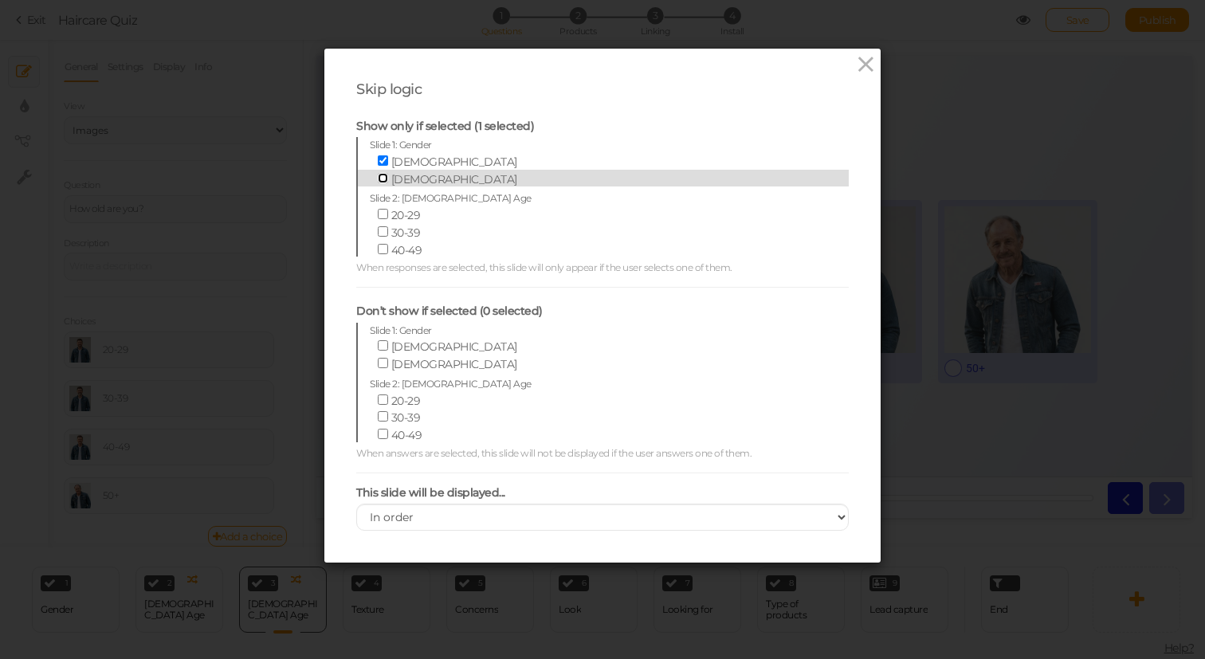
click at [384, 180] on input "[DEMOGRAPHIC_DATA]" at bounding box center [383, 178] width 10 height 10
checkbox input "true"
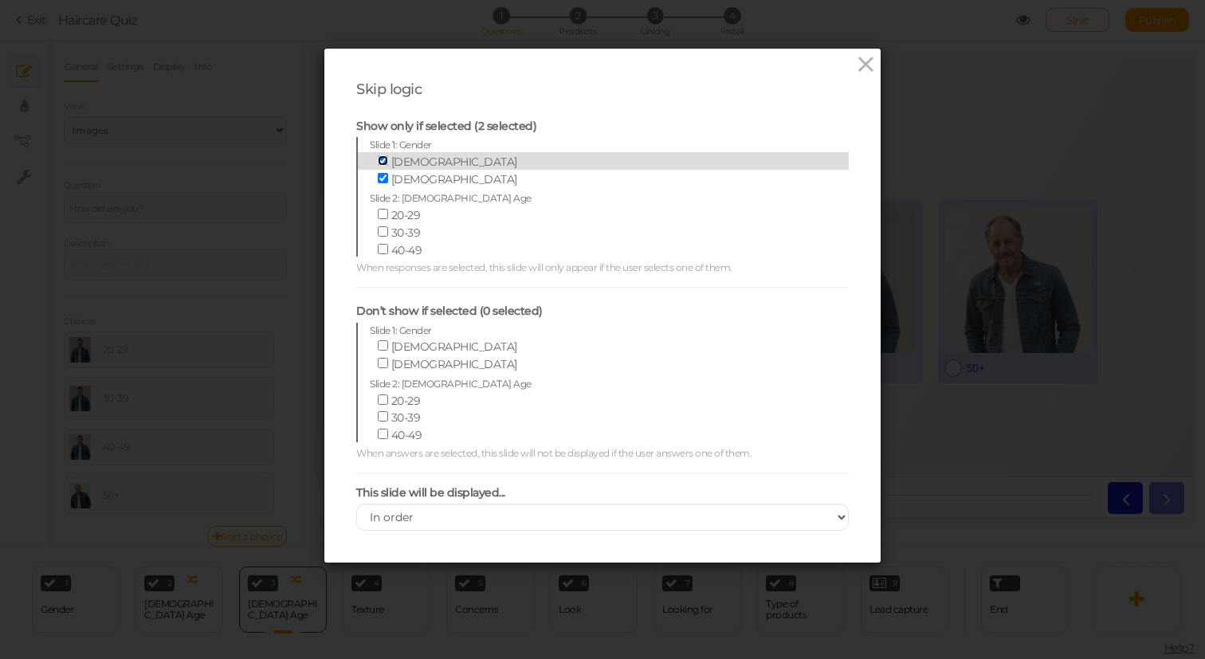
click at [384, 163] on input "[DEMOGRAPHIC_DATA]" at bounding box center [383, 160] width 10 height 10
checkbox input "false"
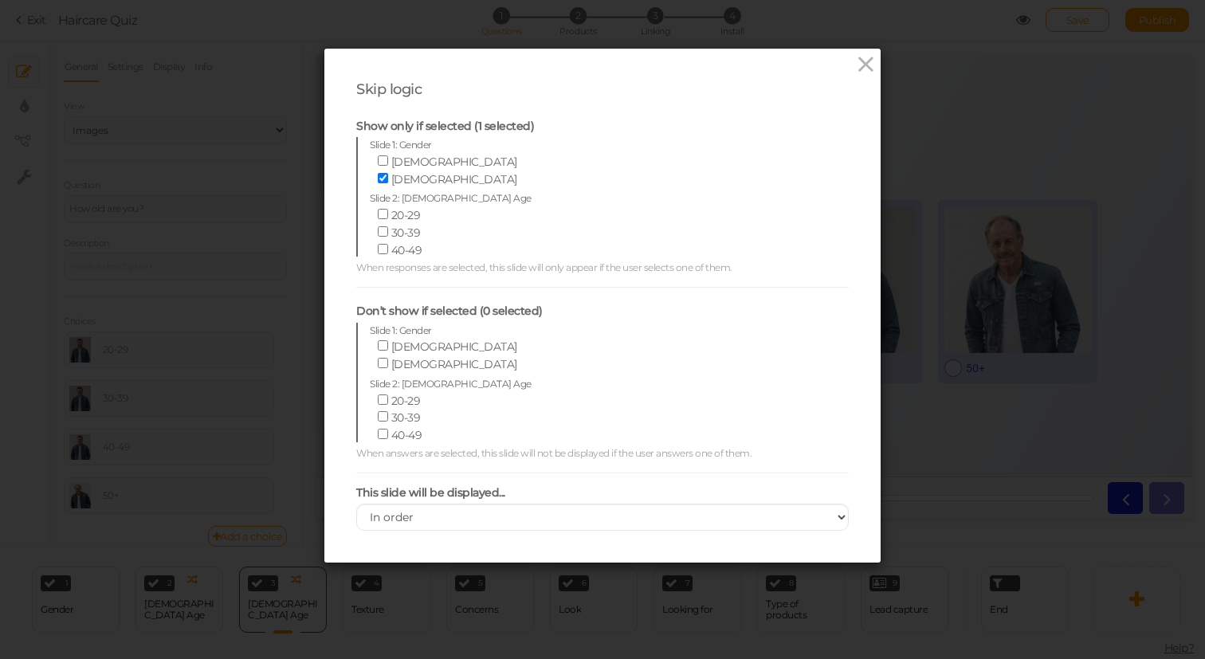
click at [343, 236] on div "Skip logic Show only if selected (1 selected) Slide 1: Gender [DEMOGRAPHIC_DATA…" at bounding box center [602, 306] width 557 height 514
click at [317, 611] on div "Skip logic Show only if selected (1 selected) Slide 1: Gender [DEMOGRAPHIC_DATA…" at bounding box center [602, 329] width 1205 height 659
click at [861, 67] on icon at bounding box center [866, 65] width 23 height 24
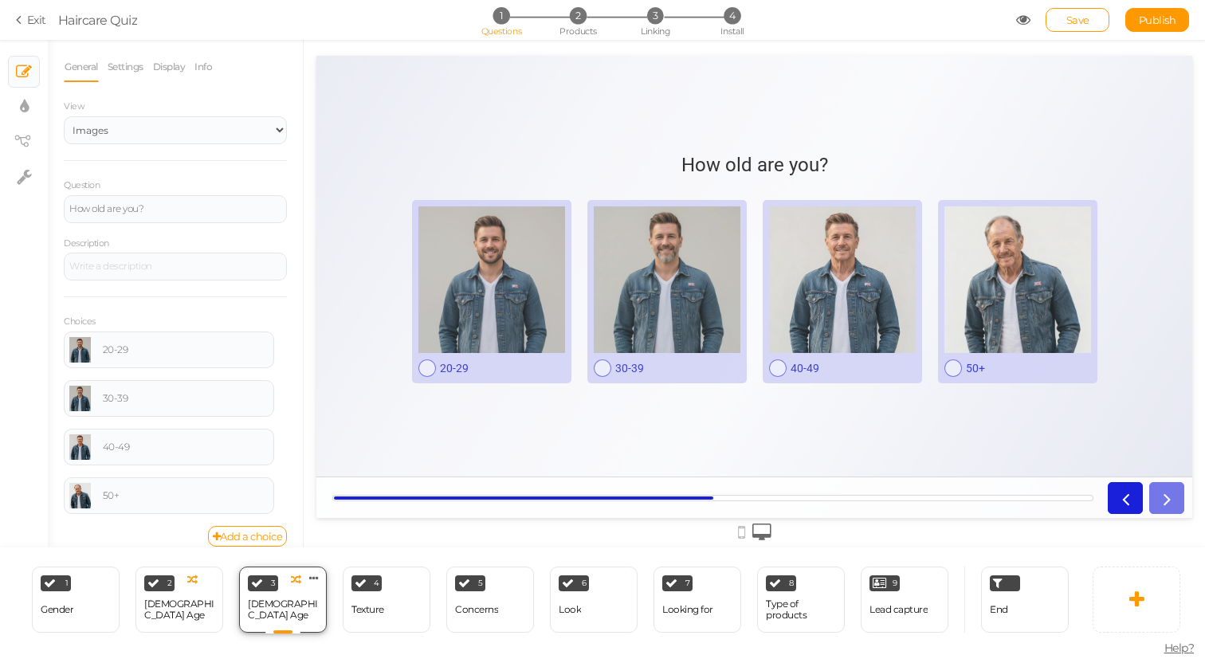
click at [271, 599] on div "[DEMOGRAPHIC_DATA] Age" at bounding box center [283, 610] width 70 height 28
click at [81, 351] on link at bounding box center [80, 350] width 22 height 26
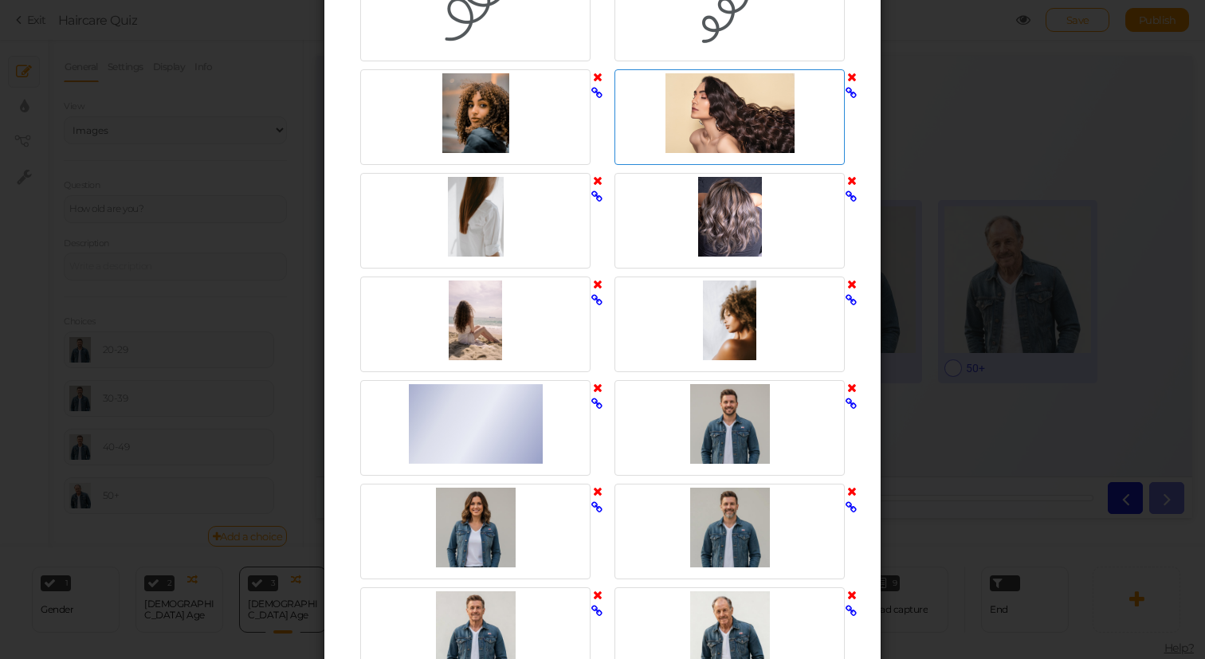
scroll to position [511, 0]
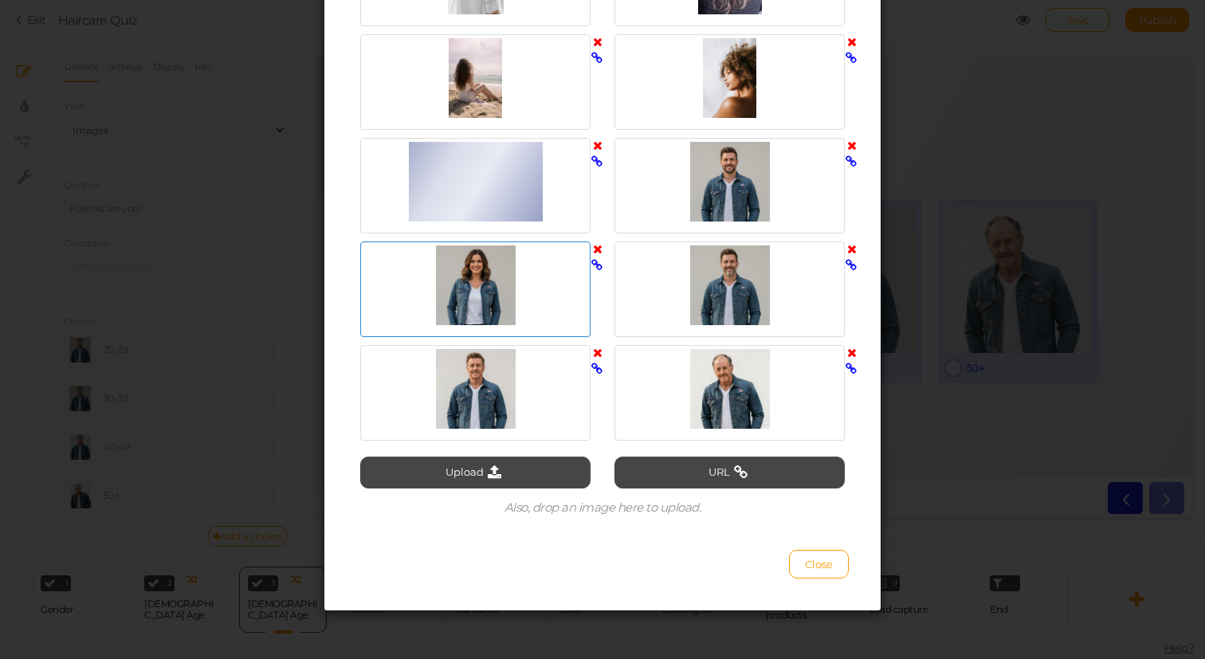
click at [507, 289] on div at bounding box center [475, 286] width 222 height 80
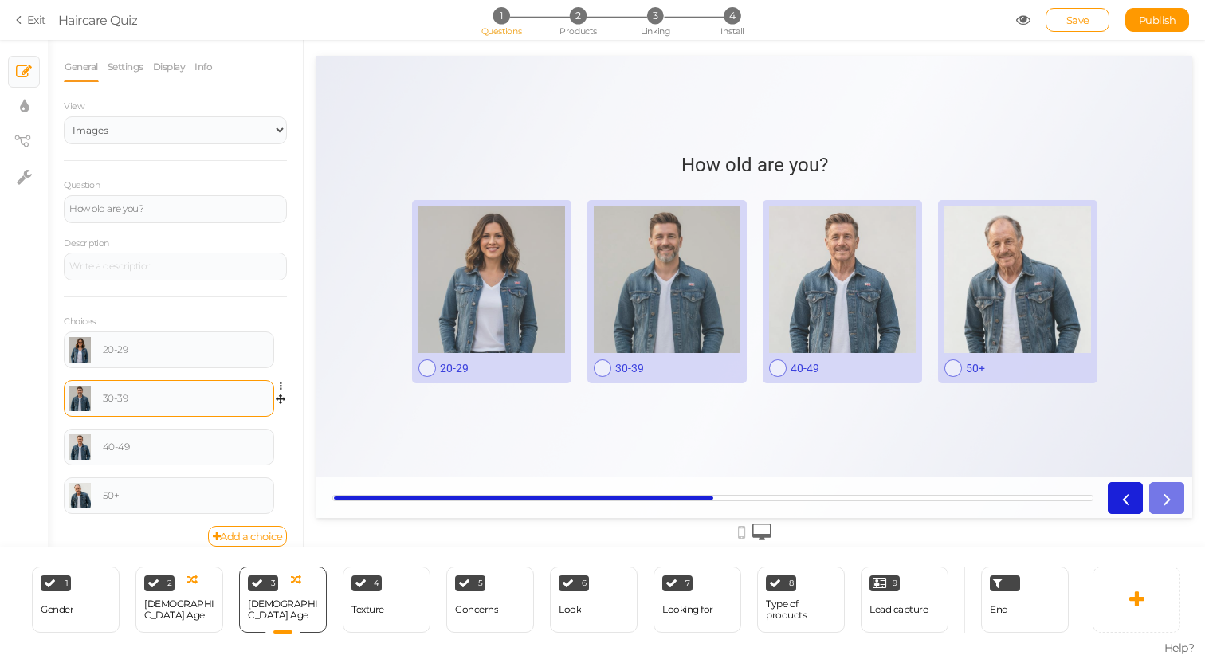
click at [81, 406] on link at bounding box center [80, 399] width 22 height 26
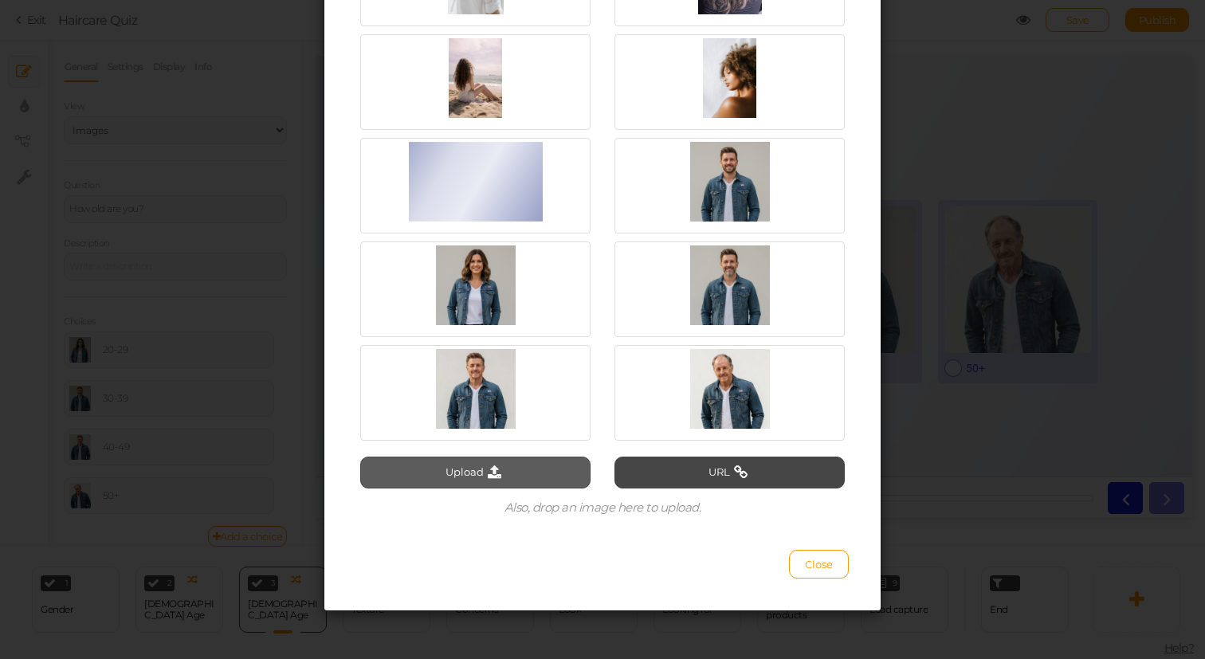
click at [499, 476] on icon at bounding box center [495, 473] width 22 height 14
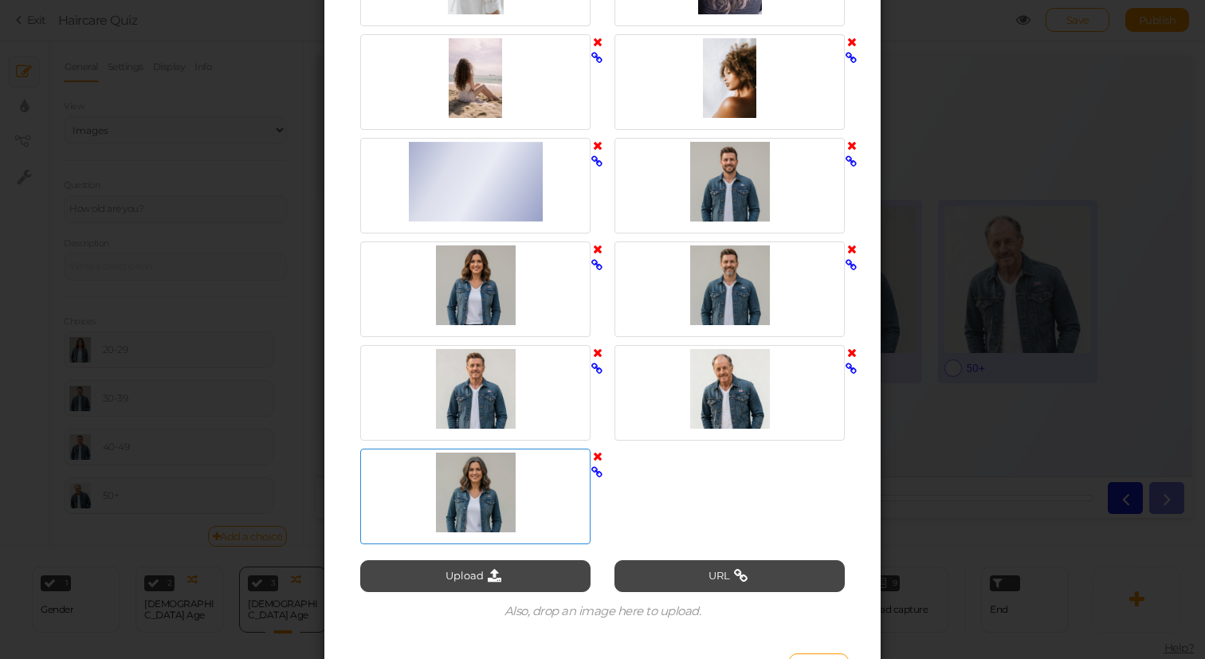
click at [482, 478] on div at bounding box center [475, 493] width 222 height 80
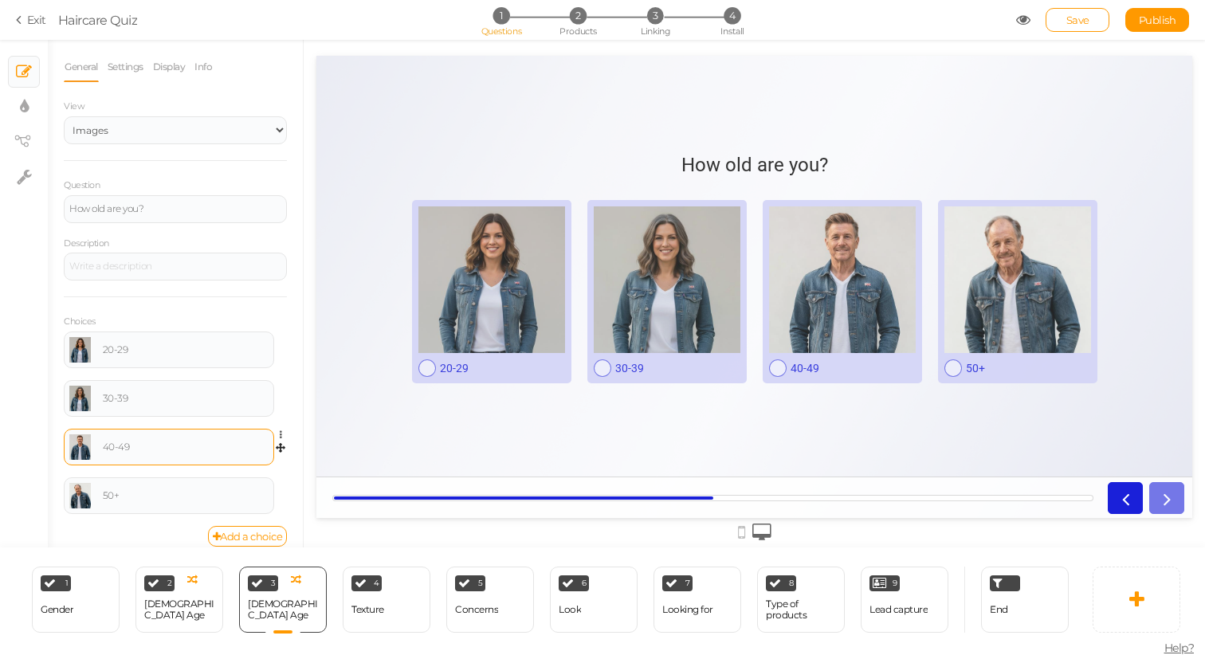
click at [79, 446] on link at bounding box center [80, 448] width 22 height 26
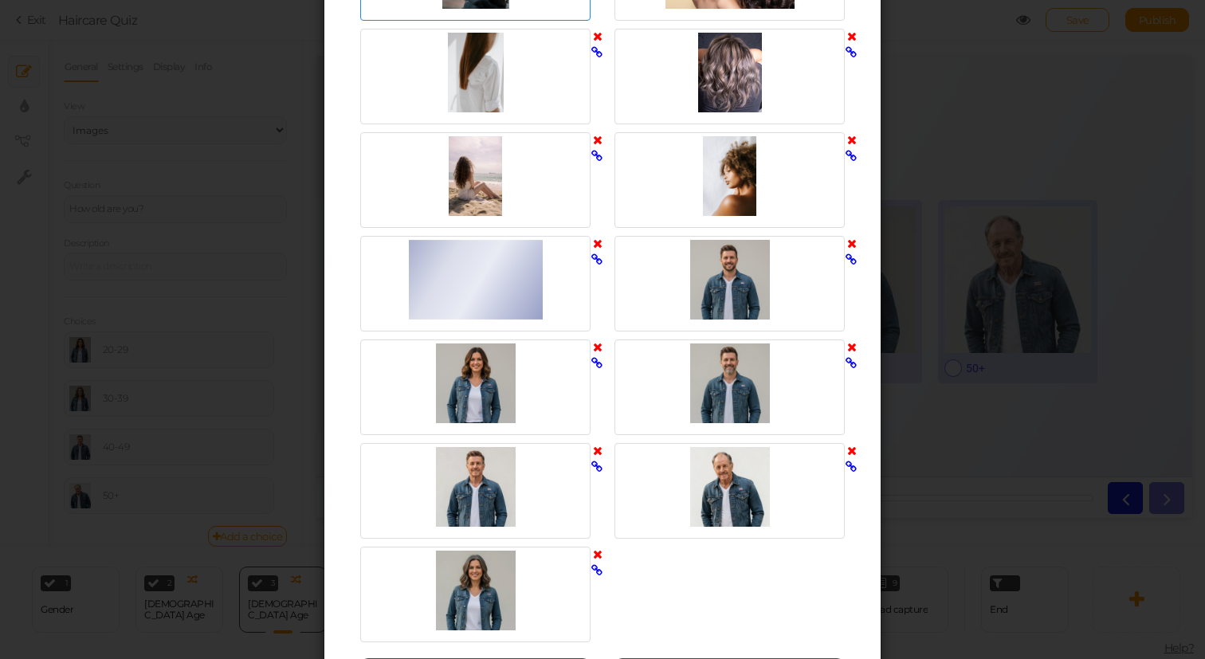
scroll to position [615, 0]
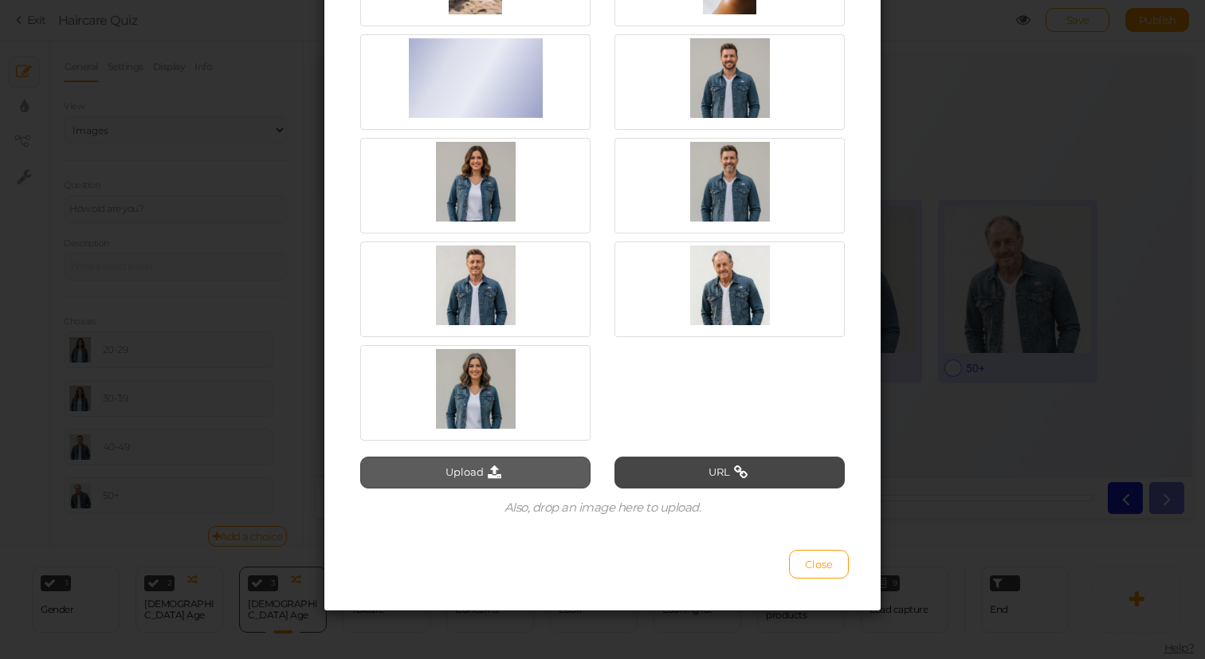
click at [518, 474] on button "Upload" at bounding box center [475, 473] width 230 height 32
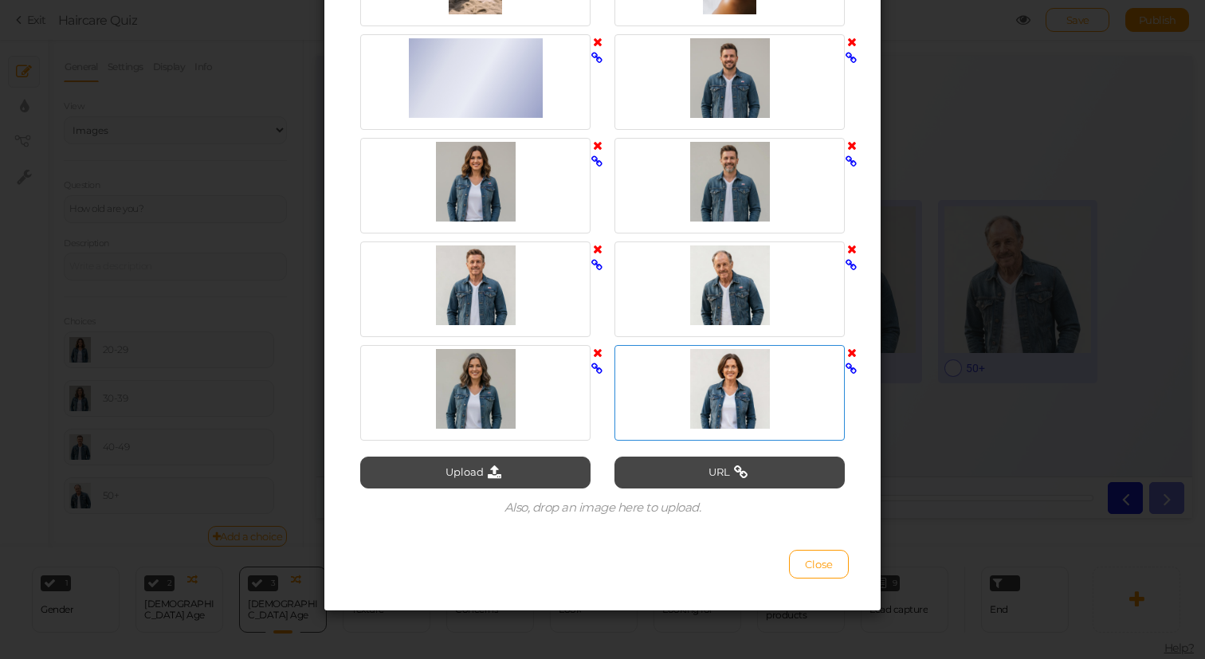
click at [718, 364] on div at bounding box center [730, 389] width 222 height 80
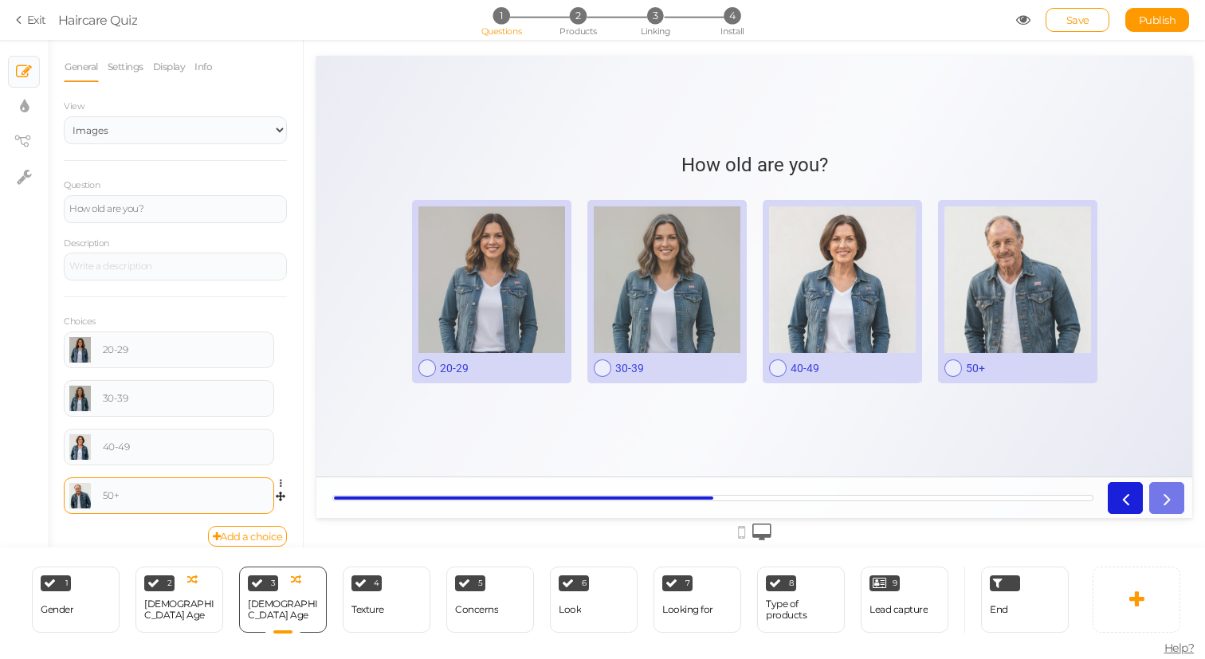
click at [78, 489] on link at bounding box center [80, 496] width 22 height 26
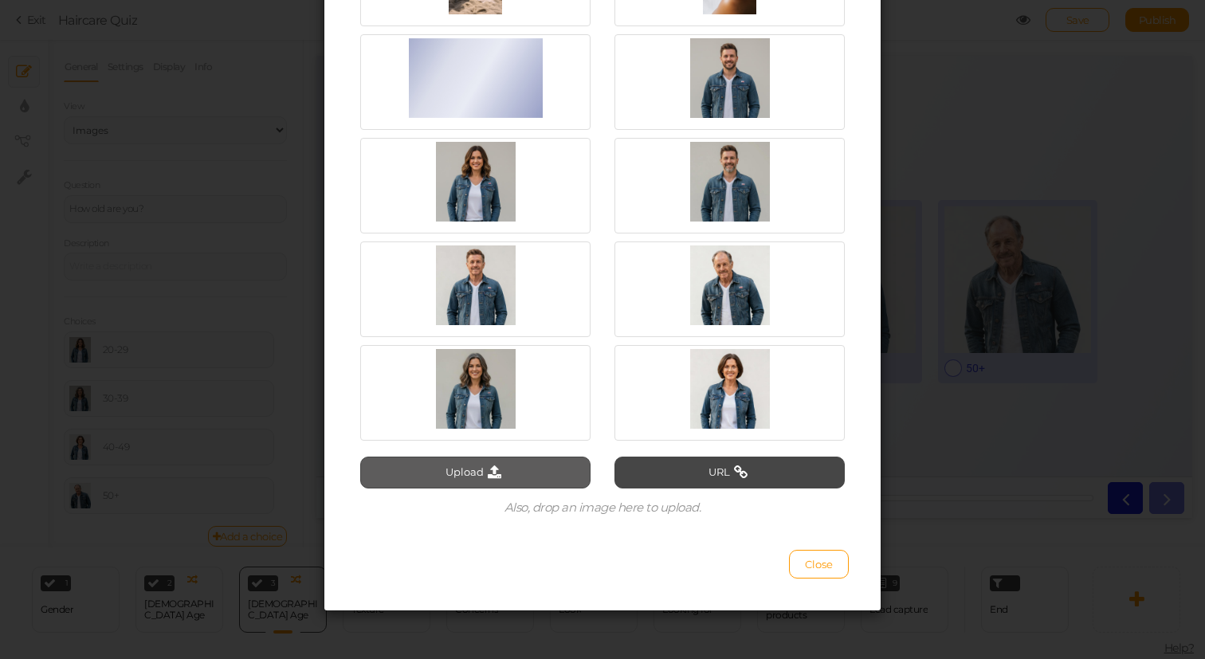
click at [435, 477] on button "Upload" at bounding box center [475, 473] width 230 height 32
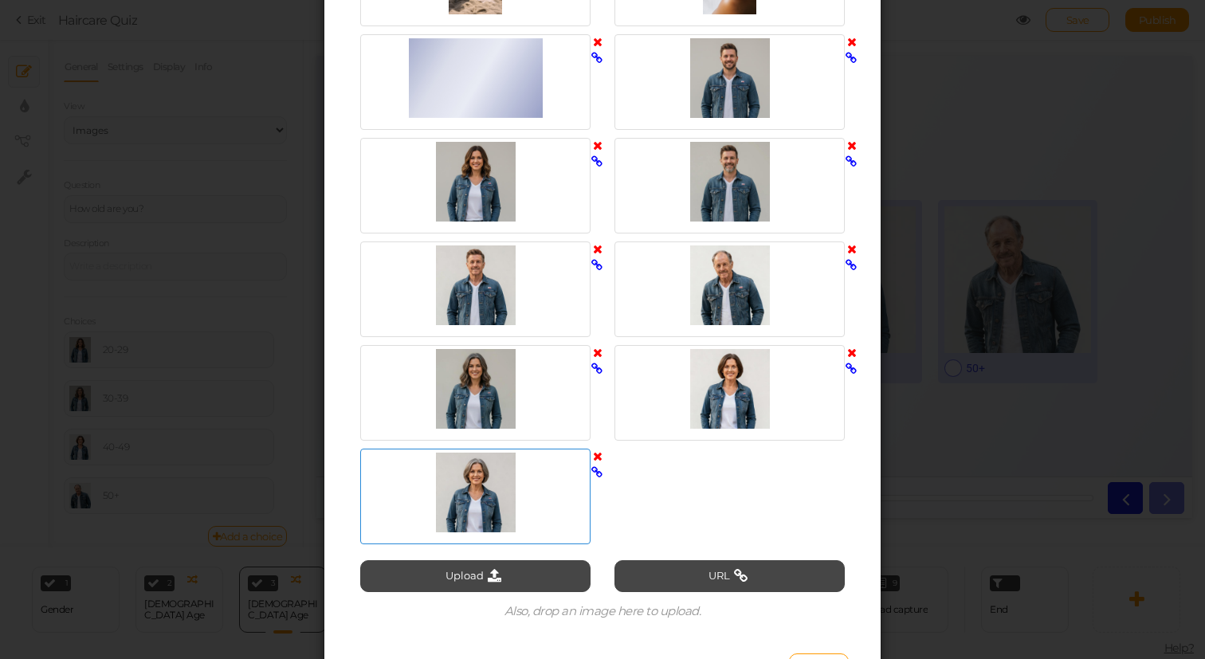
click at [496, 466] on div at bounding box center [475, 493] width 222 height 80
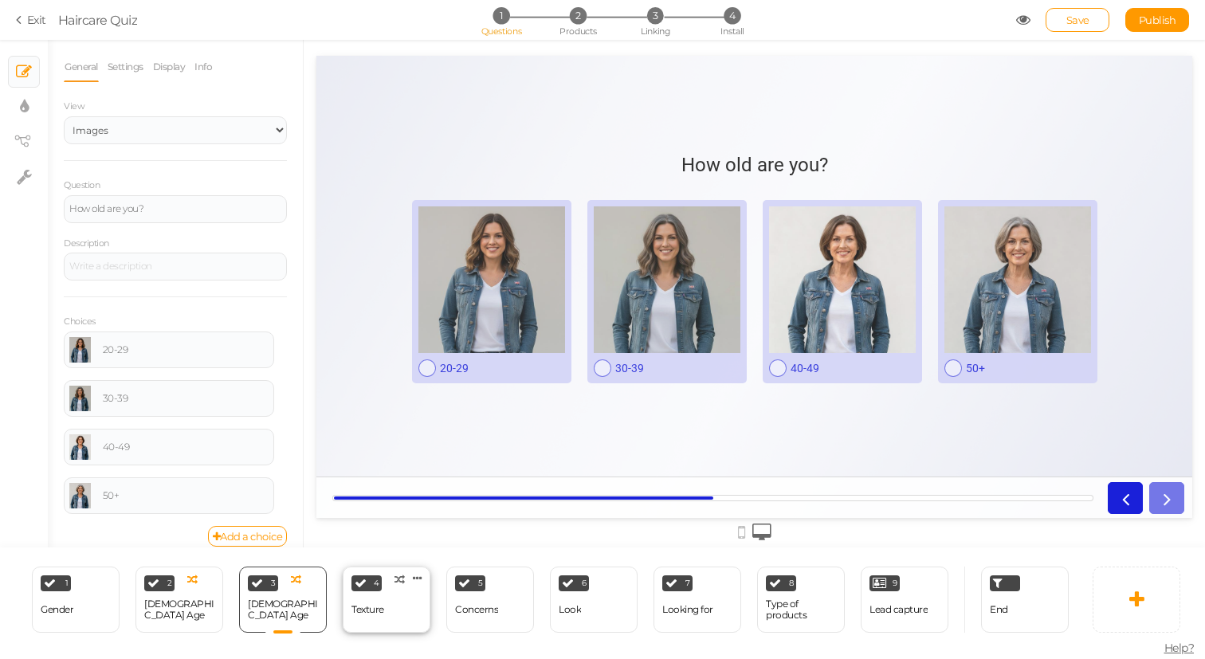
click at [383, 609] on div "Texture" at bounding box center [368, 609] width 33 height 11
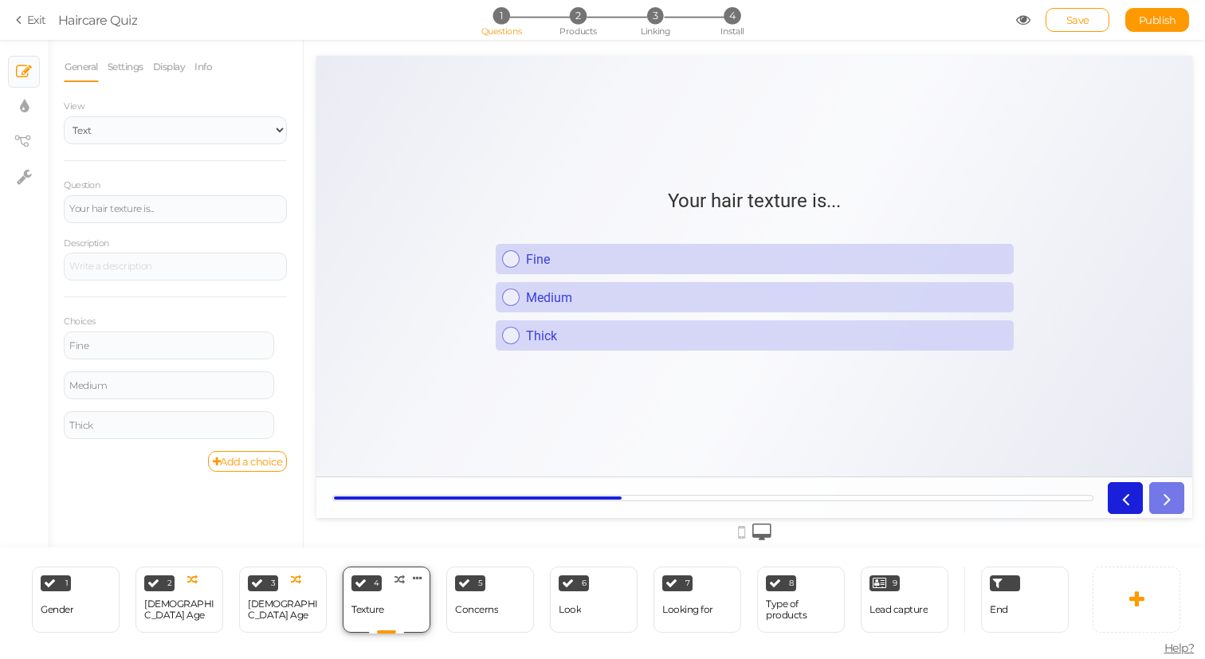
scroll to position [0, 0]
click at [163, 116] on select "Text Images Slider Dropdown" at bounding box center [175, 130] width 223 height 28
select select "2"
click at [64, 116] on select "Text Images Slider Dropdown" at bounding box center [175, 130] width 223 height 28
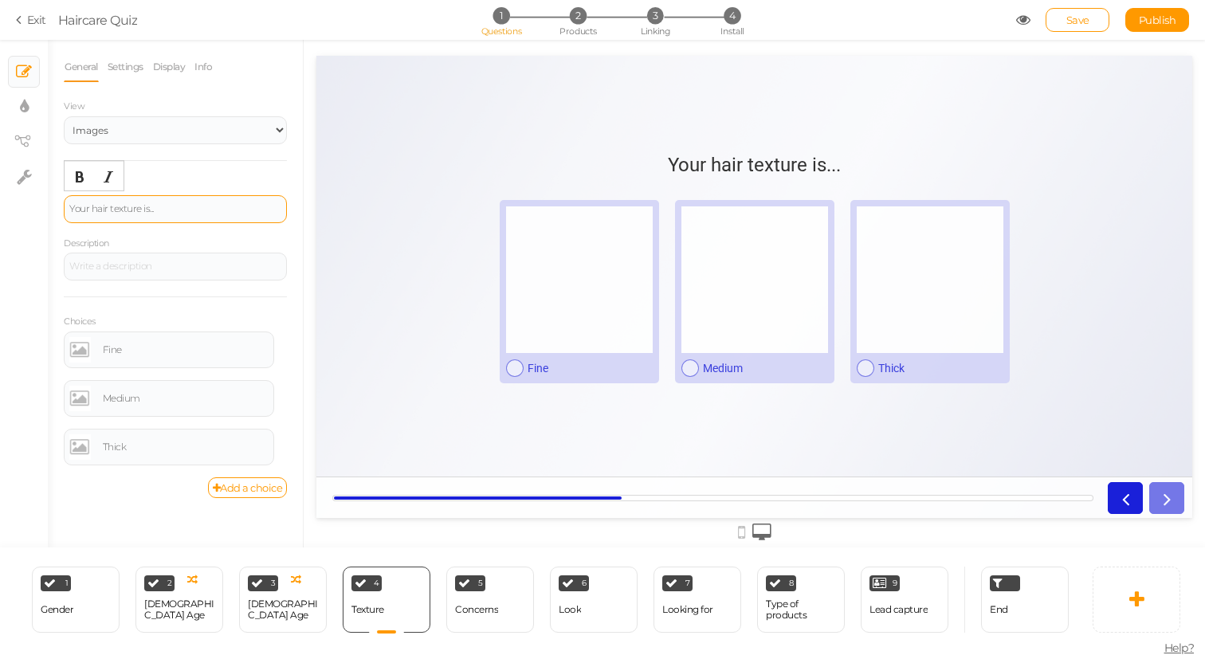
click at [167, 205] on div "Your hair texture is..." at bounding box center [175, 209] width 212 height 10
paste div
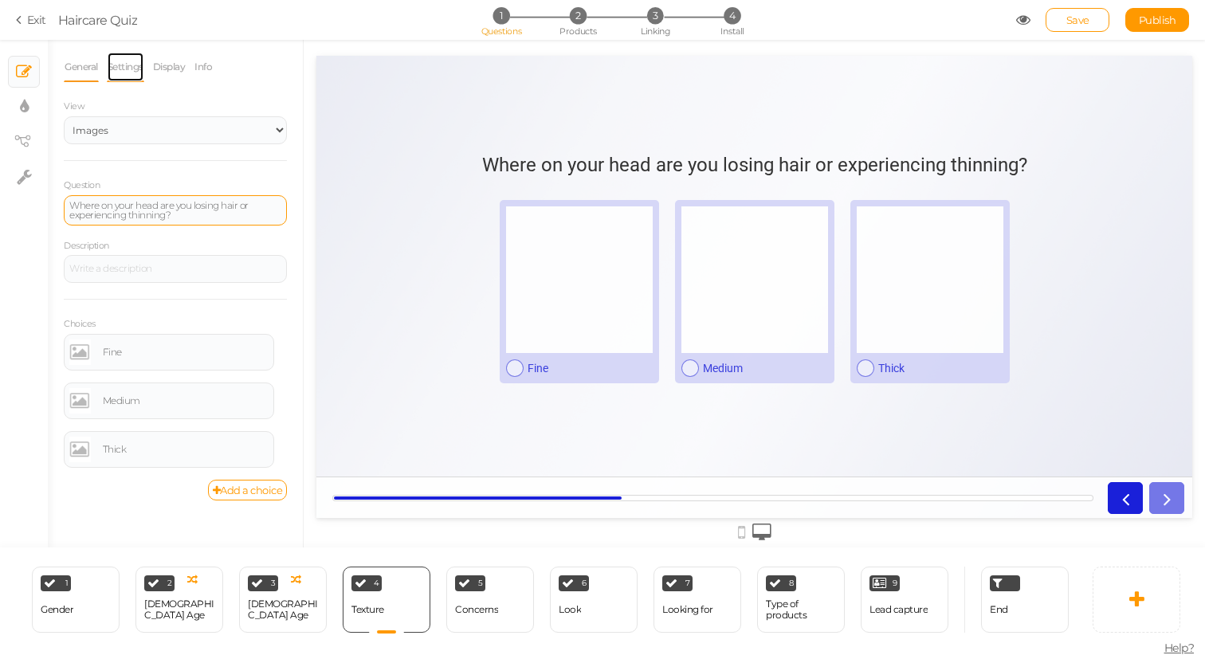
click at [136, 73] on link "Settings" at bounding box center [125, 67] width 37 height 30
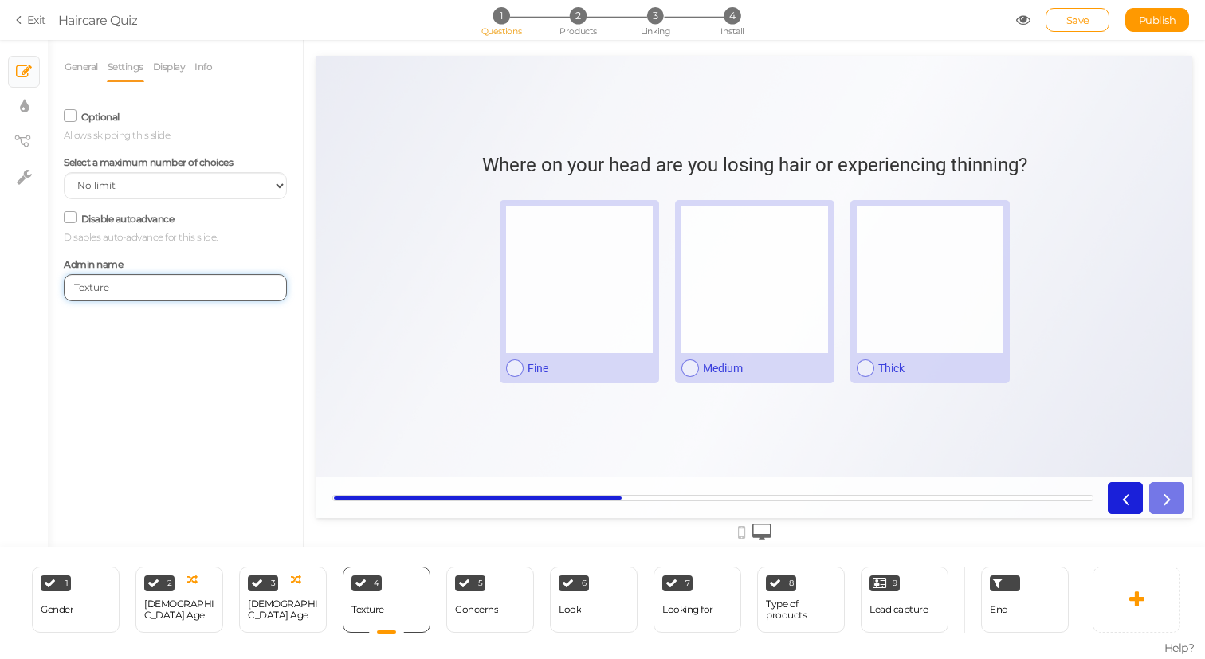
click at [154, 289] on input "Texture" at bounding box center [175, 287] width 223 height 27
type input "hair loss position"
click at [78, 73] on link "General" at bounding box center [81, 67] width 35 height 30
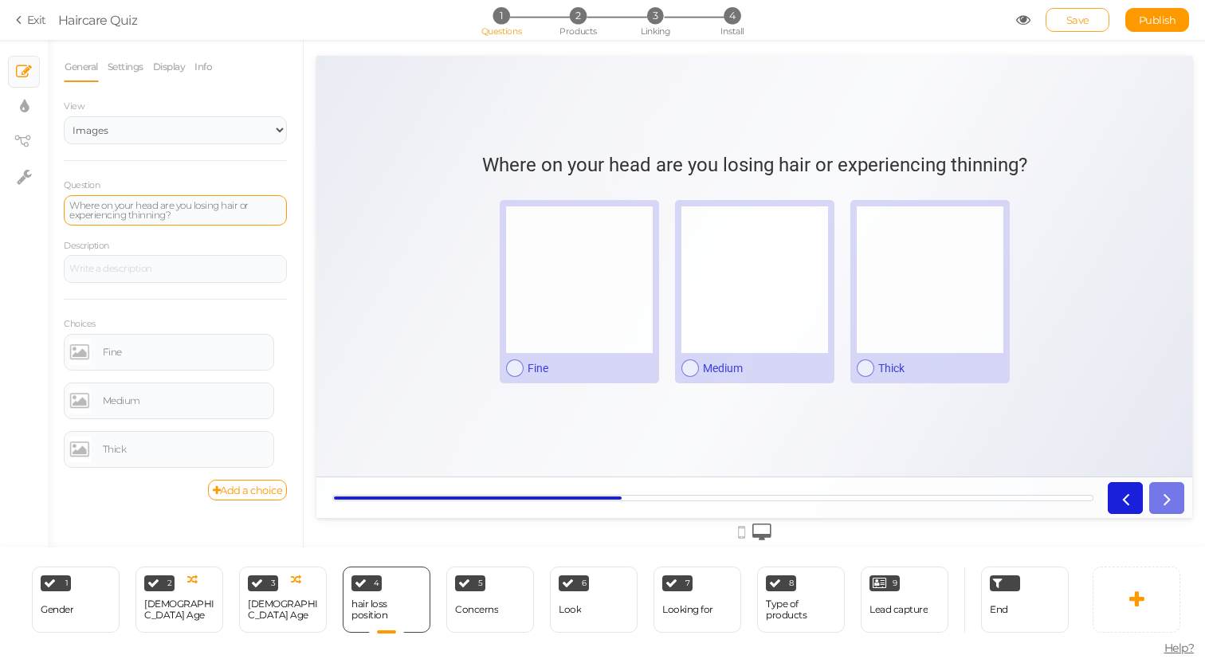
click at [1076, 15] on span "Save" at bounding box center [1078, 20] width 23 height 13
click at [127, 356] on div "Fine" at bounding box center [186, 353] width 166 height 10
click at [118, 356] on div "Fine" at bounding box center [186, 353] width 166 height 10
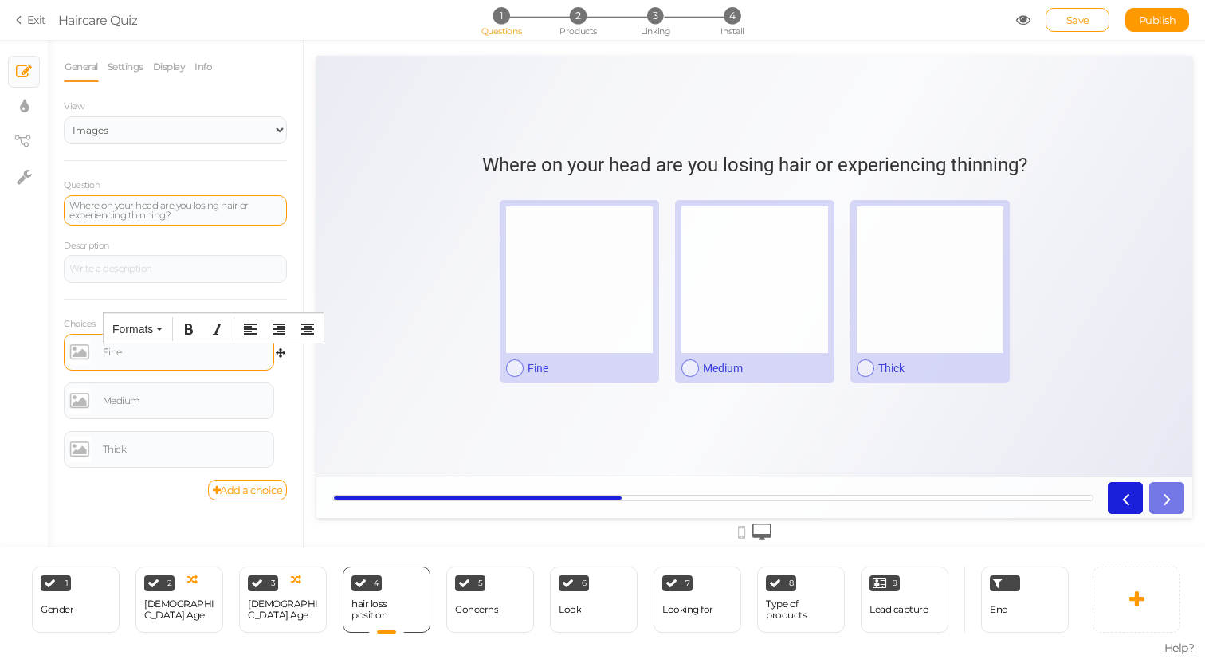
paste div
click at [124, 400] on div "Medium" at bounding box center [186, 401] width 166 height 10
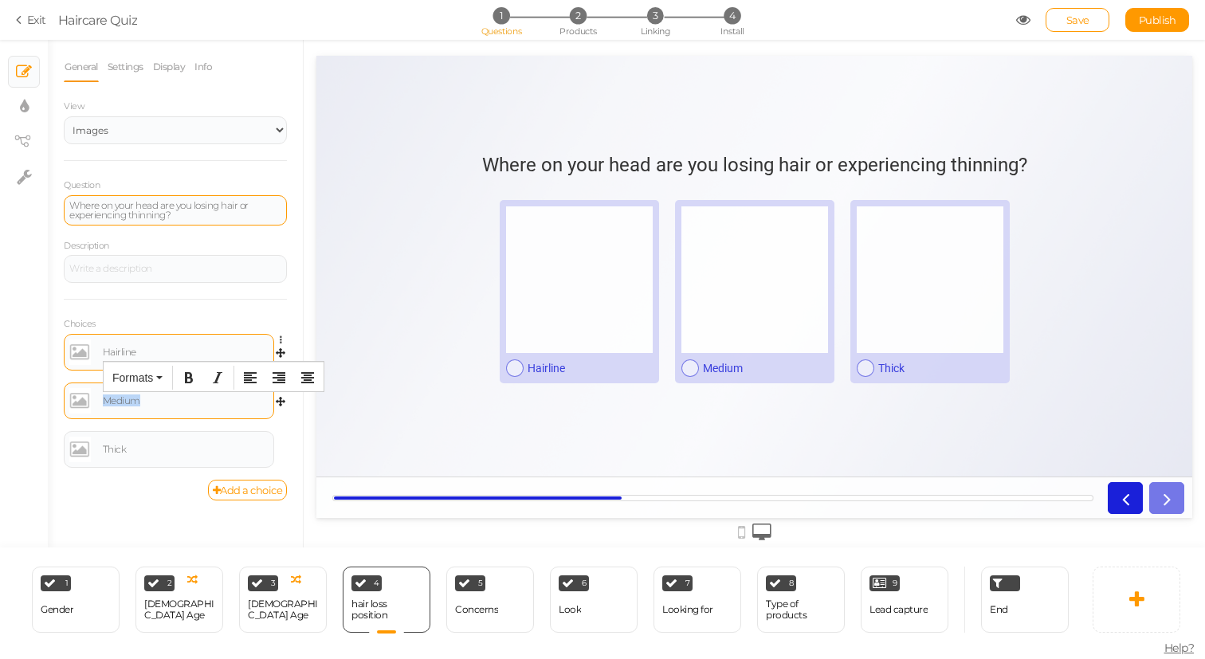
click at [124, 400] on div "Medium" at bounding box center [186, 401] width 166 height 10
paste div
click at [116, 453] on div "Thick" at bounding box center [186, 450] width 166 height 10
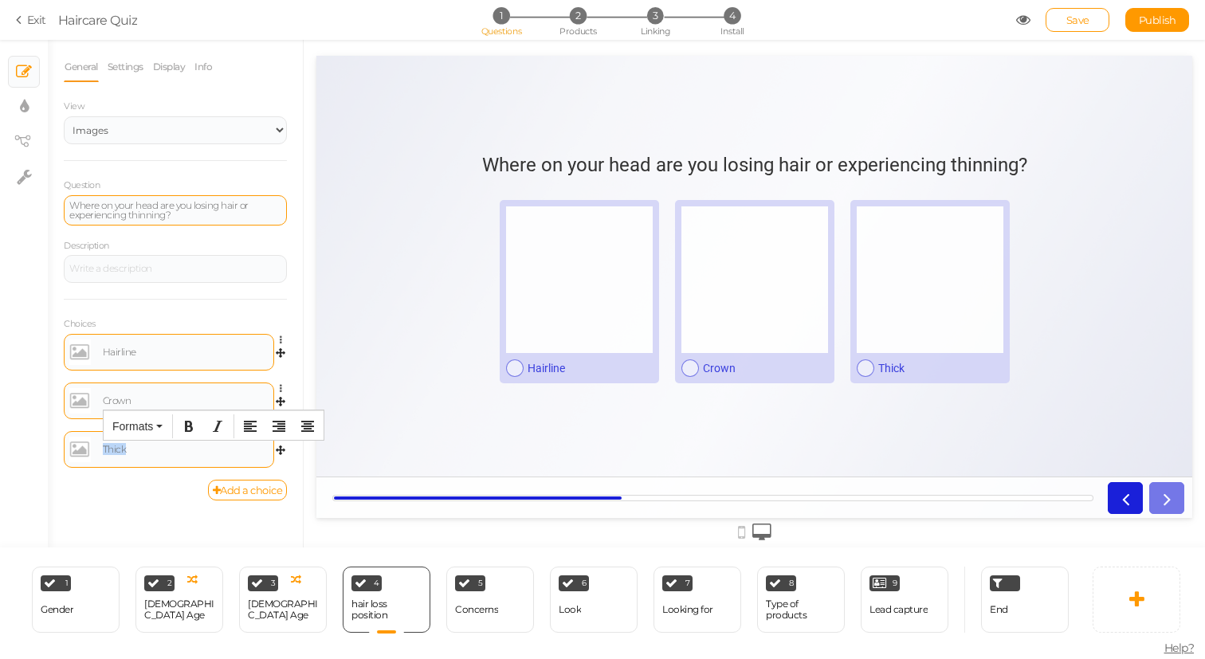
click at [116, 453] on div "Thick" at bounding box center [186, 450] width 166 height 10
paste div
click at [233, 487] on link "Add a choice" at bounding box center [248, 490] width 80 height 21
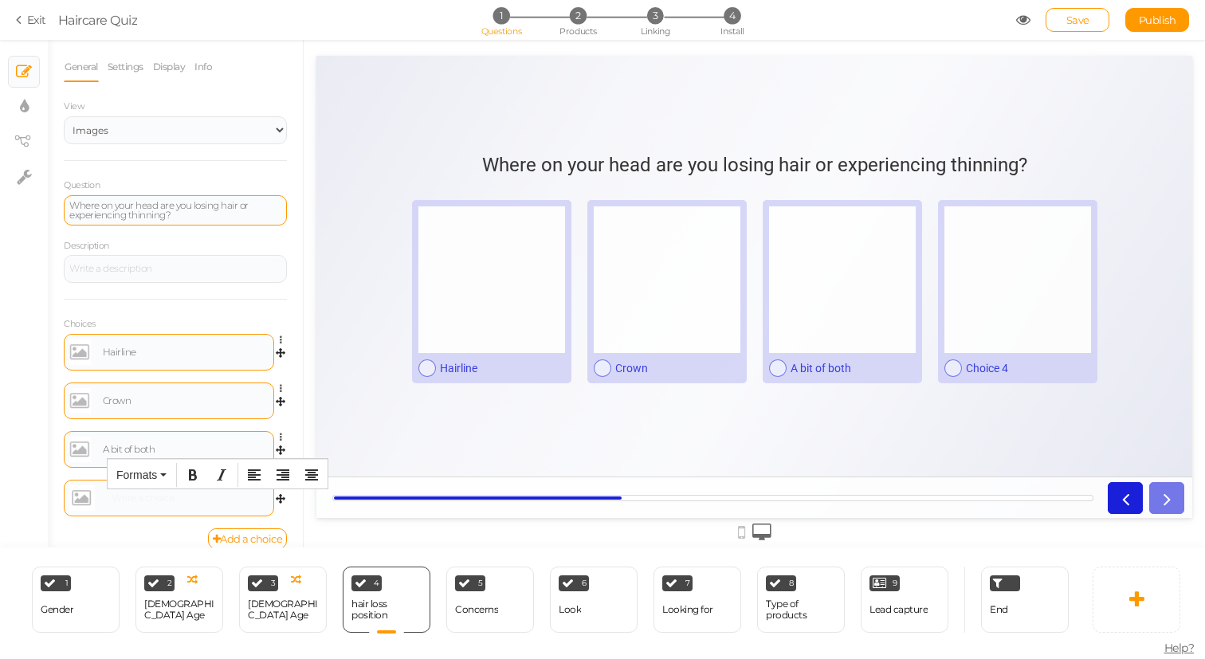
click at [114, 494] on div at bounding box center [188, 499] width 162 height 10
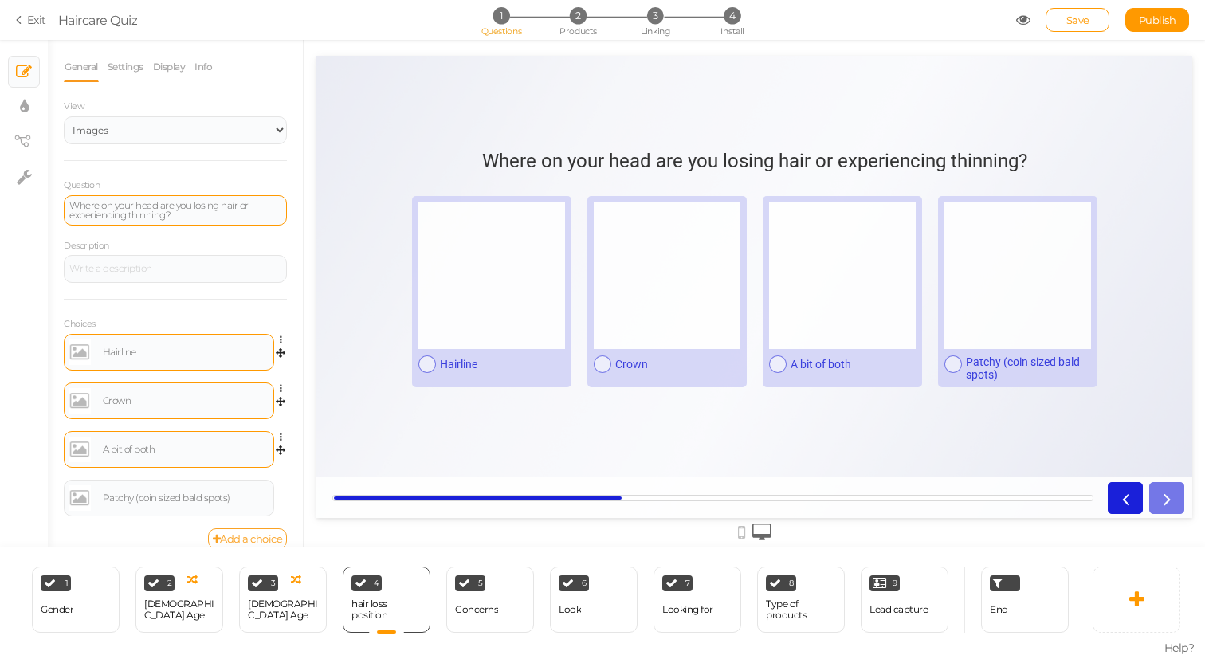
click at [254, 534] on link "Add a choice" at bounding box center [248, 539] width 80 height 21
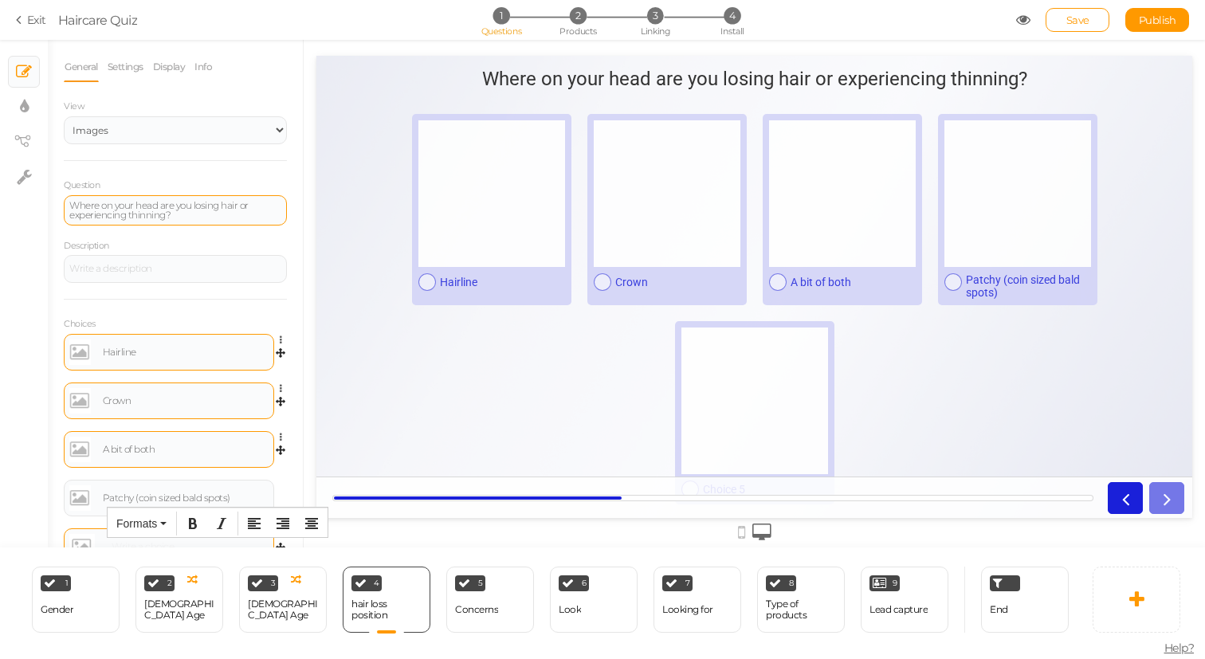
click at [123, 541] on div at bounding box center [168, 547] width 199 height 26
